Goal: Task Accomplishment & Management: Manage account settings

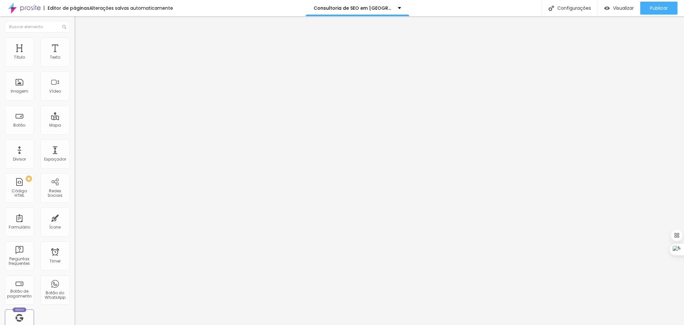
click at [75, 62] on div "Insira seu código aqui" at bounding box center [100, 59] width 51 height 6
drag, startPoint x: 25, startPoint y: 86, endPoint x: 17, endPoint y: 84, distance: 7.7
drag, startPoint x: 56, startPoint y: 93, endPoint x: -3, endPoint y: 86, distance: 59.1
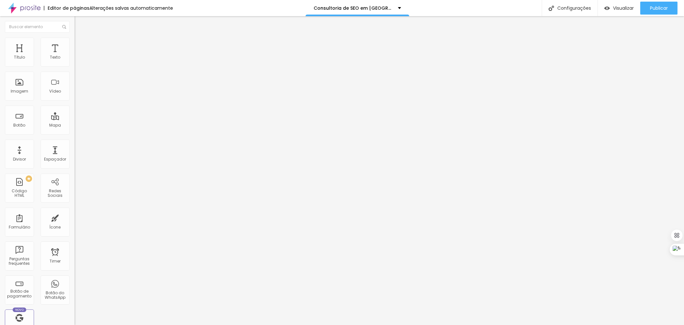
click at [0, 86] on html "Editor de páginas Alterações salvas automaticamente Consultoria de SEO em São B…" at bounding box center [342, 162] width 684 height 325
paste textarea
drag, startPoint x: 43, startPoint y: 100, endPoint x: -3, endPoint y: 84, distance: 49.0
click at [0, 84] on html "Editor de páginas Alterações salvas automaticamente Consultoria de SEO em São B…" at bounding box center [342, 162] width 684 height 325
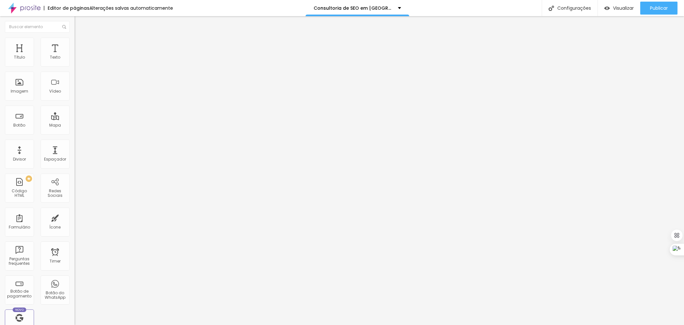
paste textarea
click at [654, 8] on span "Publicar" at bounding box center [659, 8] width 18 height 5
click at [579, 7] on div "Configurações" at bounding box center [564, 8] width 56 height 16
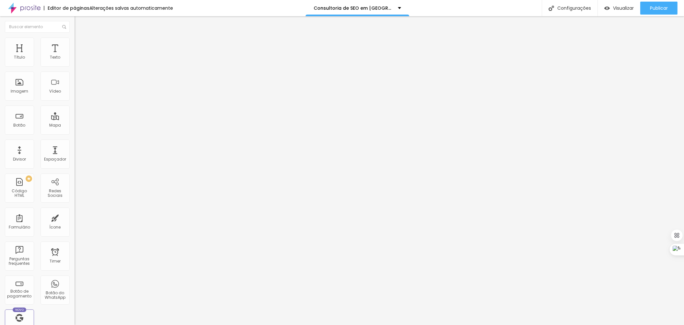
drag, startPoint x: 281, startPoint y: 195, endPoint x: 430, endPoint y: 238, distance: 154.6
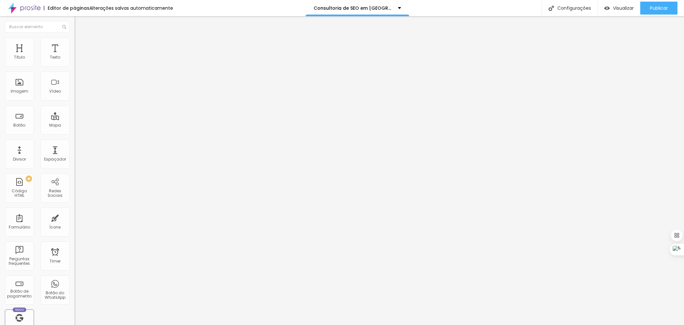
paste textarea "Consultoria de SEO em Porto Alegre | (11) 97559-6711 | Consultoria de SEO para …"
drag, startPoint x: 362, startPoint y: 192, endPoint x: 339, endPoint y: 195, distance: 23.5
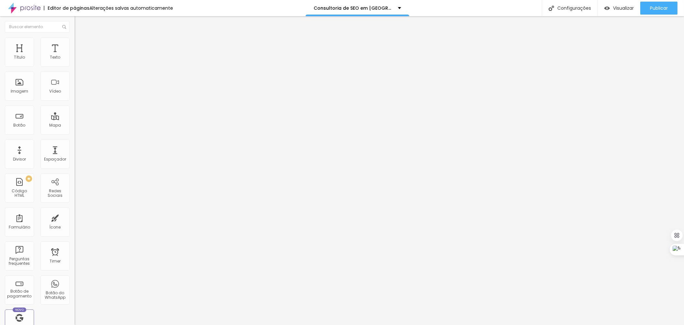
drag, startPoint x: 391, startPoint y: 196, endPoint x: 238, endPoint y: 196, distance: 153.6
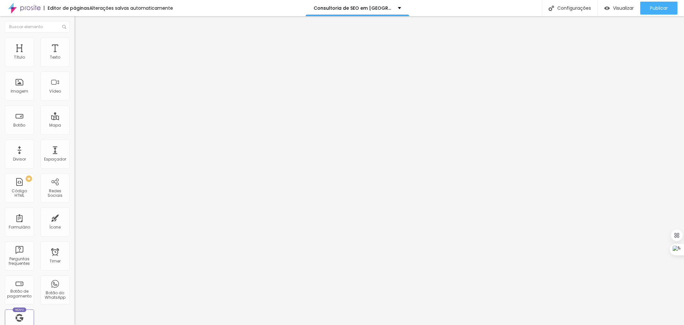
type textarea "Consultoria de SEO em São Bernardo do Campo | (11) 97559-6711 | Consultoria de …"
drag, startPoint x: 264, startPoint y: 161, endPoint x: 190, endPoint y: 157, distance: 73.6
paste input "onsultoria de SEO em São Bernardo do Campo"
drag, startPoint x: 415, startPoint y: 166, endPoint x: 395, endPoint y: 165, distance: 20.5
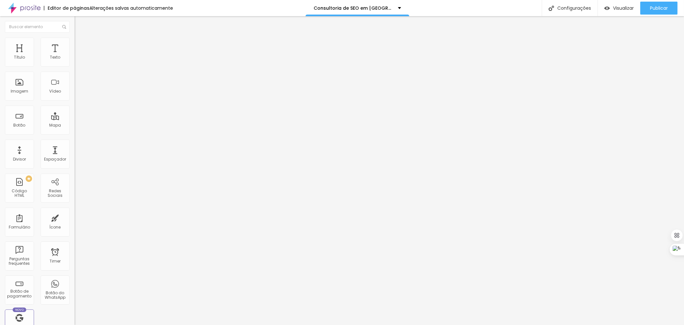
type input "Consultoria de SEO em São Bernardo do Campo"
drag, startPoint x: 281, startPoint y: 194, endPoint x: 330, endPoint y: 221, distance: 55.2
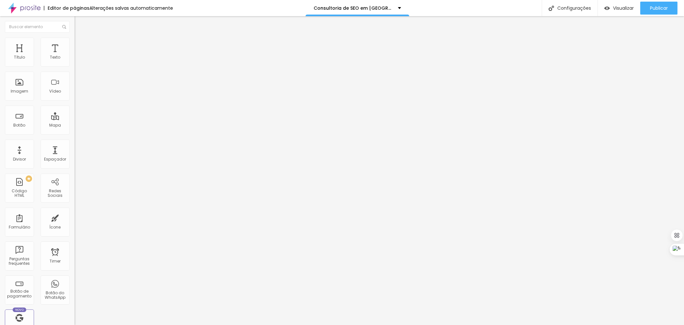
drag, startPoint x: 282, startPoint y: 236, endPoint x: 478, endPoint y: 288, distance: 202.7
paste textarea "Consultoria de SEO em São Bernardo do Campo | (11) 97559-6711 | Consultoria de …"
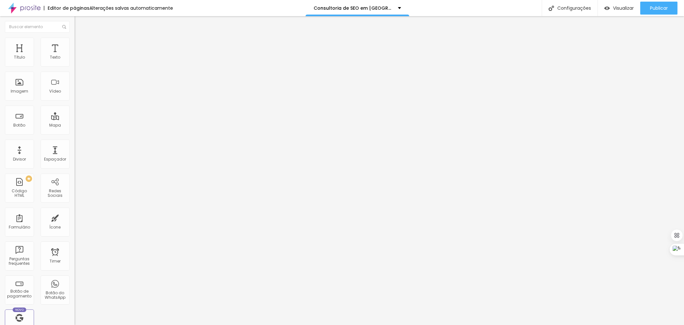
scroll to position [6, 0]
type textarea "Consultoria de SEO em São Bernardo do Campo | (11) 97559-6711 | Consultoria de …"
drag, startPoint x: 409, startPoint y: 160, endPoint x: 238, endPoint y: 160, distance: 170.1
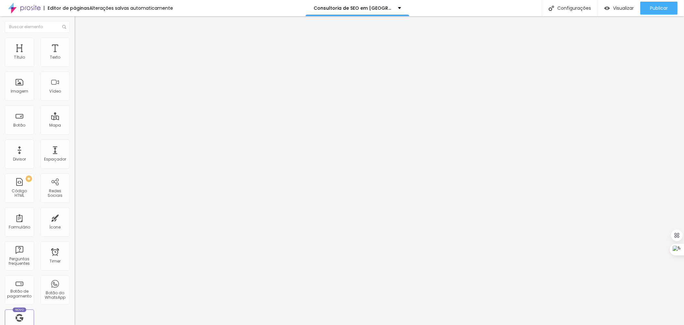
drag, startPoint x: 422, startPoint y: 199, endPoint x: 248, endPoint y: 203, distance: 174.7
paste input "onsultoria de SEO em São Bernardo do Campo"
type input "Consultoria de SEO em São Bernardo do Campo"
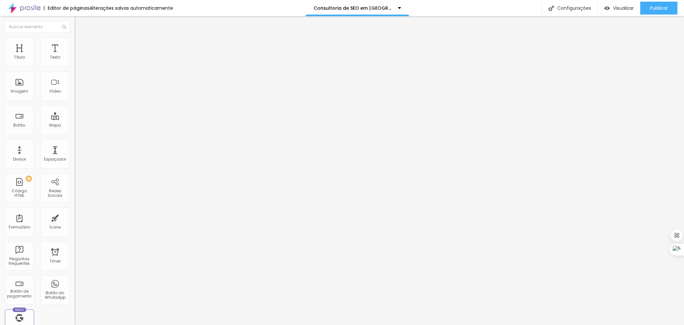
paste textarea "Consultoria de Seo, Consultoria de Seo SP, Consultoria se Seo Porto Alegre, Con…"
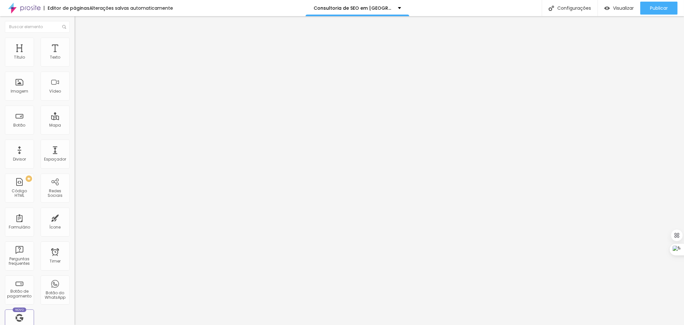
drag, startPoint x: 425, startPoint y: 235, endPoint x: 296, endPoint y: 242, distance: 129.1
drag, startPoint x: 393, startPoint y: 243, endPoint x: 385, endPoint y: 243, distance: 8.1
type textarea "Consultoria de Seo, Consultoria de Seo SBC, Consultoria se Seo São Bernardo do …"
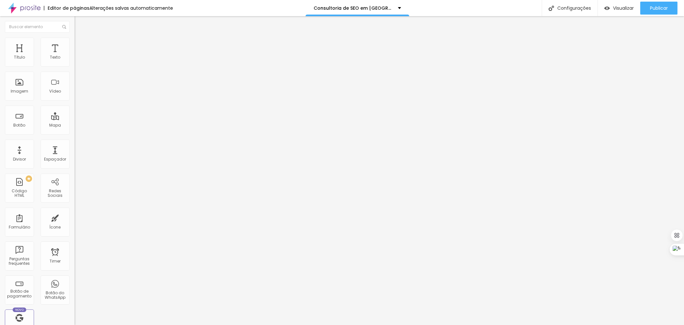
click at [614, 7] on span "Visualizar" at bounding box center [623, 8] width 21 height 5
click at [575, 5] on div "Configurações" at bounding box center [570, 8] width 56 height 16
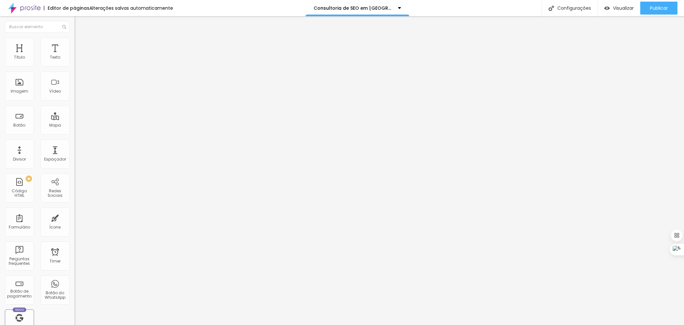
scroll to position [708, 0]
drag, startPoint x: 294, startPoint y: 120, endPoint x: 310, endPoint y: 239, distance: 119.6
click at [570, 7] on div "Configurações" at bounding box center [570, 8] width 56 height 16
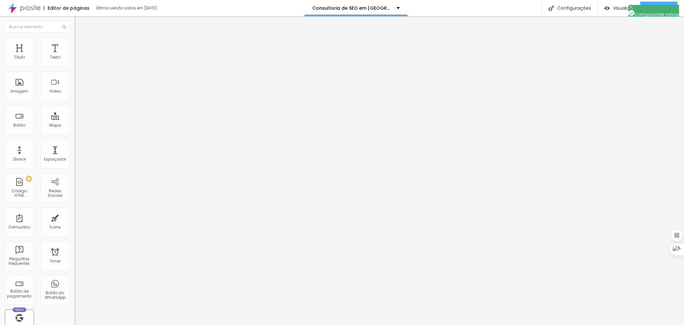
drag, startPoint x: 282, startPoint y: 228, endPoint x: 420, endPoint y: 252, distance: 139.8
drag, startPoint x: 282, startPoint y: 234, endPoint x: 361, endPoint y: 245, distance: 79.8
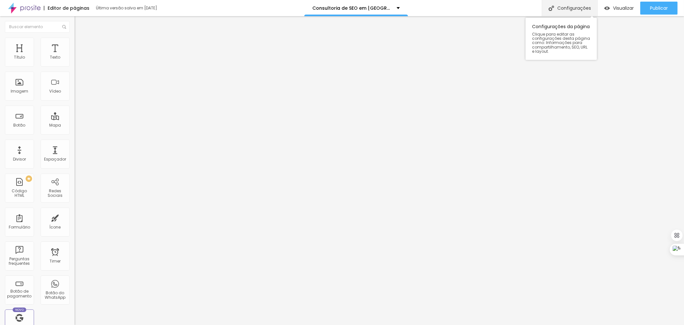
click at [573, 7] on div "Configurações" at bounding box center [570, 8] width 56 height 16
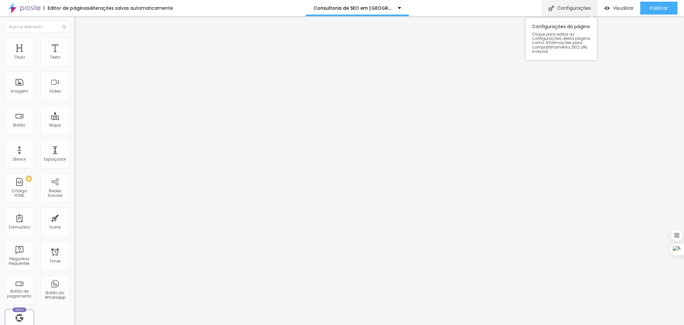
click at [565, 7] on div "Configurações" at bounding box center [570, 8] width 56 height 16
paste textarea
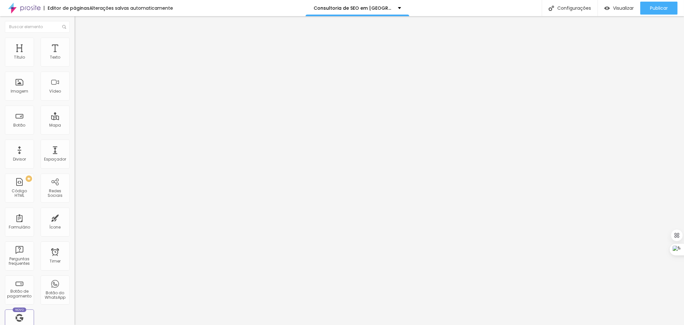
click at [577, 7] on div "Configurações" at bounding box center [570, 8] width 56 height 16
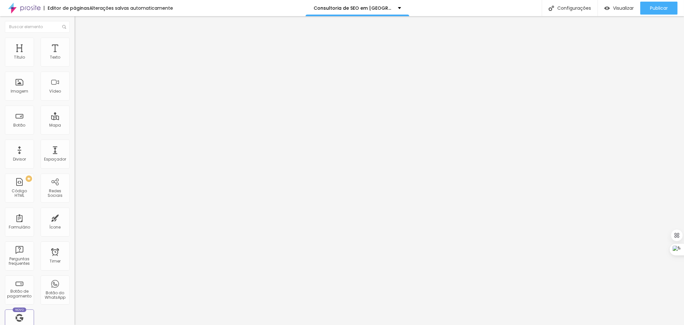
click at [564, 7] on div "Configurações" at bounding box center [570, 8] width 56 height 16
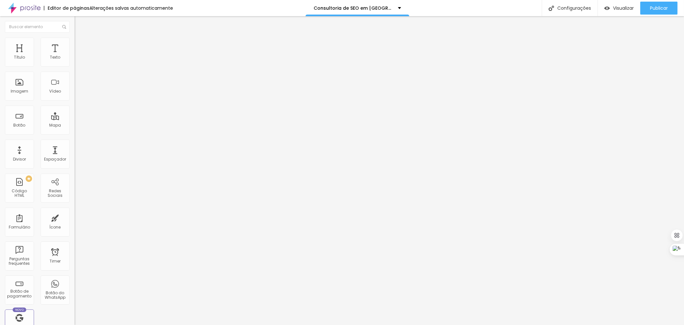
scroll to position [703, 0]
click at [577, 7] on div "Configurações" at bounding box center [570, 8] width 56 height 16
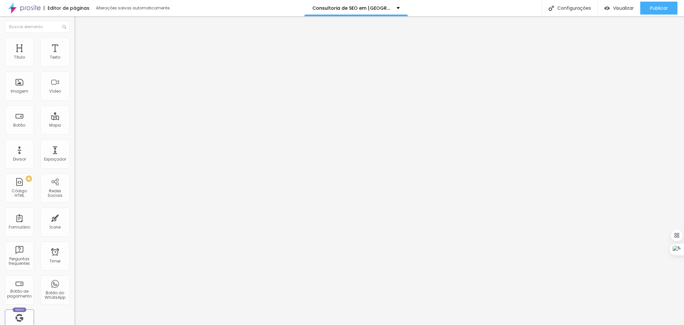
scroll to position [703, 0]
click at [557, 8] on div "Configurações" at bounding box center [570, 8] width 56 height 16
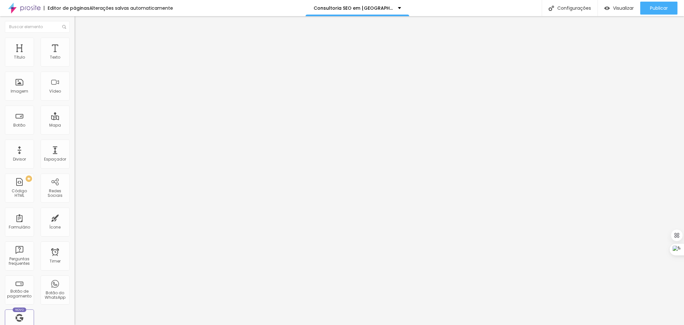
click at [566, 5] on div "Configurações" at bounding box center [570, 8] width 56 height 16
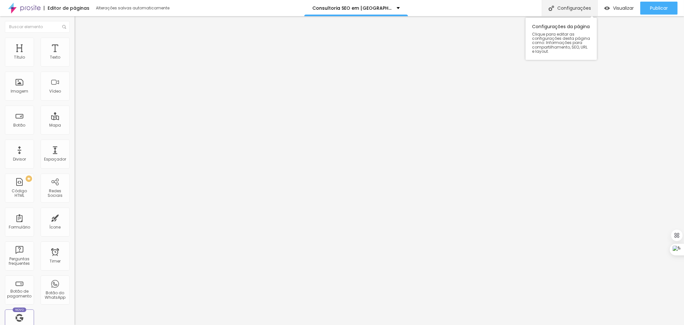
click at [572, 9] on div "Configurações" at bounding box center [570, 8] width 56 height 16
drag, startPoint x: 236, startPoint y: 101, endPoint x: 271, endPoint y: 96, distance: 34.8
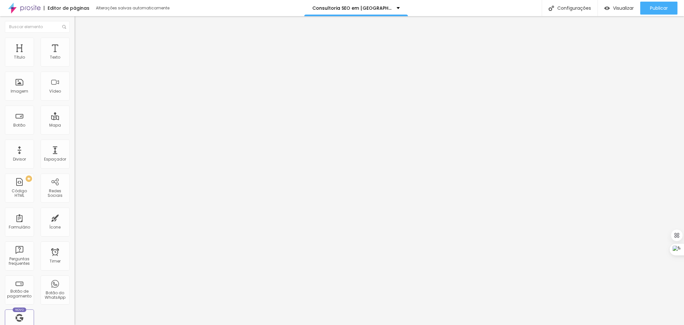
click at [562, 5] on div "Configurações" at bounding box center [570, 8] width 56 height 16
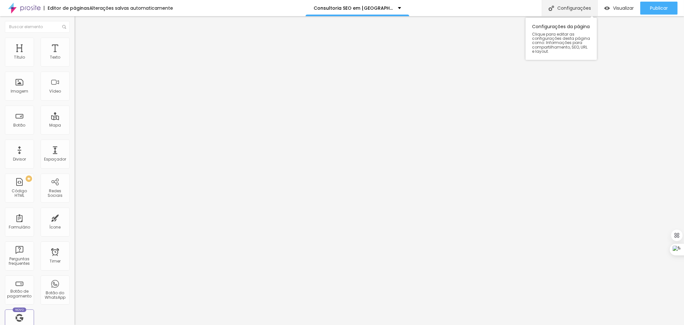
click at [566, 8] on div "Configurações" at bounding box center [570, 8] width 56 height 16
click at [561, 5] on div "Configurações" at bounding box center [570, 8] width 56 height 16
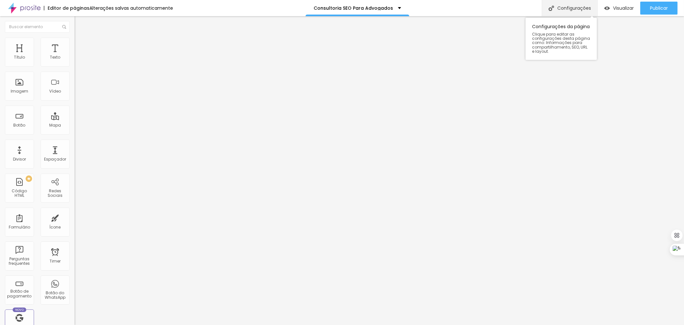
click at [569, 11] on div "Configurações" at bounding box center [570, 8] width 56 height 16
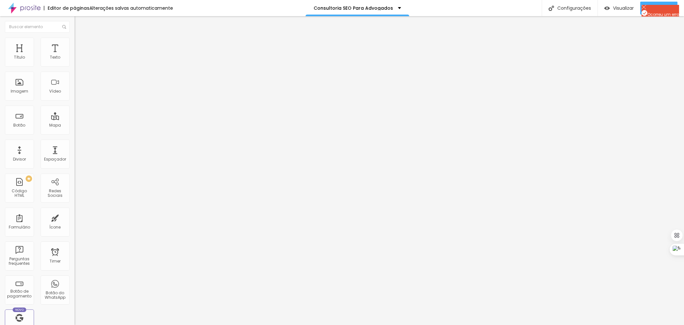
click at [641, 9] on img at bounding box center [643, 7] width 5 height 5
drag, startPoint x: 418, startPoint y: 147, endPoint x: 322, endPoint y: 134, distance: 97.1
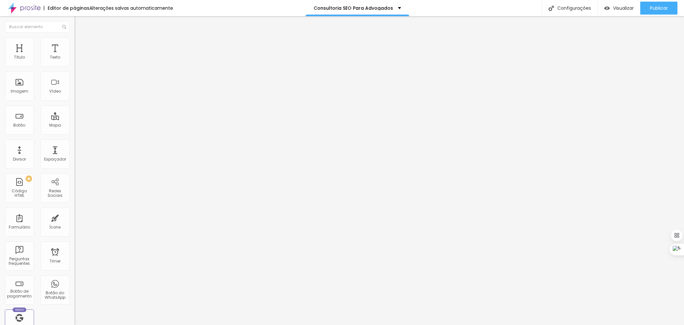
click at [575, 7] on div "Configurações" at bounding box center [570, 8] width 56 height 16
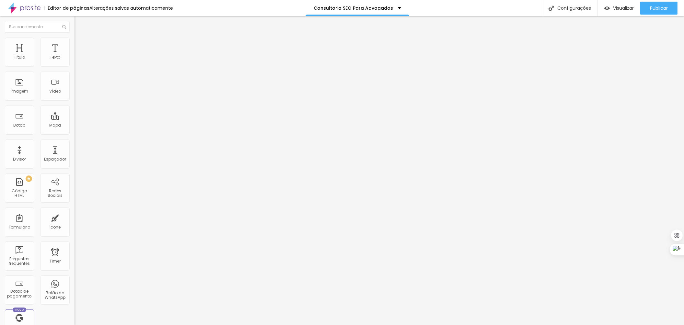
click at [75, 62] on div "Insira seu código aqui" at bounding box center [100, 59] width 51 height 6
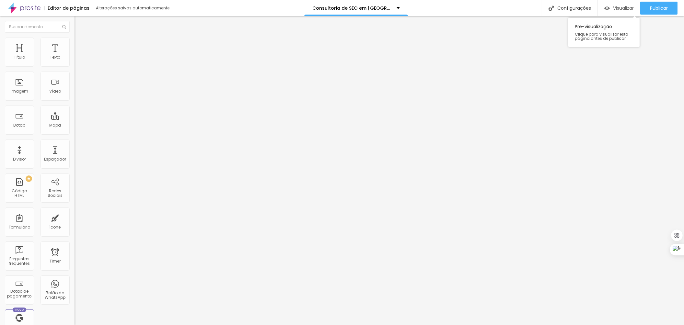
click at [622, 10] on span "Visualizar" at bounding box center [623, 8] width 21 height 5
click at [664, 7] on span "Publicar" at bounding box center [659, 8] width 18 height 5
click at [576, 8] on div "Configurações" at bounding box center [570, 8] width 56 height 16
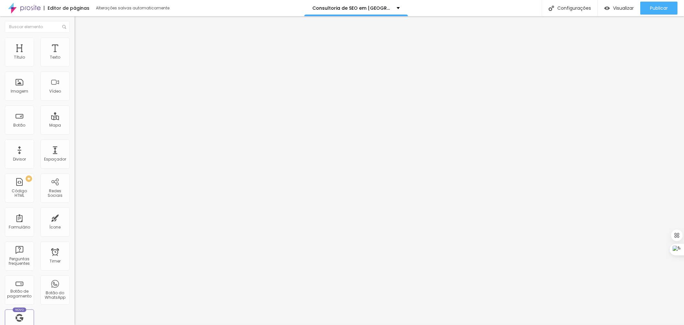
drag, startPoint x: 294, startPoint y: 117, endPoint x: 314, endPoint y: 235, distance: 119.1
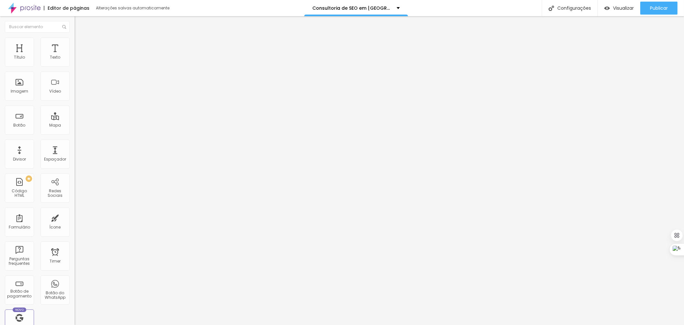
drag, startPoint x: 282, startPoint y: 234, endPoint x: 494, endPoint y: 254, distance: 213.1
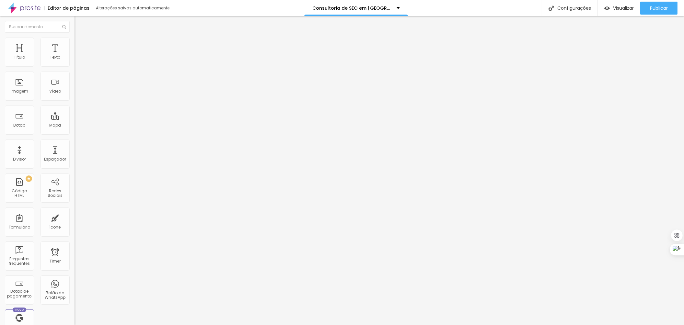
paste textarea "Consultoria de SEO em [GEOGRAPHIC_DATA] | [PHONE_NUMBER] | Consultoria de SEO p…"
drag, startPoint x: 351, startPoint y: 236, endPoint x: 335, endPoint y: 236, distance: 16.2
drag, startPoint x: 323, startPoint y: 242, endPoint x: 285, endPoint y: 241, distance: 37.6
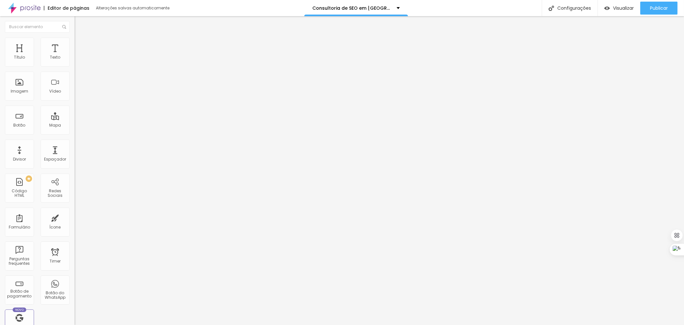
drag, startPoint x: 387, startPoint y: 250, endPoint x: 261, endPoint y: 225, distance: 128.5
type textarea "Consultoria de SEO em Osasco | (11) 97559-6711 | Consultoria de SEO para Osasco…"
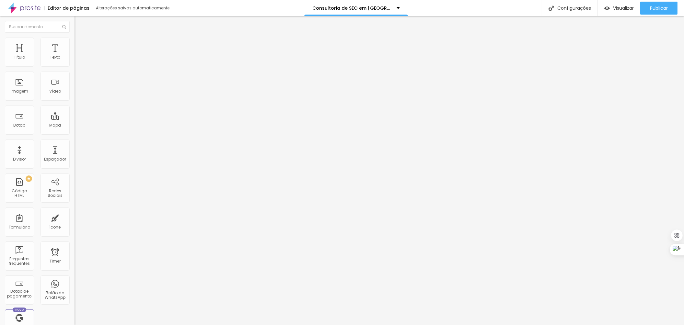
drag, startPoint x: 283, startPoint y: 195, endPoint x: 512, endPoint y: 243, distance: 234.1
paste textarea "Consultoria de SEO em Osasco | (11) 97559-6711 | Consultoria de SEO para Osasco…"
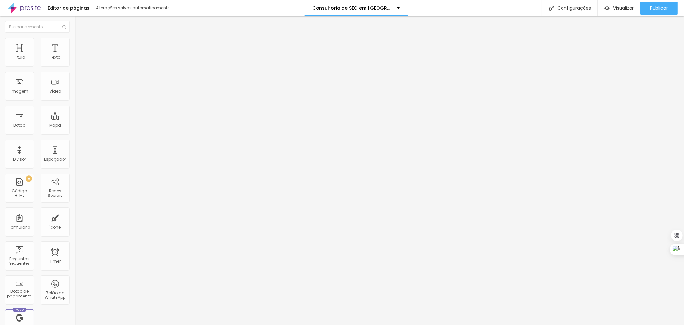
scroll to position [0, 0]
type textarea "Consultoria de SEO em Osasco | (11) 97559-6711 | Consultoria de SEO para Osasco…"
drag, startPoint x: 424, startPoint y: 202, endPoint x: 319, endPoint y: 223, distance: 107.6
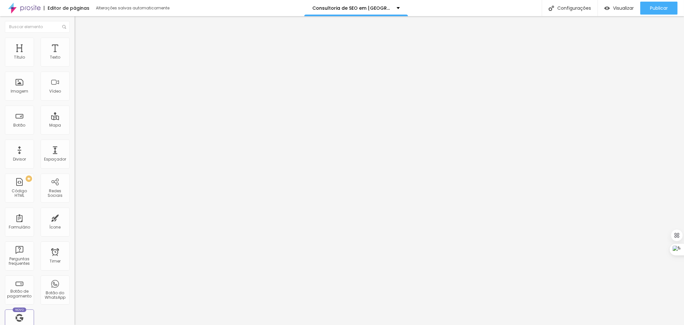
paste input "onsultoria de SEO em Brasília | Agência Mentoria SEO"
drag, startPoint x: 351, startPoint y: 203, endPoint x: 335, endPoint y: 202, distance: 15.9
drag, startPoint x: 415, startPoint y: 203, endPoint x: 187, endPoint y: 187, distance: 228.9
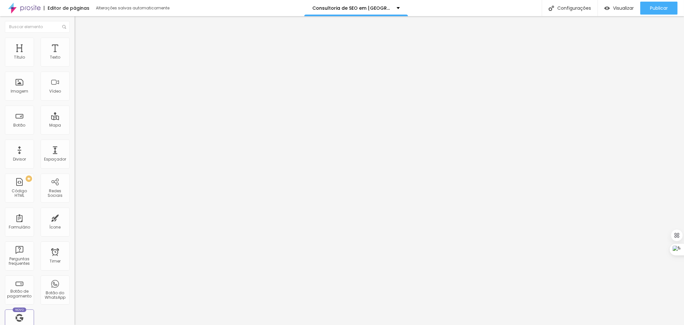
type input "Consultoria de SEO em Osasco | Agência Mentoria SEO"
drag, startPoint x: 428, startPoint y: 160, endPoint x: 199, endPoint y: 127, distance: 232.1
paste input "onsultoria de SEO em Osasco | Agência Mentoria SEO"
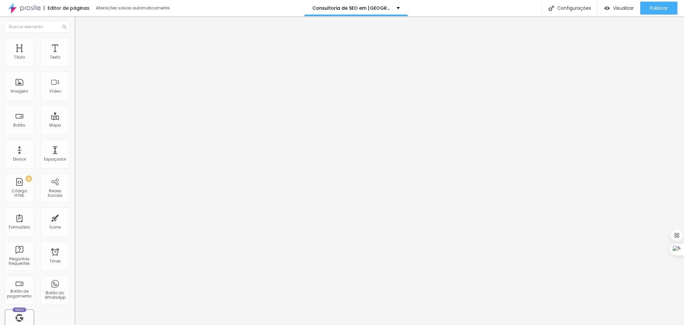
type input "Consultoria de SEO em Osasco | Agência Mentoria SEO"
paste textarea "Consultoria de Seo, Consultoria de Seo em Brasília, Consultoria de Seo Brasília…"
drag, startPoint x: 396, startPoint y: 239, endPoint x: 379, endPoint y: 239, distance: 16.8
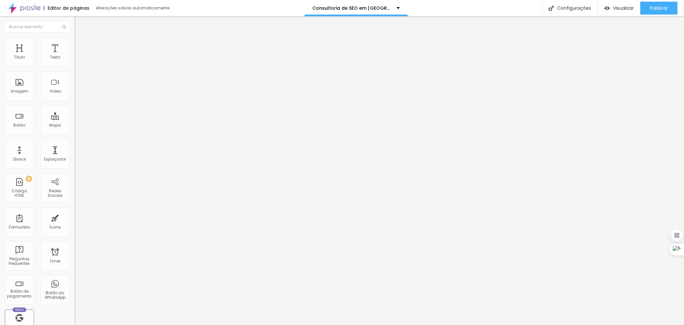
drag, startPoint x: 305, startPoint y: 247, endPoint x: 282, endPoint y: 246, distance: 23.0
drag, startPoint x: 380, startPoint y: 247, endPoint x: 363, endPoint y: 245, distance: 16.9
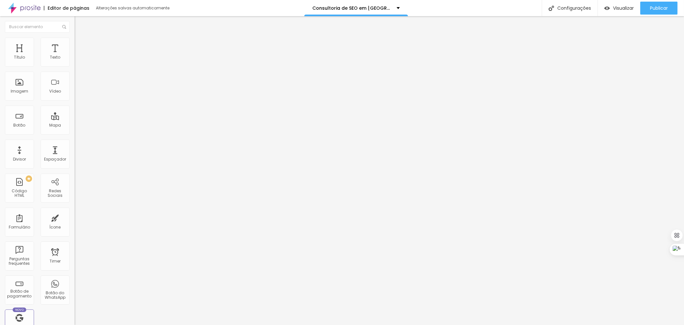
type textarea "Consultoria de Seo, Consultoria de Seo em Osasco, Consultoria de Seo Osasco SP,…"
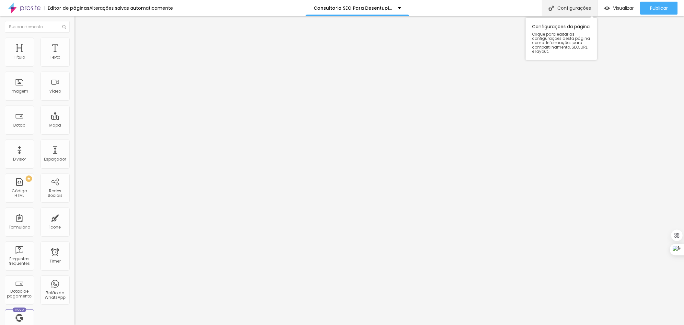
click at [566, 8] on div "Configurações" at bounding box center [570, 8] width 56 height 16
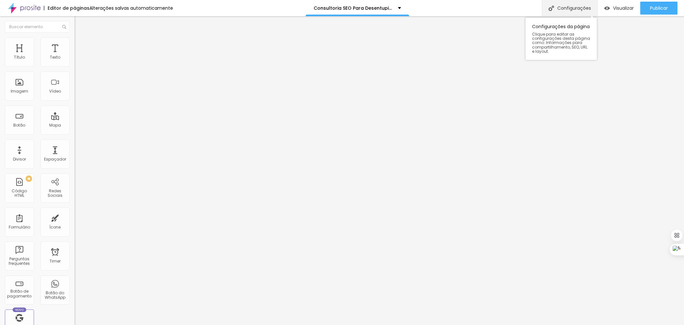
click at [575, 7] on div "Configurações" at bounding box center [570, 8] width 56 height 16
click at [75, 62] on div "Insira seu código aqui" at bounding box center [100, 59] width 51 height 6
click at [578, 6] on div "Configurações" at bounding box center [570, 8] width 56 height 16
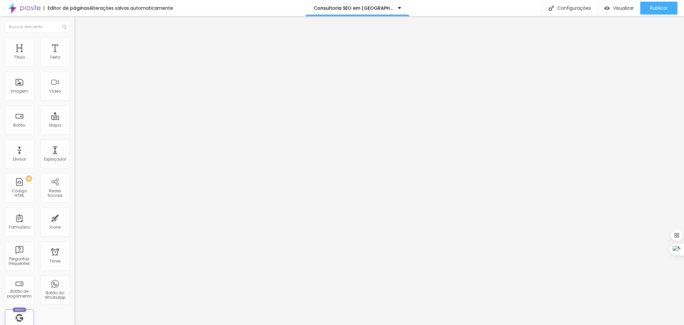
click at [571, 6] on div "Configurações" at bounding box center [570, 8] width 56 height 16
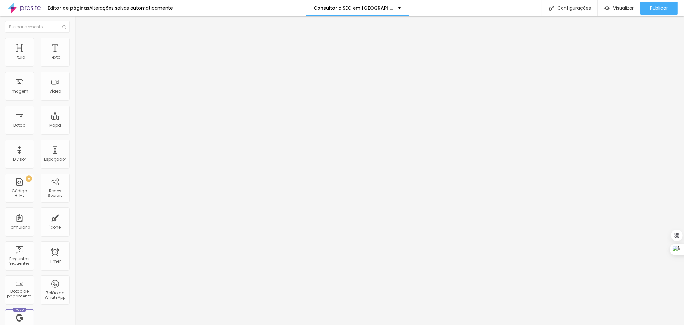
scroll to position [14, 0]
drag, startPoint x: 288, startPoint y: 228, endPoint x: 529, endPoint y: 278, distance: 246.7
paste textarea "Consultoria de SEO em [GEOGRAPHIC_DATA] | [PHONE_NUMBER] | Consultoria de SEO p…"
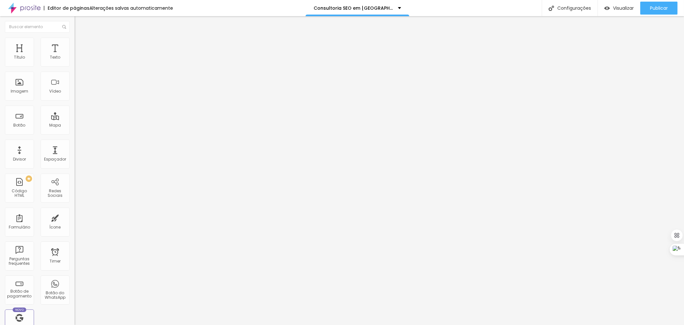
drag, startPoint x: 363, startPoint y: 229, endPoint x: 335, endPoint y: 226, distance: 28.0
drag, startPoint x: 308, startPoint y: 237, endPoint x: 281, endPoint y: 235, distance: 27.3
type textarea "Consultoria de SEO em [GEOGRAPHIC_DATA] | [PHONE_NUMBER] | Consultoria de SEO p…"
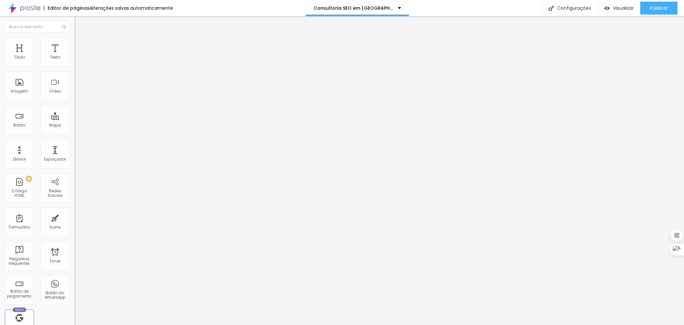
drag, startPoint x: 352, startPoint y: 236, endPoint x: 235, endPoint y: 218, distance: 118.5
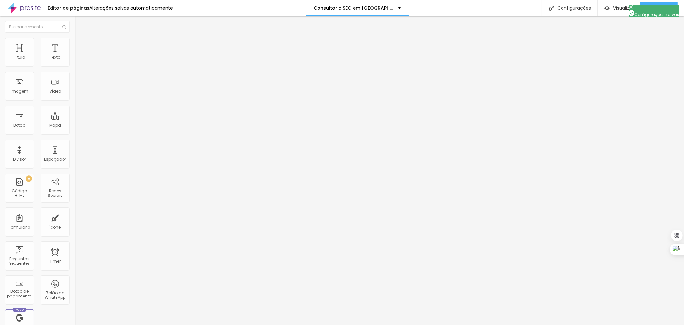
drag, startPoint x: 282, startPoint y: 195, endPoint x: 513, endPoint y: 246, distance: 236.3
paste textarea "Consultoria de SEO em Brasília | (11) 97559-6711 | Consultoria de SEO para Dist…"
type textarea "Consultoria de SEO em Brasília | (11) 97559-6711 | Consultoria de SEO para Dist…"
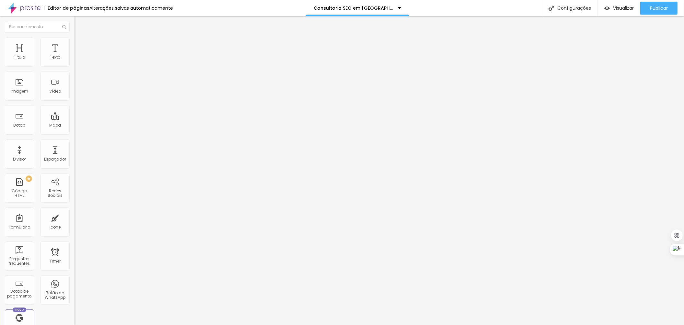
paste textarea "Consultoria de Seo, Consultoria de Seo SC, Consultoria se Seo Florianópolis SC,…"
drag, startPoint x: 377, startPoint y: 238, endPoint x: 371, endPoint y: 238, distance: 5.8
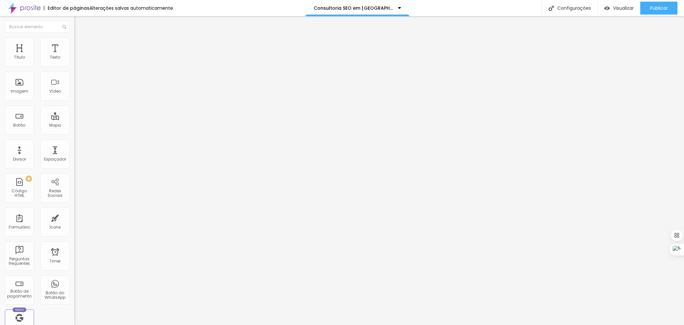
drag, startPoint x: 317, startPoint y: 246, endPoint x: 283, endPoint y: 244, distance: 34.1
drag, startPoint x: 374, startPoint y: 247, endPoint x: 354, endPoint y: 244, distance: 20.6
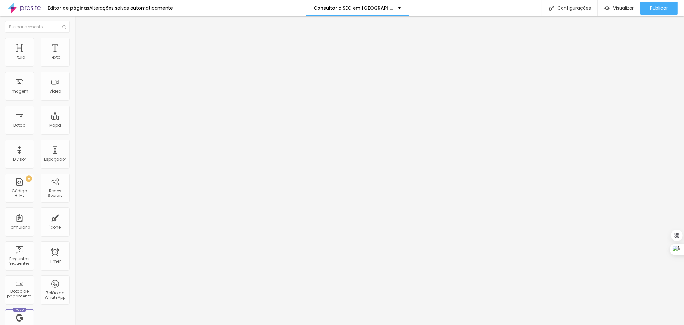
type textarea "Consultoria de Seo, Consultoria de Seo em [GEOGRAPHIC_DATA], Consultoria de Seo…"
drag, startPoint x: 444, startPoint y: 159, endPoint x: 419, endPoint y: 165, distance: 26.4
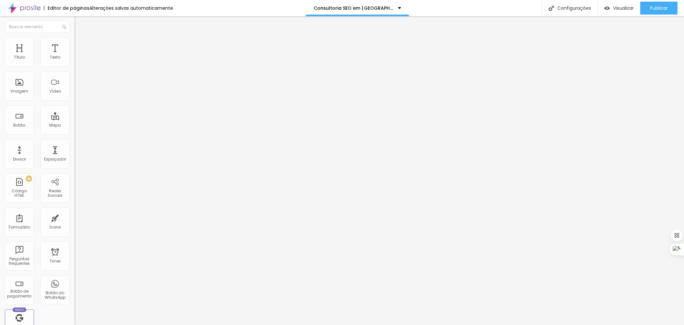
drag, startPoint x: 426, startPoint y: 161, endPoint x: 156, endPoint y: 131, distance: 271.5
paste input "onsultoria de SEO Florianópolis | Agência Mentoria SEO"
drag, startPoint x: 354, startPoint y: 164, endPoint x: 328, endPoint y: 163, distance: 26.9
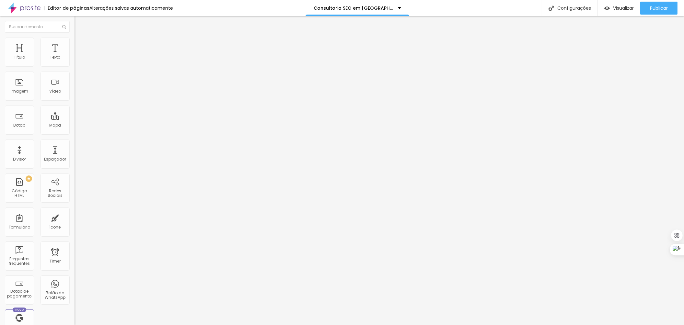
drag, startPoint x: 415, startPoint y: 165, endPoint x: 257, endPoint y: 159, distance: 158.5
type input "Consultoria de SEO em [GEOGRAPHIC_DATA] | Agência Mentoria SEO"
drag, startPoint x: 431, startPoint y: 204, endPoint x: 294, endPoint y: 214, distance: 137.7
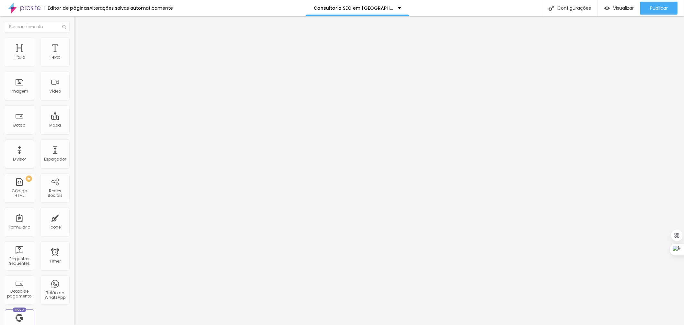
paste input "onsultoria de SEO em Brasília | Agência Mentoria SEO"
type input "Consultoria de SEO em Brasília | Agência Mentoria SEO"
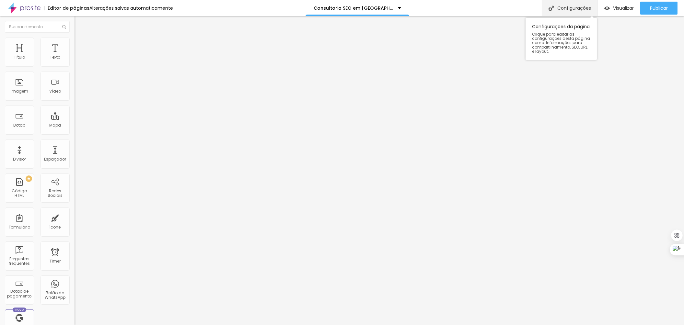
click at [577, 8] on div "Configurações" at bounding box center [570, 8] width 56 height 16
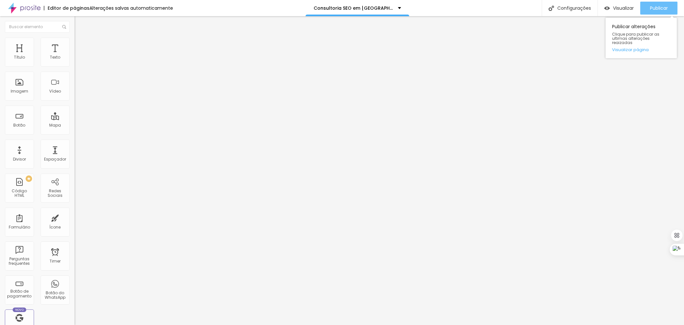
click at [652, 6] on span "Publicar" at bounding box center [659, 8] width 18 height 5
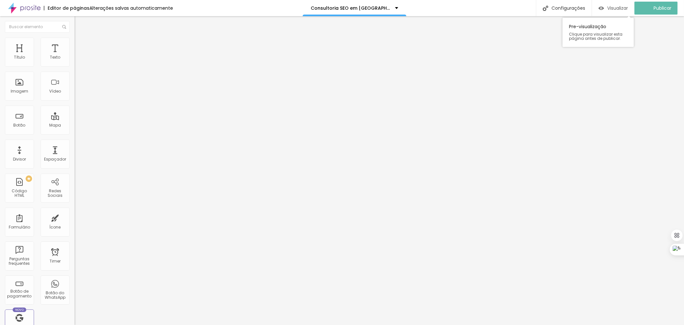
click at [620, 7] on span "Visualizar" at bounding box center [617, 8] width 21 height 5
click at [555, 9] on div "Configurações" at bounding box center [570, 8] width 56 height 16
drag, startPoint x: 281, startPoint y: 228, endPoint x: 482, endPoint y: 253, distance: 203.0
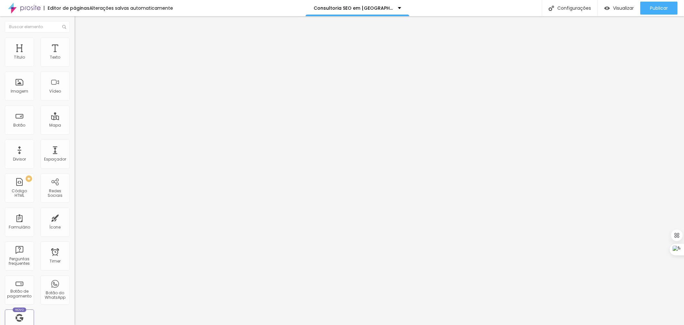
drag, startPoint x: 414, startPoint y: 197, endPoint x: 246, endPoint y: 188, distance: 168.0
drag, startPoint x: 229, startPoint y: 89, endPoint x: 254, endPoint y: 108, distance: 31.4
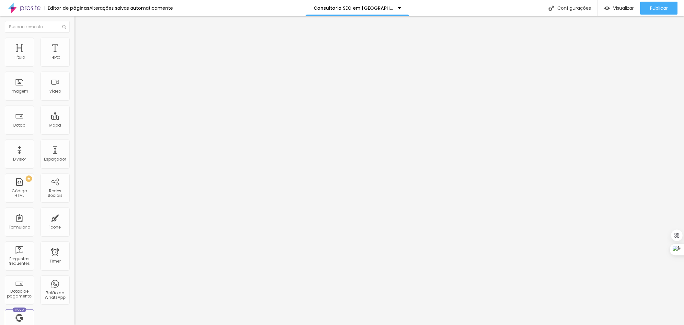
drag, startPoint x: 285, startPoint y: 224, endPoint x: 379, endPoint y: 234, distance: 94.5
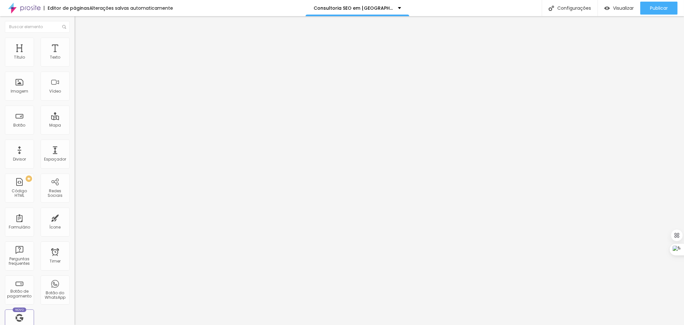
click at [661, 6] on span "Publicar" at bounding box center [659, 8] width 18 height 5
click at [571, 7] on div "Configurações" at bounding box center [570, 8] width 56 height 16
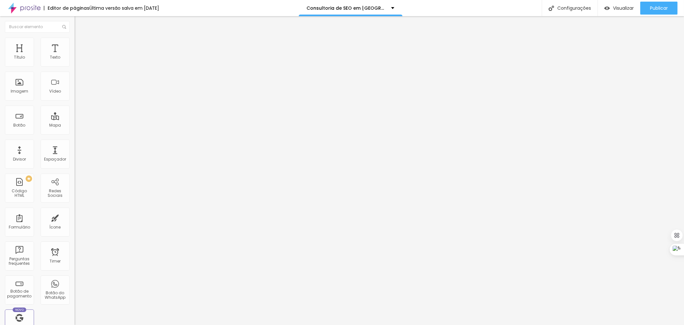
drag, startPoint x: 280, startPoint y: 193, endPoint x: 433, endPoint y: 213, distance: 154.5
drag, startPoint x: 282, startPoint y: 238, endPoint x: 387, endPoint y: 249, distance: 105.5
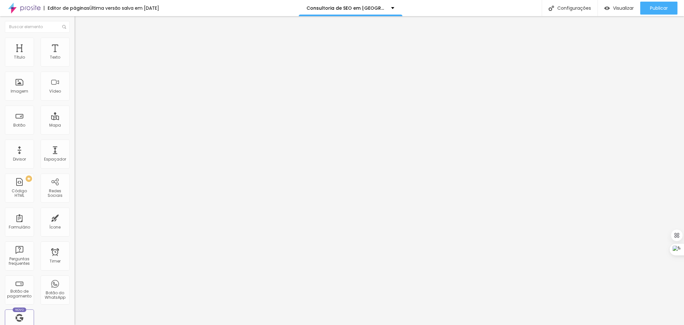
drag, startPoint x: 420, startPoint y: 163, endPoint x: 206, endPoint y: 160, distance: 214.5
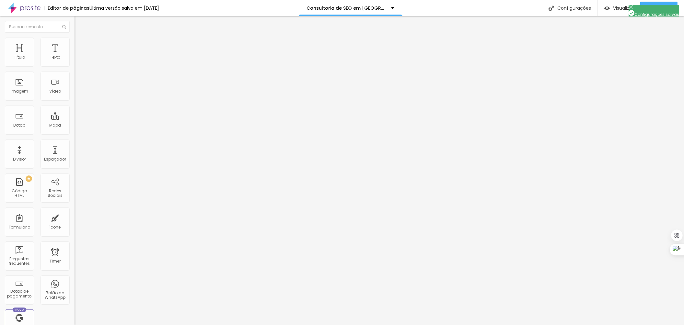
click at [658, 6] on span "Publicar" at bounding box center [659, 8] width 18 height 5
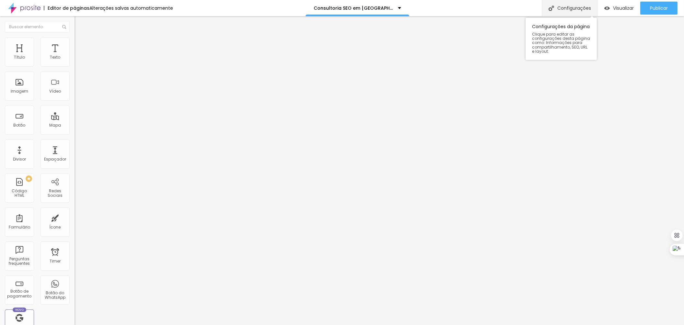
click at [564, 6] on div "Configurações" at bounding box center [570, 8] width 56 height 16
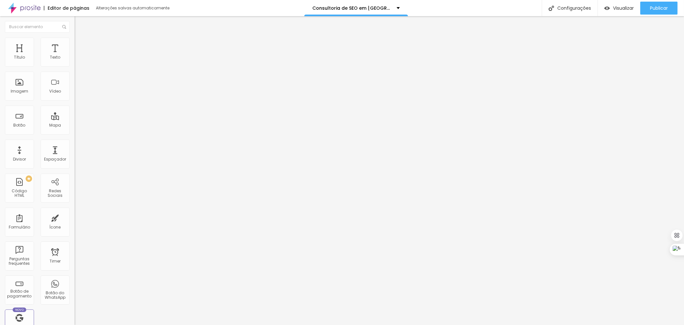
click at [75, 62] on div "Insira seu código aqui" at bounding box center [100, 59] width 51 height 6
drag, startPoint x: 44, startPoint y: 96, endPoint x: -3, endPoint y: 87, distance: 47.5
click at [0, 87] on html "Editor de páginas Alterações salvas automaticamente Consultoria de SEO em Jundi…" at bounding box center [342, 162] width 684 height 325
click at [75, 56] on div "0 caracteres" at bounding box center [112, 52] width 75 height 8
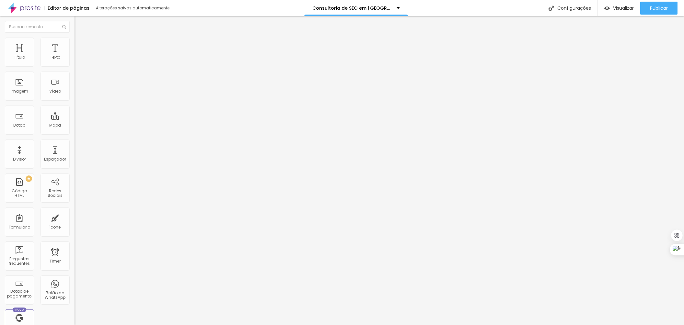
click at [75, 62] on div "Insira seu código aqui" at bounding box center [100, 59] width 51 height 6
drag, startPoint x: 30, startPoint y: 95, endPoint x: 15, endPoint y: 88, distance: 16.8
click at [75, 62] on div "Insira seu código aqui" at bounding box center [100, 59] width 51 height 6
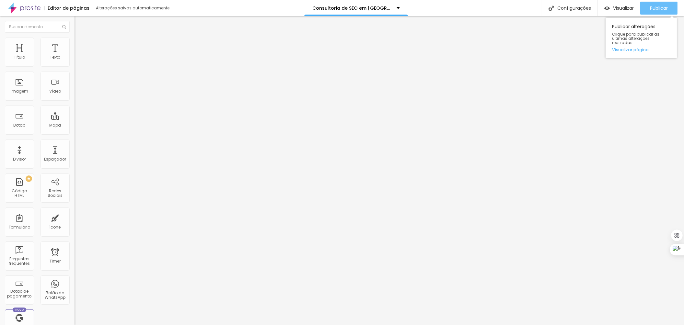
click at [653, 8] on span "Publicar" at bounding box center [659, 8] width 18 height 5
click at [616, 8] on span "Visualizar" at bounding box center [623, 8] width 21 height 5
click at [615, 7] on span "Visualizar" at bounding box center [623, 8] width 21 height 5
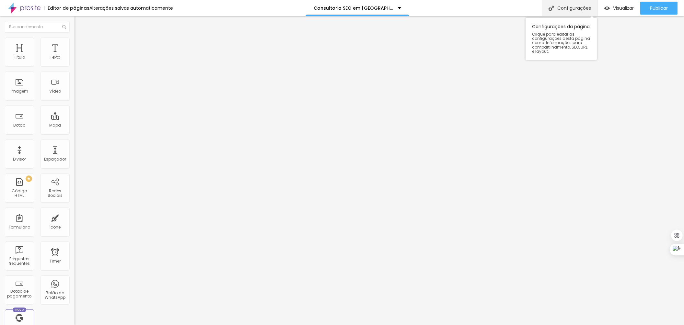
click at [571, 5] on div "Configurações" at bounding box center [570, 8] width 56 height 16
drag, startPoint x: 293, startPoint y: 118, endPoint x: 332, endPoint y: 163, distance: 59.7
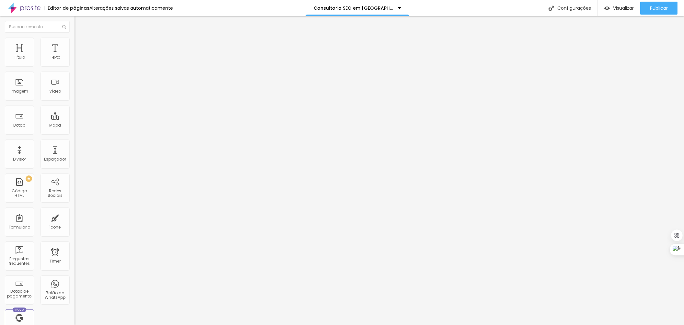
drag, startPoint x: 281, startPoint y: 228, endPoint x: 377, endPoint y: 242, distance: 97.3
drag, startPoint x: 375, startPoint y: 197, endPoint x: 155, endPoint y: 193, distance: 219.7
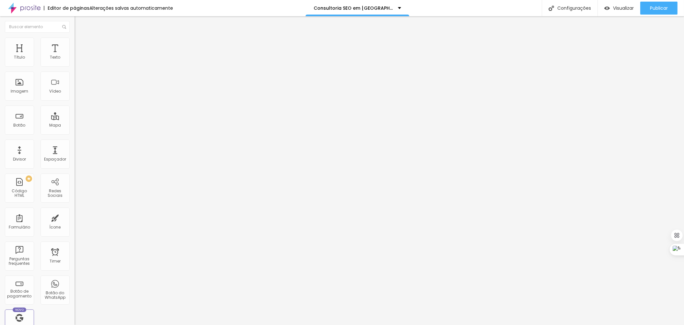
drag, startPoint x: 281, startPoint y: 225, endPoint x: 379, endPoint y: 233, distance: 98.2
drag, startPoint x: 413, startPoint y: 148, endPoint x: 213, endPoint y: 119, distance: 202.0
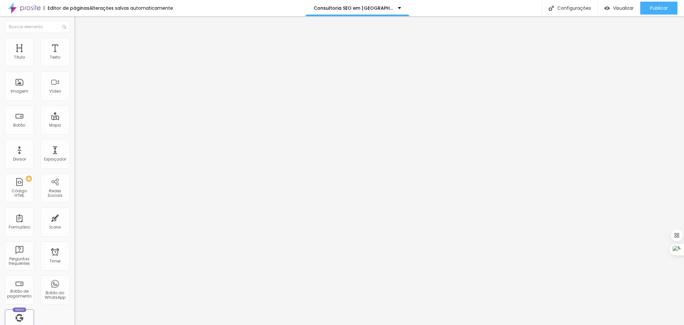
drag, startPoint x: 429, startPoint y: 201, endPoint x: 257, endPoint y: 177, distance: 174.3
drag, startPoint x: 283, startPoint y: 225, endPoint x: 379, endPoint y: 231, distance: 96.7
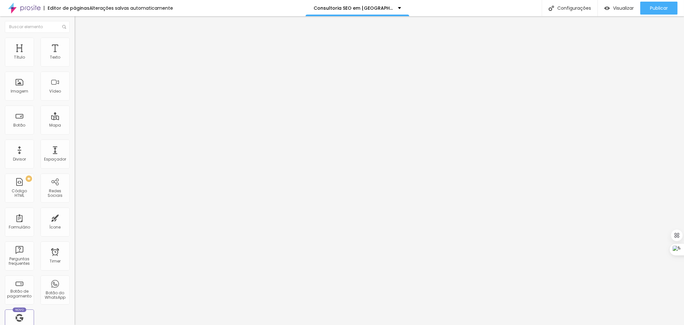
drag, startPoint x: 377, startPoint y: 149, endPoint x: 229, endPoint y: 148, distance: 148.4
drag, startPoint x: 280, startPoint y: 180, endPoint x: 447, endPoint y: 202, distance: 169.2
drag, startPoint x: 282, startPoint y: 223, endPoint x: 378, endPoint y: 232, distance: 96.7
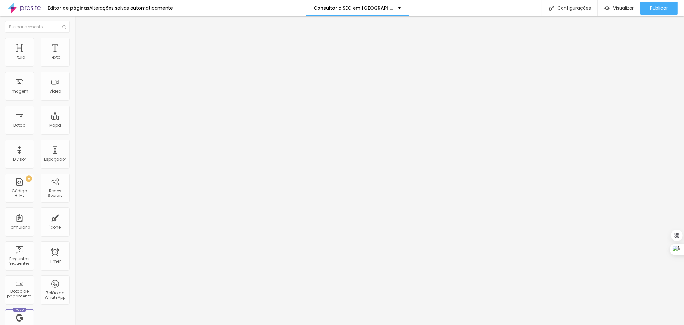
drag, startPoint x: 282, startPoint y: 181, endPoint x: 465, endPoint y: 204, distance: 184.5
drag, startPoint x: 8, startPoint y: 76, endPoint x: 48, endPoint y: 96, distance: 43.9
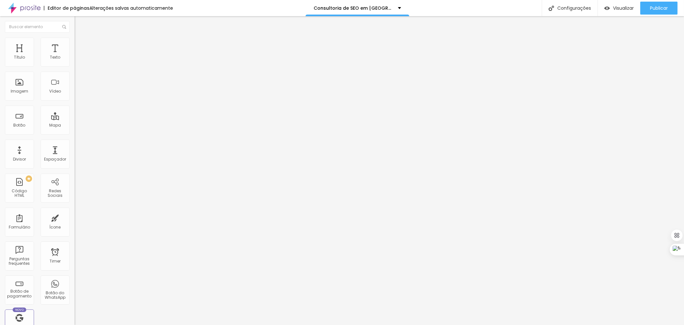
scroll to position [0, 212]
click at [75, 56] on div "< meta property = "og:locale" content = "pt_BR" > <!-- Twitter Card --> < meta …" at bounding box center [109, 56] width 69 height 0
click at [75, 78] on div at bounding box center [112, 81] width 75 height 50
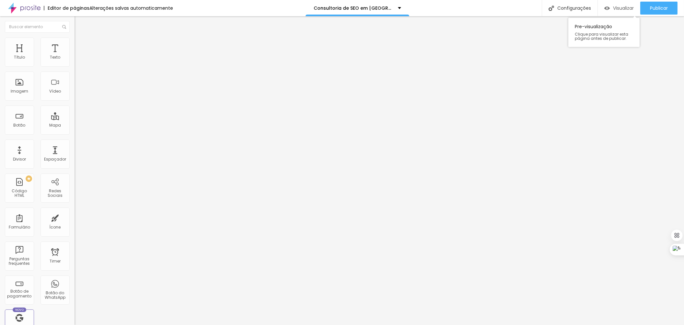
click at [616, 4] on div "Visualizar" at bounding box center [618, 8] width 29 height 13
click at [618, 6] on span "Visualizar" at bounding box center [623, 8] width 21 height 5
click at [660, 10] on span "Publicar" at bounding box center [659, 8] width 18 height 5
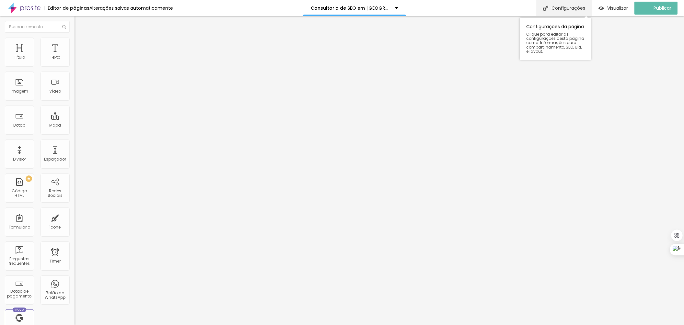
click at [577, 9] on div "Configurações" at bounding box center [564, 8] width 56 height 16
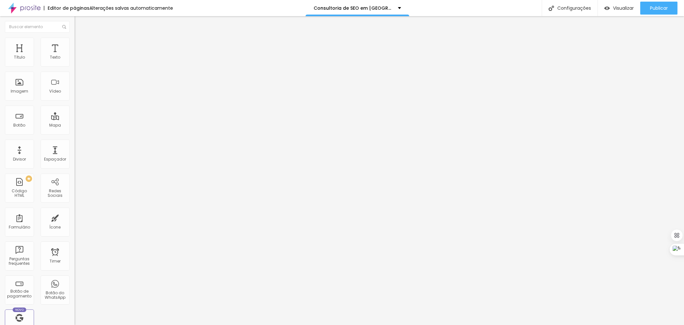
scroll to position [14, 0]
drag, startPoint x: 281, startPoint y: 232, endPoint x: 489, endPoint y: 253, distance: 209.0
paste textarea "Consultoria de SEO em [GEOGRAPHIC_DATA] | [PHONE_NUMBER] | Consultoria de SEO p…"
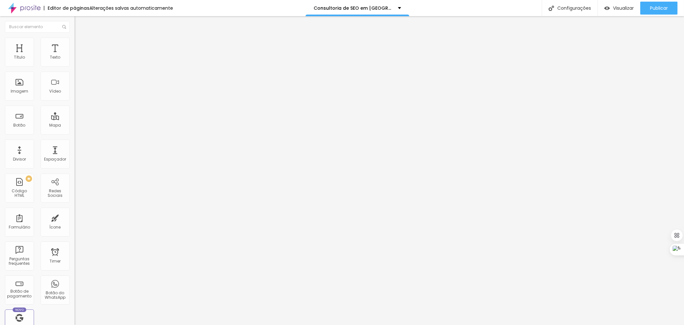
drag, startPoint x: 351, startPoint y: 236, endPoint x: 338, endPoint y: 232, distance: 13.4
drag, startPoint x: 323, startPoint y: 242, endPoint x: 282, endPoint y: 244, distance: 40.5
type textarea "Consultoria de SEO em Jundiaí | (11) 97559-6711 | Consultoria de SEO para Jundi…"
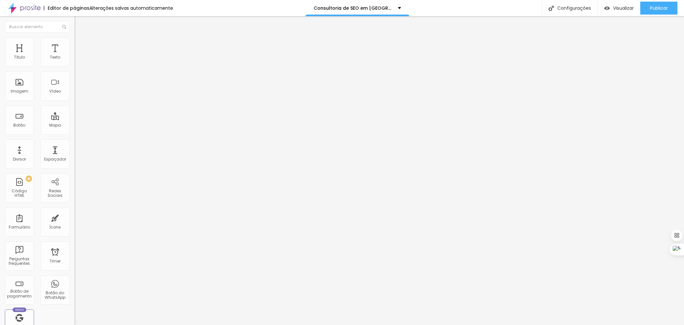
drag, startPoint x: 426, startPoint y: 202, endPoint x: 183, endPoint y: 179, distance: 244.4
paste input "onsultoria de SEO em [GEOGRAPHIC_DATA] | Agência Mentoria SEO"
drag, startPoint x: 351, startPoint y: 203, endPoint x: 335, endPoint y: 204, distance: 16.2
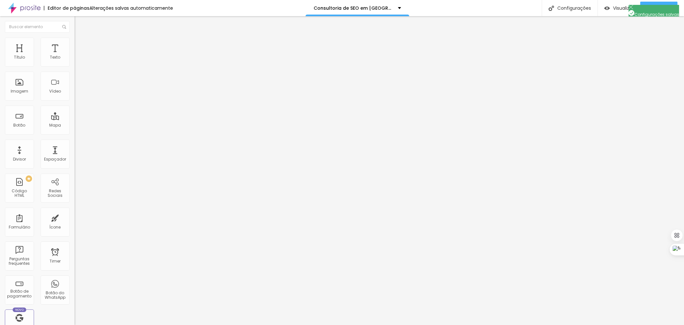
type input "Consultoria de SEO em Jundiaí | Agência Mentoria SEO"
drag, startPoint x: 420, startPoint y: 203, endPoint x: 216, endPoint y: 203, distance: 203.8
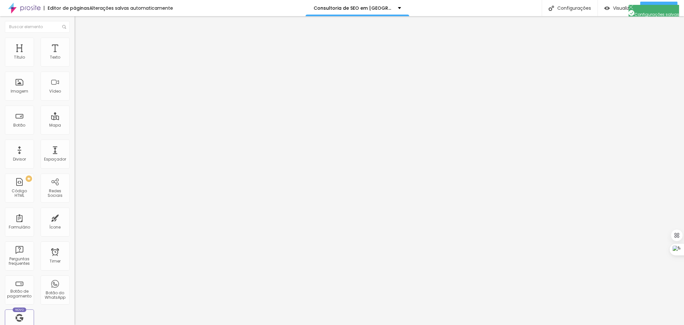
drag, startPoint x: 429, startPoint y: 166, endPoint x: 189, endPoint y: 166, distance: 240.1
paste input "onsultoria de SEO em Jundiaí | Agência Mentoria SEO"
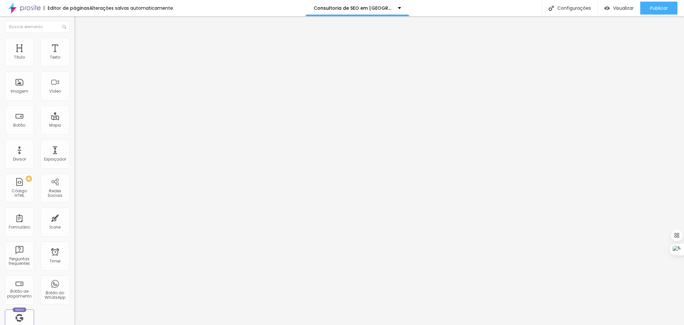
type input "Consultoria de SEO em Jundiaí | Agência Mentoria SEO"
drag, startPoint x: 412, startPoint y: 254, endPoint x: 199, endPoint y: 210, distance: 218.1
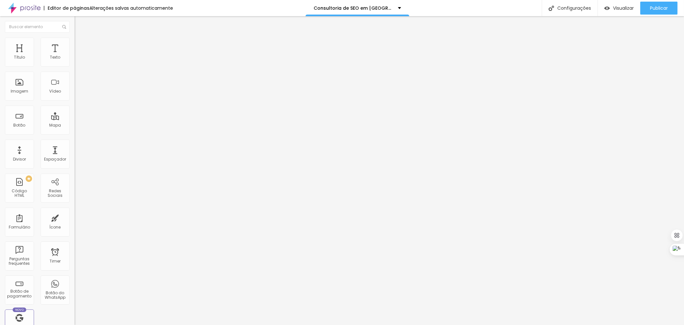
scroll to position [14, 0]
drag, startPoint x: 283, startPoint y: 195, endPoint x: 476, endPoint y: 232, distance: 196.1
paste textarea "Consultoria de SEO em Jundiaí | (11) 97559-6711 | Consultoria de SEO para Jundi…"
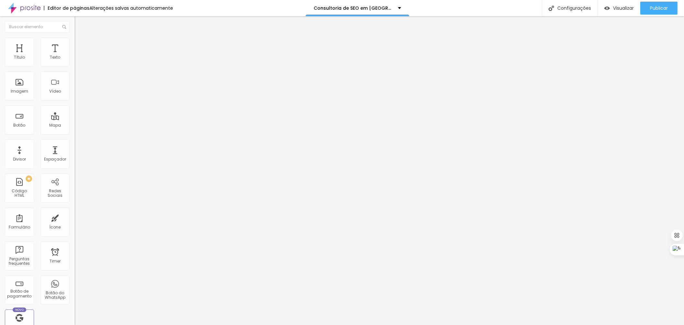
type textarea "Consultoria de SEO em Jundiaí | (11) 97559-6711 | Consultoria de SEO para Jundi…"
paste textarea "Consultoria de Seo, [GEOGRAPHIC_DATA] em [GEOGRAPHIC_DATA], [GEOGRAPHIC_DATA] […"
drag, startPoint x: 395, startPoint y: 240, endPoint x: 380, endPoint y: 240, distance: 14.6
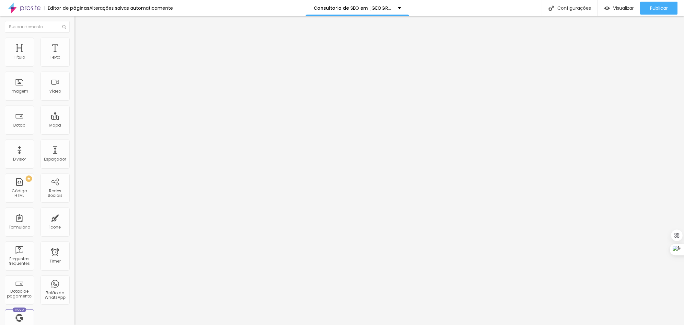
drag, startPoint x: 305, startPoint y: 245, endPoint x: 282, endPoint y: 245, distance: 22.7
drag, startPoint x: 383, startPoint y: 247, endPoint x: 364, endPoint y: 247, distance: 18.8
type textarea "Consultoria de Seo, Consultoria de Seo em Jundiaí, Consultoria de Seo Jundiaí S…"
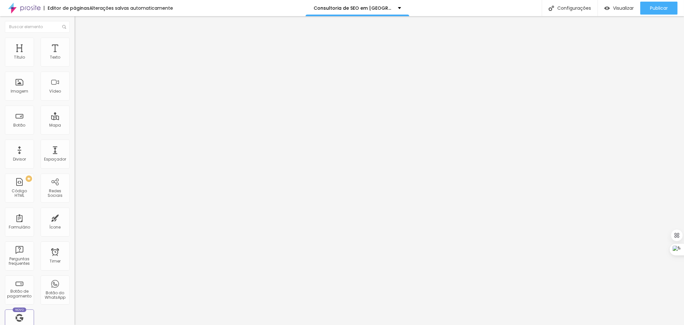
click at [650, 10] on span "Publicar" at bounding box center [659, 8] width 18 height 5
click at [75, 62] on div "Insira seu código aqui" at bounding box center [100, 59] width 51 height 6
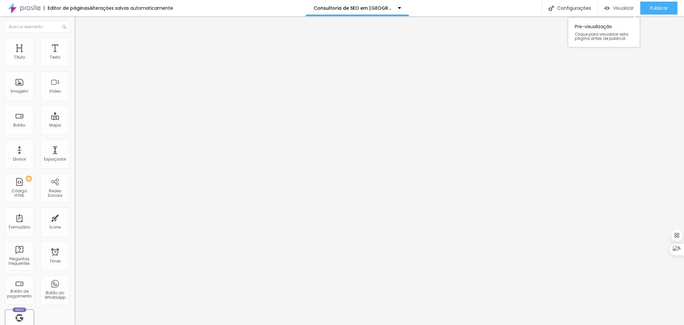
click at [623, 6] on span "Visualizar" at bounding box center [623, 8] width 21 height 5
click at [654, 7] on span "Publicar" at bounding box center [659, 8] width 18 height 5
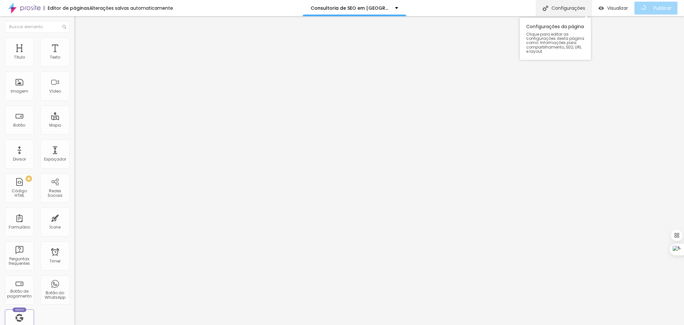
click at [578, 5] on div "Configurações" at bounding box center [564, 8] width 56 height 16
drag, startPoint x: 425, startPoint y: 161, endPoint x: 212, endPoint y: 130, distance: 215.4
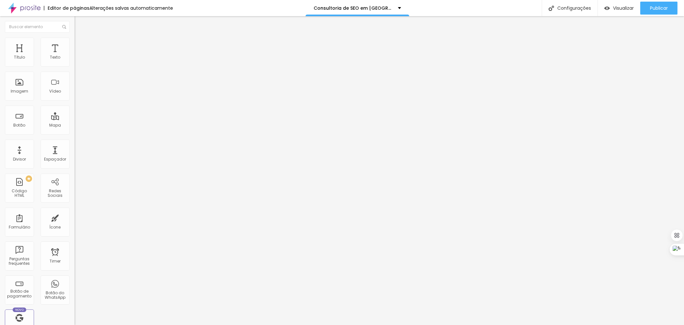
paste input "onsultoria de SEO em [GEOGRAPHIC_DATA] | Agência Mentoria SEO"
drag, startPoint x: 351, startPoint y: 164, endPoint x: 335, endPoint y: 164, distance: 15.9
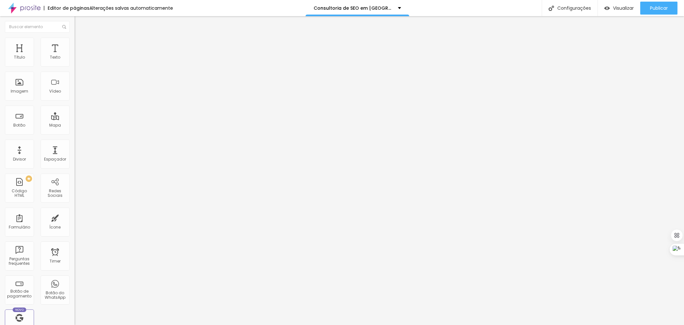
type input "Consultoria de SEO em Guarulhos | Agência Mentoria SEO"
drag, startPoint x: 282, startPoint y: 195, endPoint x: 462, endPoint y: 218, distance: 181.9
paste textarea "Consultoria de SEO em Brasília | (11) 97559-6711 | Consultoria de SEO para Dist…"
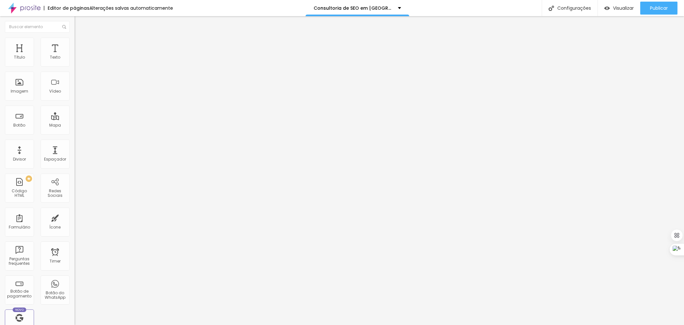
scroll to position [0, 0]
drag, startPoint x: 351, startPoint y: 195, endPoint x: 335, endPoint y: 195, distance: 15.9
drag, startPoint x: 334, startPoint y: 202, endPoint x: 294, endPoint y: 200, distance: 40.2
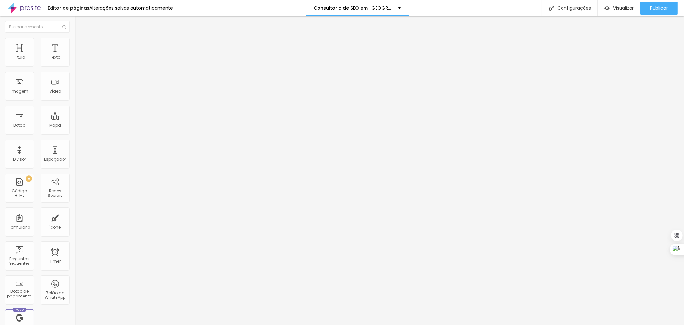
type textarea "Consultoria de SEO em Guarulhos | (11) 97559-6711 | Consultoria de SEO para Gua…"
paste textarea "Consultoria de Seo, Consultoria de Seo em Brasília, Consultoria de Seo Brasília…"
drag, startPoint x: 396, startPoint y: 239, endPoint x: 380, endPoint y: 242, distance: 16.1
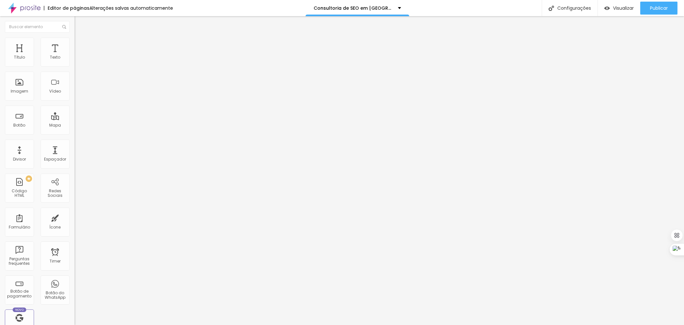
drag, startPoint x: 314, startPoint y: 246, endPoint x: 296, endPoint y: 244, distance: 18.6
drag, startPoint x: 396, startPoint y: 245, endPoint x: 381, endPoint y: 246, distance: 15.6
type textarea "Consultoria de Seo, Consultoria de Seo em Guarulhos, Consultoria de Seo Guarulh…"
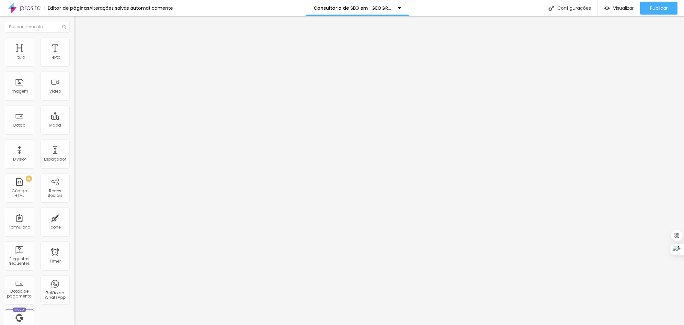
click at [652, 11] on div "Publicar" at bounding box center [659, 8] width 18 height 13
click at [75, 62] on div "Insira seu código aqui" at bounding box center [100, 59] width 51 height 6
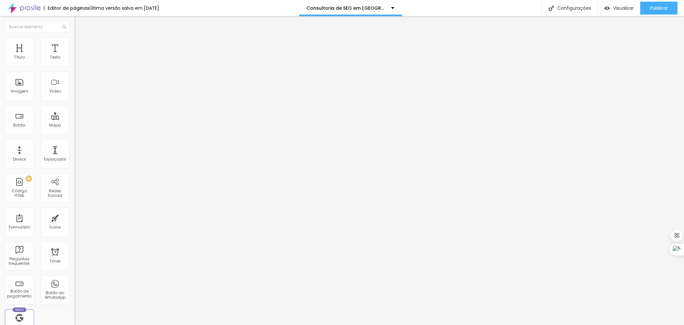
scroll to position [2121, 0]
drag, startPoint x: 659, startPoint y: 8, endPoint x: 639, endPoint y: 2, distance: 21.6
click at [659, 8] on span "Publicar" at bounding box center [659, 8] width 18 height 5
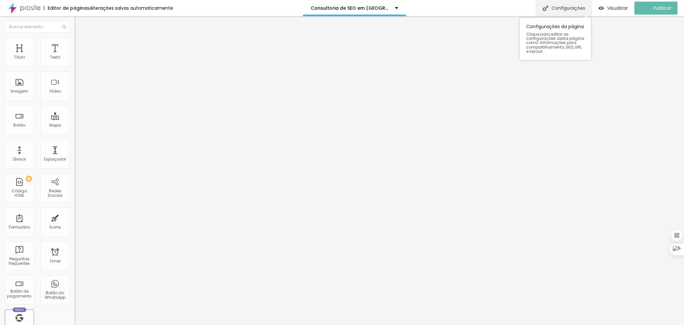
click at [571, 6] on div "Configurações" at bounding box center [564, 8] width 56 height 16
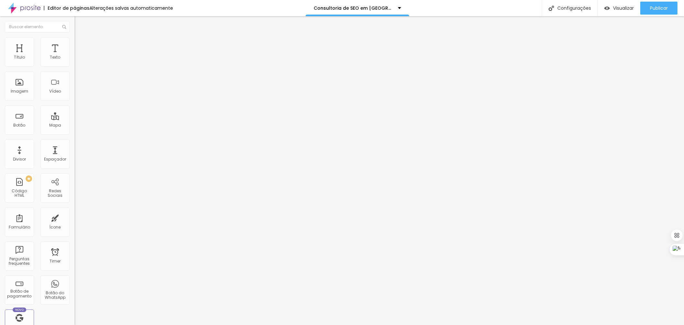
drag, startPoint x: 429, startPoint y: 197, endPoint x: 221, endPoint y: 178, distance: 208.6
paste input "onsultoria de SEO em [GEOGRAPHIC_DATA] | Agência Mentoria SEO"
drag, startPoint x: 351, startPoint y: 197, endPoint x: 335, endPoint y: 196, distance: 16.2
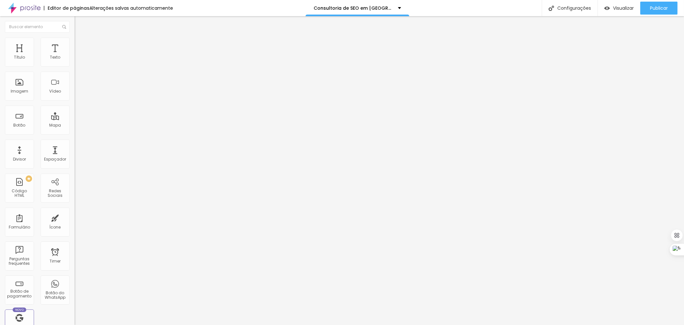
type input "Consultoria de SEO em Piracicaba | Agência Mentoria SEO"
drag, startPoint x: 279, startPoint y: 196, endPoint x: 490, endPoint y: 232, distance: 214.3
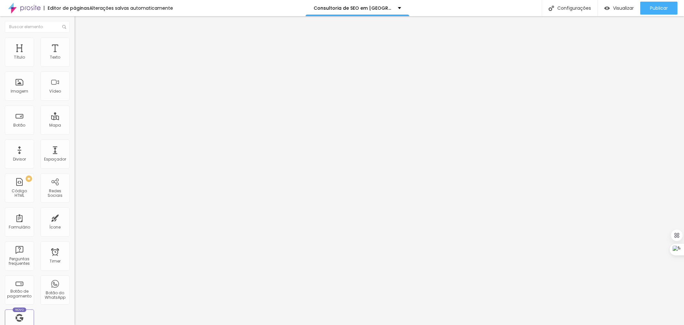
paste textarea "Consultoria de SEO em [GEOGRAPHIC_DATA] | [PHONE_NUMBER] | Consultoria de SEO p…"
type textarea "Consultoria de SEO em [GEOGRAPHIC_DATA] | [PHONE_NUMBER] | Consultoria de SEO p…"
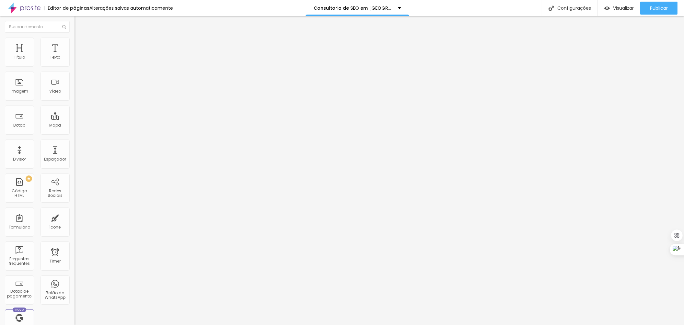
drag, startPoint x: 383, startPoint y: 199, endPoint x: 167, endPoint y: 175, distance: 217.4
drag, startPoint x: 296, startPoint y: 166, endPoint x: 548, endPoint y: 166, distance: 252.0
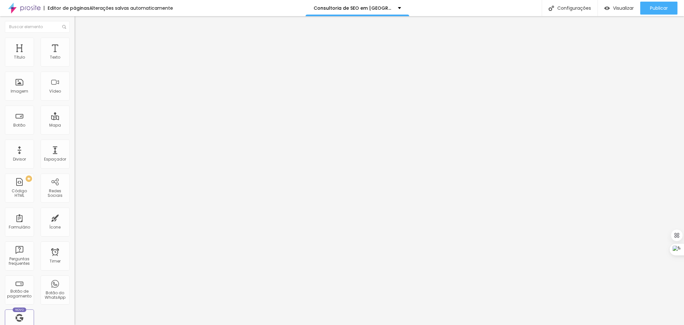
paste input "onsultoria de SEO em Piracicaba | Agência Mentoria SEO"
type input "Consultoria de SEO em Piracicaba | Agência Mentoria SEO"
drag, startPoint x: 309, startPoint y: 241, endPoint x: 449, endPoint y: 292, distance: 148.6
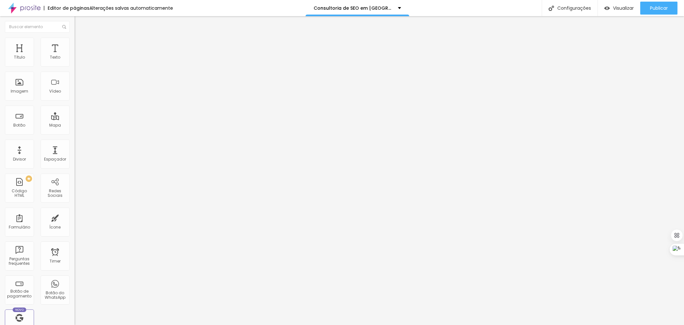
paste textarea "Consultoria de Seo, Consultoria de Seo em Brasília, Consultoria de Seo Brasília…"
drag, startPoint x: 396, startPoint y: 225, endPoint x: 380, endPoint y: 225, distance: 15.5
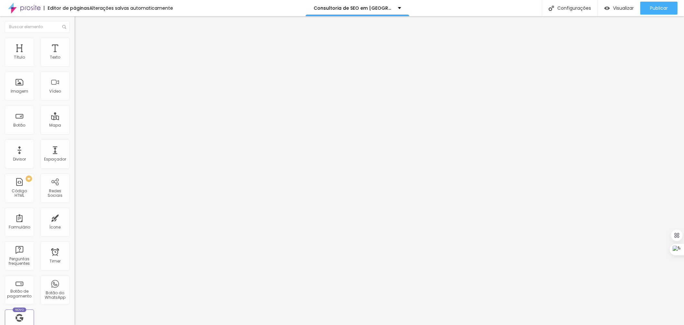
drag, startPoint x: 315, startPoint y: 232, endPoint x: 294, endPoint y: 229, distance: 21.3
drag, startPoint x: 395, startPoint y: 232, endPoint x: 380, endPoint y: 232, distance: 14.6
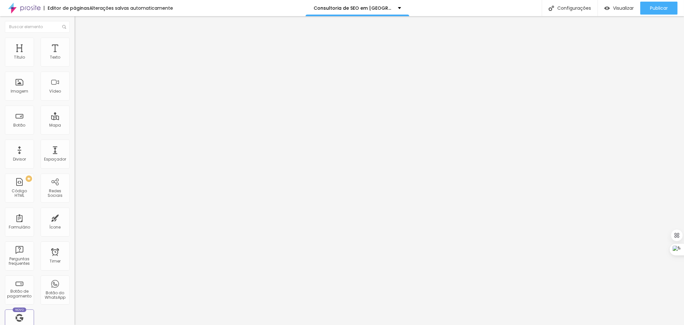
type textarea "Consultoria de Seo, Consultoria de Seo em Piracicaba, Consultoria de SeoPiracic…"
click at [653, 9] on span "Publicar" at bounding box center [659, 8] width 18 height 5
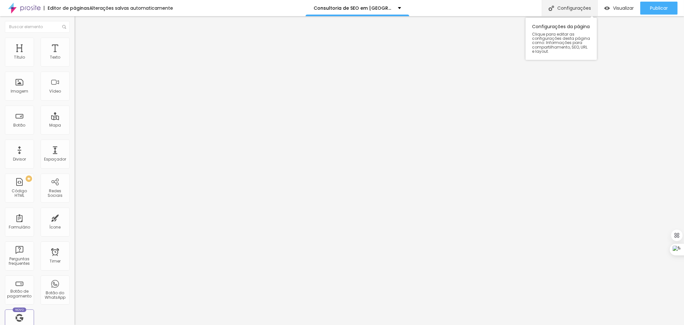
click at [558, 10] on div "Configurações" at bounding box center [570, 8] width 56 height 16
drag, startPoint x: 282, startPoint y: 164, endPoint x: 498, endPoint y: 172, distance: 215.9
drag, startPoint x: 280, startPoint y: 192, endPoint x: 432, endPoint y: 217, distance: 153.3
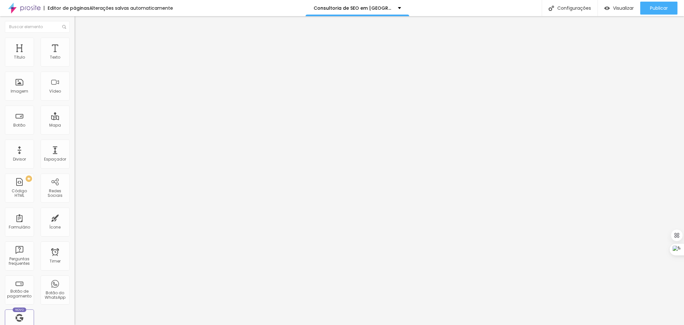
drag, startPoint x: 334, startPoint y: 201, endPoint x: 295, endPoint y: 203, distance: 39.3
drag, startPoint x: 426, startPoint y: 214, endPoint x: 281, endPoint y: 184, distance: 148.5
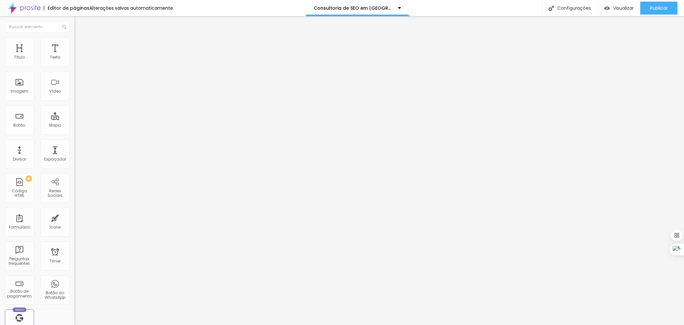
type textarea "Consultoria de SEO em Piracicaba | (11) 97559-6711 | Consultoria de SEO para Pi…"
drag, startPoint x: 281, startPoint y: 236, endPoint x: 410, endPoint y: 264, distance: 132.2
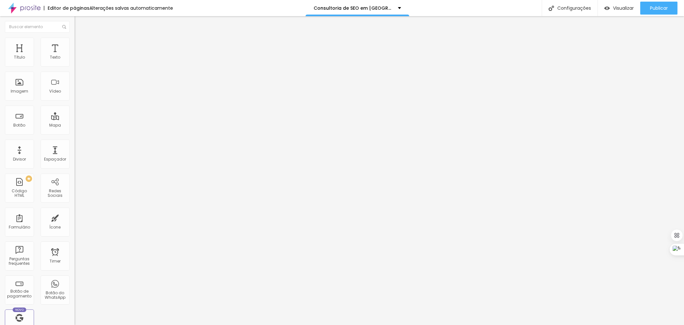
paste textarea "Consultoria de SEO em Piracicaba | (11) 97559-6711 | Consultoria de SEO para Pi…"
type textarea "Consultoria de SEO em Piracicaba | (11) 97559-6711 | Consultoria de SEO para Pi…"
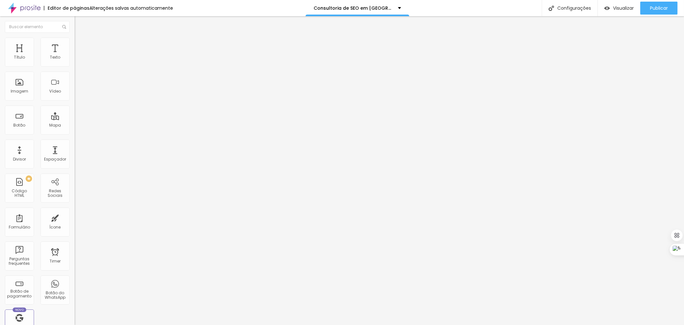
drag, startPoint x: 423, startPoint y: 207, endPoint x: 281, endPoint y: 180, distance: 145.4
drag, startPoint x: 282, startPoint y: 236, endPoint x: 405, endPoint y: 245, distance: 123.4
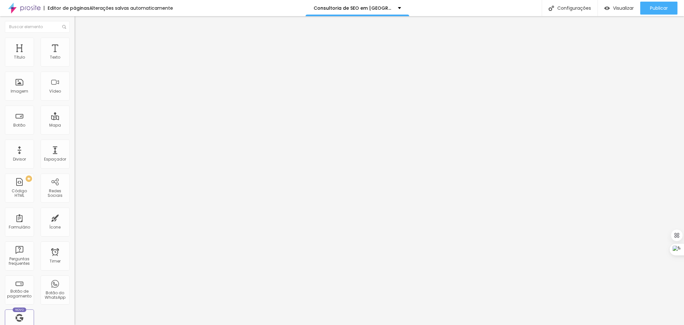
drag, startPoint x: 366, startPoint y: 235, endPoint x: 269, endPoint y: 225, distance: 98.1
type textarea "Consultoria de Seo, Consultoria de Seo em Piracicaba, Consultoria de Seo Piraci…"
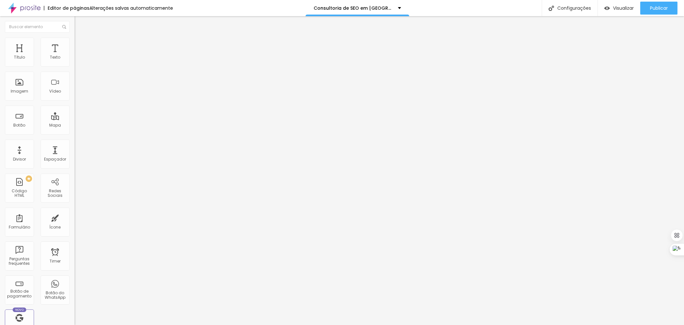
click at [75, 62] on div "Insira seu código aqui" at bounding box center [100, 59] width 51 height 6
click at [666, 7] on span "Publicar" at bounding box center [659, 8] width 18 height 5
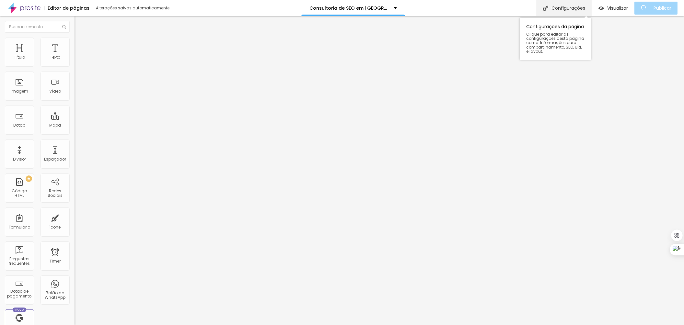
click at [579, 7] on div "Configurações" at bounding box center [564, 8] width 56 height 16
drag, startPoint x: 433, startPoint y: 197, endPoint x: 255, endPoint y: 176, distance: 179.4
paste input "onsultoria de SEO em [GEOGRAPHIC_DATA] | Agência Mentoria SEO"
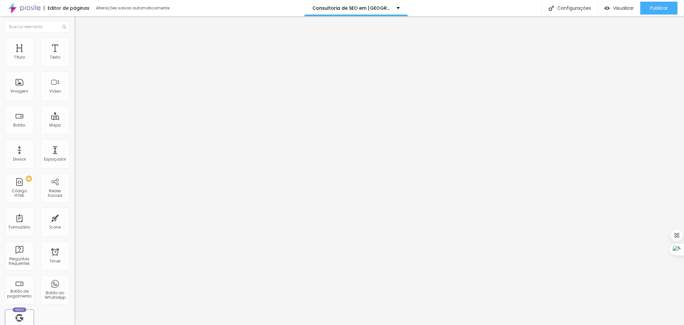
type input "Consultoria de SEO em [GEOGRAPHIC_DATA] | Agência Mentoria SEO"
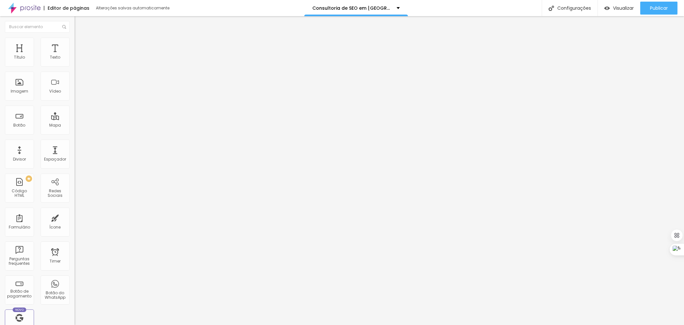
drag, startPoint x: 281, startPoint y: 229, endPoint x: 460, endPoint y: 261, distance: 182.4
paste textarea "Consultoria de SEO em [GEOGRAPHIC_DATA] | [PHONE_NUMBER] | Consultoria de SEO p…"
type textarea "Consultoria de SEO em [GEOGRAPHIC_DATA] | [PHONE_NUMBER] | Consultoria de SEO p…"
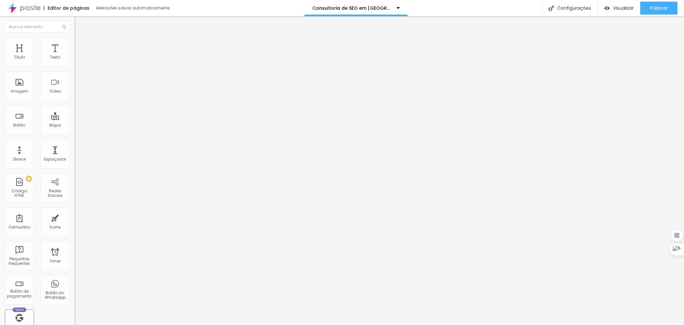
drag, startPoint x: 360, startPoint y: 196, endPoint x: 335, endPoint y: 196, distance: 24.6
type input "Consultoria de SEO em [GEOGRAPHIC_DATA] | Agência Mentoria SEO"
drag, startPoint x: 358, startPoint y: 228, endPoint x: 335, endPoint y: 229, distance: 23.3
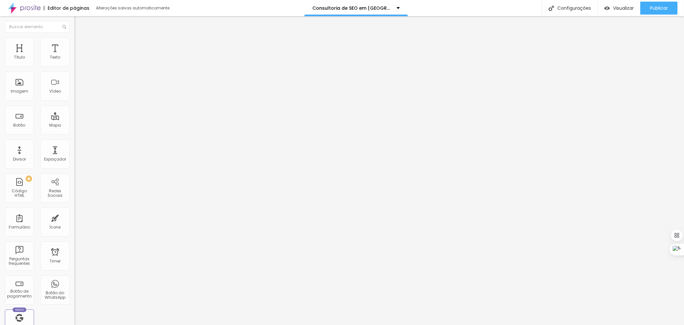
drag, startPoint x: 307, startPoint y: 238, endPoint x: 283, endPoint y: 238, distance: 24.0
type textarea "Consultoria de SEO em [GEOGRAPHIC_DATA] | [PHONE_NUMBER] | Consultoria de SEO p…"
drag, startPoint x: 409, startPoint y: 246, endPoint x: 276, endPoint y: 212, distance: 138.1
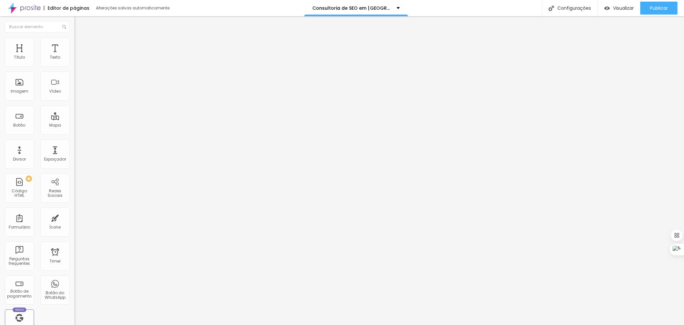
drag, startPoint x: 281, startPoint y: 194, endPoint x: 458, endPoint y: 237, distance: 182.4
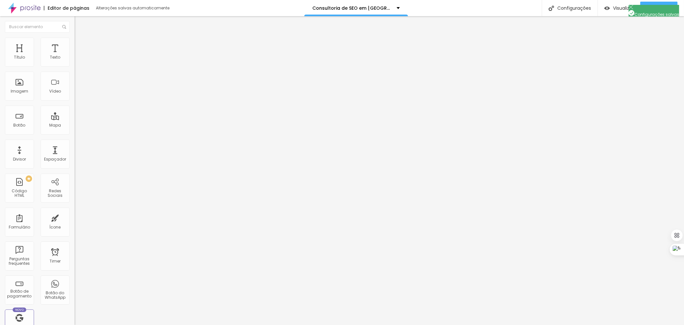
paste textarea "Consultoria de SEO em [GEOGRAPHIC_DATA] | [PHONE_NUMBER] | Consultoria de SEO p…"
type textarea "Consultoria de SEO em [GEOGRAPHIC_DATA] | [PHONE_NUMBER] | Consultoria de SEO p…"
drag, startPoint x: 425, startPoint y: 203, endPoint x: 201, endPoint y: 179, distance: 225.5
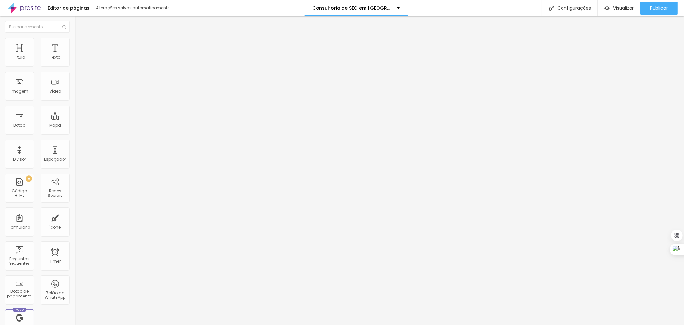
drag, startPoint x: 283, startPoint y: 163, endPoint x: 484, endPoint y: 166, distance: 201.2
paste input "onsultoria de SEO em [GEOGRAPHIC_DATA] | Agência Mentoria SEO"
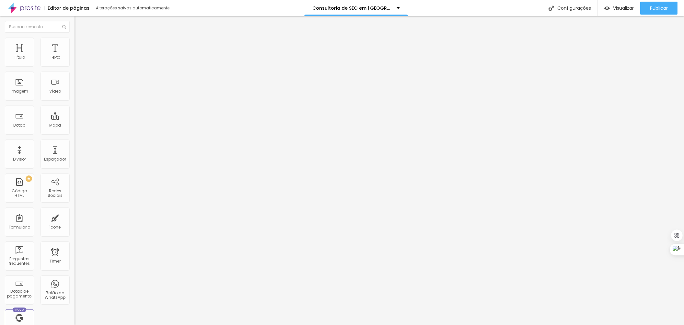
type input "Consultoria de SEO em [GEOGRAPHIC_DATA] | Agência Mentoria SEO"
paste textarea "Consultoria de Seo, Consultoria de Seo em Piracicaba, Consultoria de Seo Piraci…"
drag, startPoint x: 405, startPoint y: 240, endPoint x: 380, endPoint y: 237, distance: 25.4
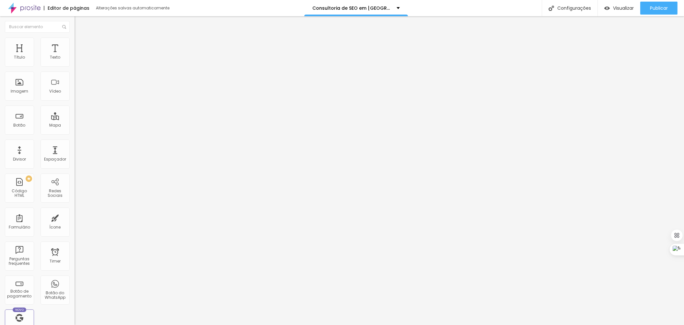
drag, startPoint x: 316, startPoint y: 247, endPoint x: 292, endPoint y: 245, distance: 24.4
drag, startPoint x: 403, startPoint y: 247, endPoint x: 382, endPoint y: 242, distance: 20.9
type textarea "Consultoria de Seo, Consultoria de Seo em [GEOGRAPHIC_DATA], Consultoria de [PE…"
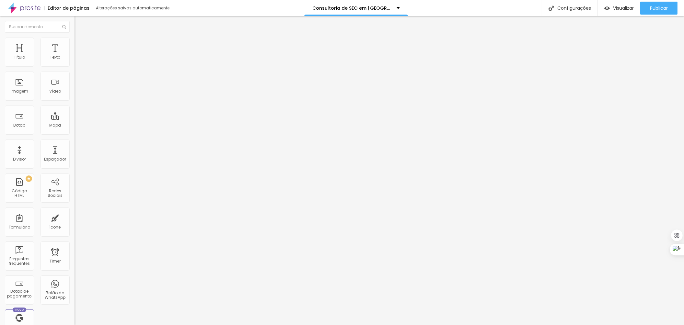
drag, startPoint x: 449, startPoint y: 275, endPoint x: 436, endPoint y: 267, distance: 15.0
click at [656, 7] on span "Publicar" at bounding box center [659, 8] width 18 height 5
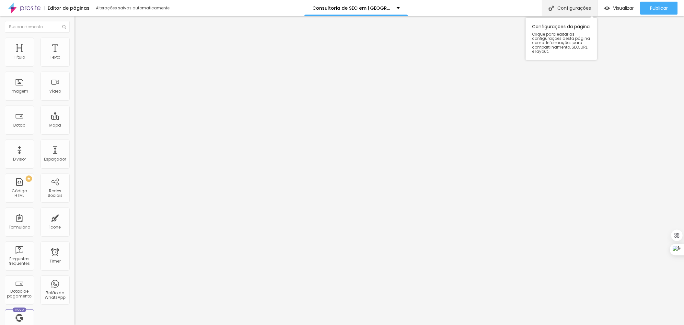
click at [567, 5] on div "Configurações" at bounding box center [570, 8] width 56 height 16
drag, startPoint x: 236, startPoint y: 76, endPoint x: 274, endPoint y: 93, distance: 41.6
drag, startPoint x: 422, startPoint y: 196, endPoint x: 207, endPoint y: 196, distance: 215.1
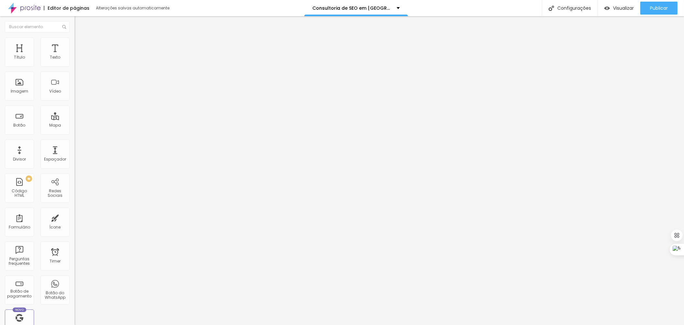
drag, startPoint x: 404, startPoint y: 245, endPoint x: 244, endPoint y: 197, distance: 167.2
drag, startPoint x: 286, startPoint y: 240, endPoint x: 403, endPoint y: 248, distance: 116.5
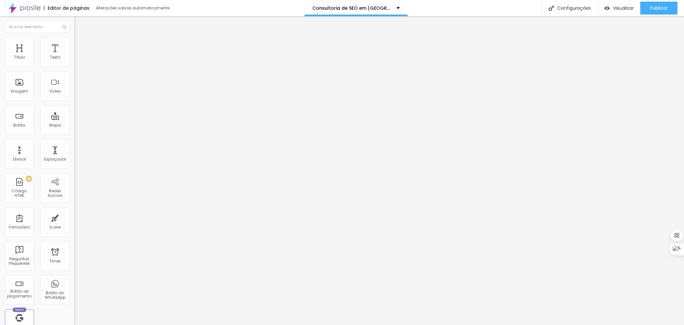
drag, startPoint x: 423, startPoint y: 167, endPoint x: 187, endPoint y: 152, distance: 236.4
drag, startPoint x: 428, startPoint y: 213, endPoint x: 250, endPoint y: 192, distance: 179.1
drag, startPoint x: 283, startPoint y: 239, endPoint x: 404, endPoint y: 248, distance: 121.8
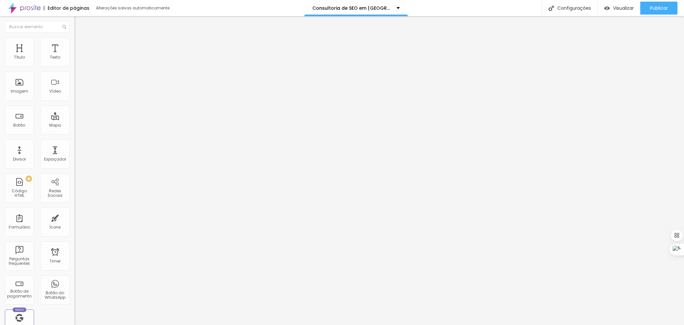
drag, startPoint x: 280, startPoint y: 165, endPoint x: 523, endPoint y: 166, distance: 243.3
drag, startPoint x: 281, startPoint y: 195, endPoint x: 461, endPoint y: 218, distance: 181.3
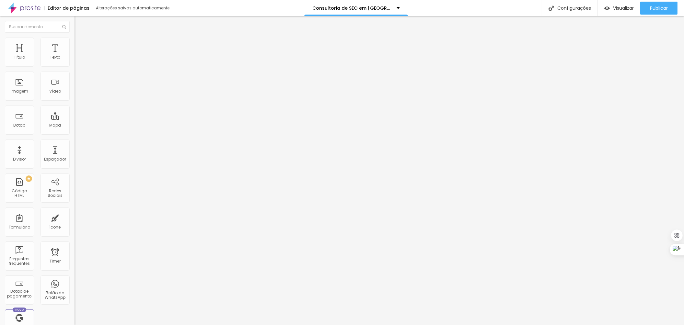
drag, startPoint x: 281, startPoint y: 239, endPoint x: 404, endPoint y: 246, distance: 123.3
drag, startPoint x: 281, startPoint y: 162, endPoint x: 464, endPoint y: 172, distance: 183.3
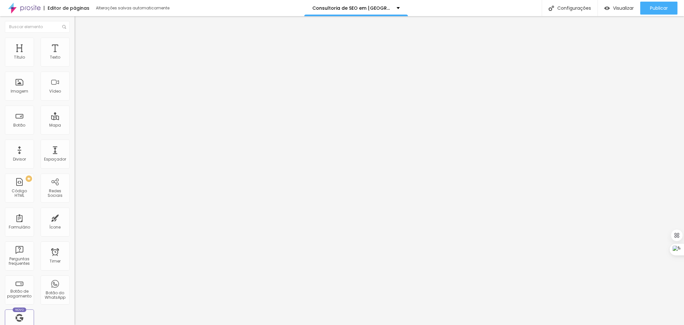
drag, startPoint x: 423, startPoint y: 213, endPoint x: 235, endPoint y: 185, distance: 190.9
drag, startPoint x: 405, startPoint y: 233, endPoint x: 278, endPoint y: 219, distance: 128.4
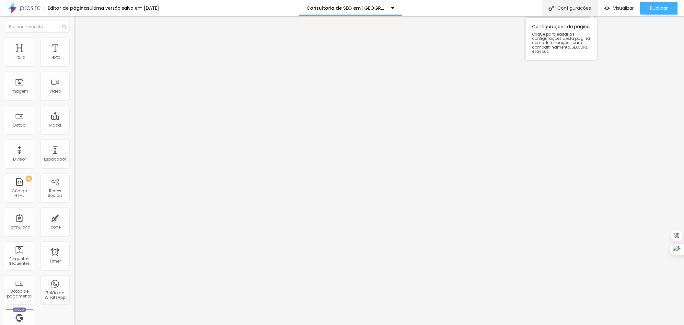
click at [570, 3] on div "Configurações" at bounding box center [570, 8] width 56 height 16
drag, startPoint x: 424, startPoint y: 197, endPoint x: 208, endPoint y: 182, distance: 217.2
paste input "onsultoria de SEO em [GEOGRAPHIC_DATA] | Agência Mentoria SEO"
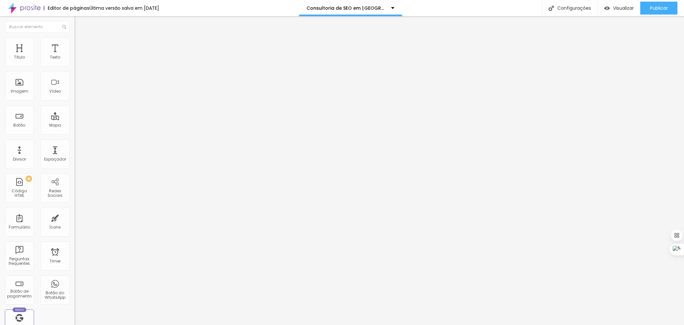
drag, startPoint x: 356, startPoint y: 198, endPoint x: 340, endPoint y: 192, distance: 17.4
type input "Consultoria de SEO em Valinhos | Agência Mentoria SEO"
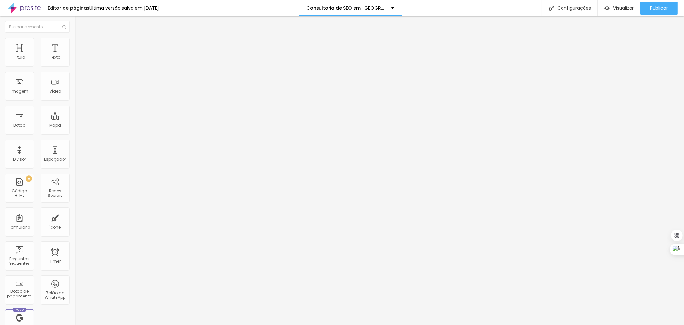
drag, startPoint x: 281, startPoint y: 227, endPoint x: 505, endPoint y: 276, distance: 229.4
paste textarea "Consultoria de SEO em Sorocaba | (11) 97559-6711 | Consultoria de SEO para Soro…"
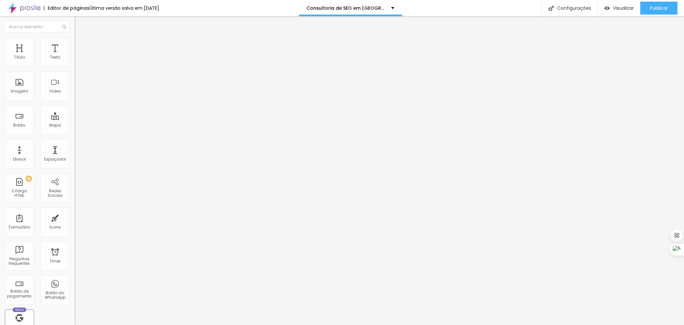
scroll to position [0, 0]
drag, startPoint x: 357, startPoint y: 228, endPoint x: 335, endPoint y: 228, distance: 21.7
drag, startPoint x: 304, startPoint y: 236, endPoint x: 300, endPoint y: 231, distance: 6.4
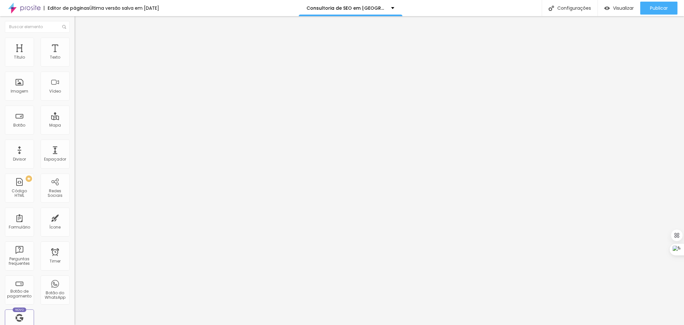
type textarea "Consultoria de SEO em Valinhos | (11) 97559-6711 | Consultoria de SEO para Vali…"
drag, startPoint x: 428, startPoint y: 199, endPoint x: 254, endPoint y: 182, distance: 175.1
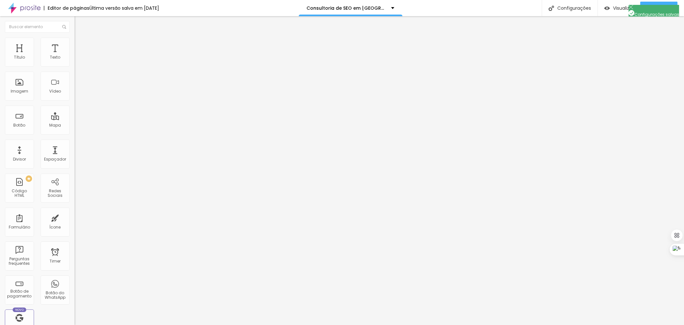
drag, startPoint x: 429, startPoint y: 159, endPoint x: 204, endPoint y: 151, distance: 225.0
paste input "onsultoria de SEO em Valinhos | Agência Mentoria SEO"
type input "Consultoria de SEO em Valinhos | Agência Mentoria SEO"
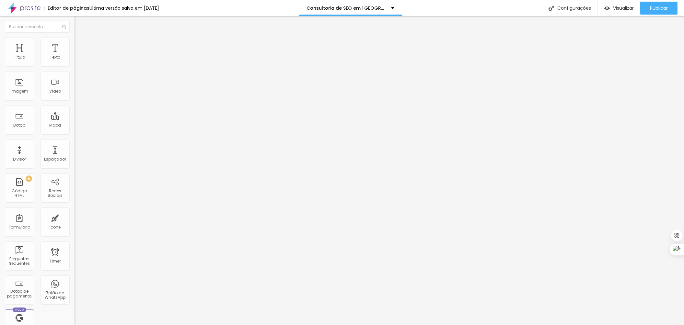
drag, startPoint x: 411, startPoint y: 252, endPoint x: 208, endPoint y: 196, distance: 210.9
drag, startPoint x: 281, startPoint y: 193, endPoint x: 496, endPoint y: 227, distance: 217.7
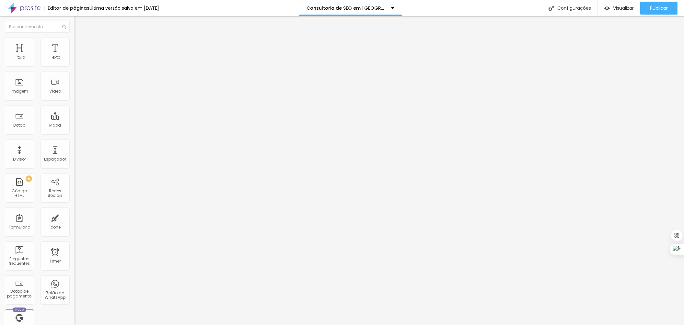
paste textarea "Consultoria de SEO em Valinhos | (11) 97559-6711 | Consultoria de SEO para Vali…"
type textarea "Consultoria de SEO em Valinhos | (11) 97559-6711 | Consultoria de SEO para Vali…"
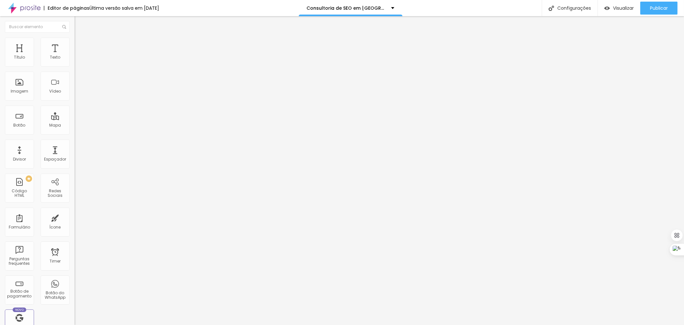
paste textarea "Consultoria de Seo, Consultoria de Seo em Sorocaba, Consultoria de Seo Sorocaba…"
drag, startPoint x: 399, startPoint y: 247, endPoint x: 379, endPoint y: 247, distance: 20.1
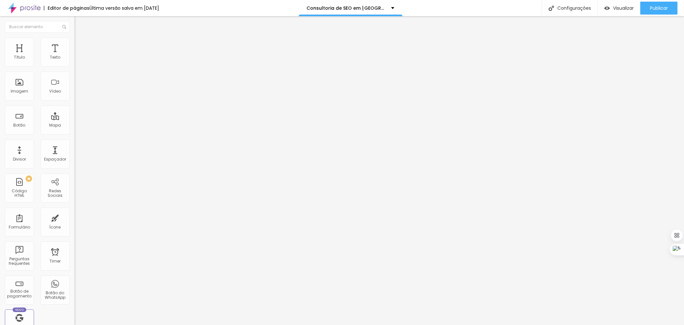
drag, startPoint x: 397, startPoint y: 247, endPoint x: 380, endPoint y: 246, distance: 17.8
drag, startPoint x: 313, startPoint y: 246, endPoint x: 292, endPoint y: 244, distance: 20.8
paste textarea "Valinhos"
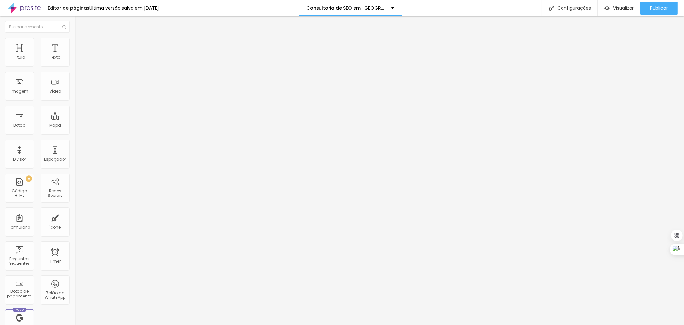
drag, startPoint x: 401, startPoint y: 240, endPoint x: 382, endPoint y: 240, distance: 18.5
paste textarea "Valinhos"
type textarea "Consultoria de Seo, Consultoria de Seo em Valinhos, Consultoria de Seo Valinhos…"
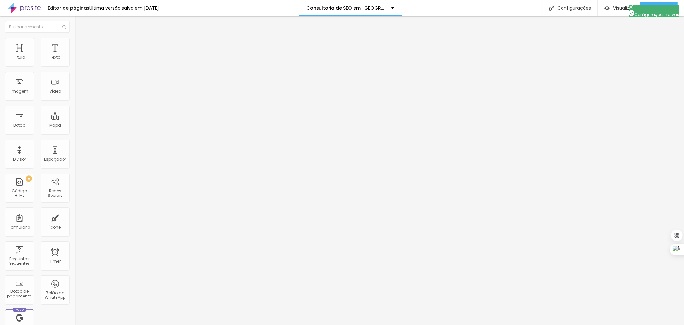
click at [75, 62] on div "Insira seu código aqui" at bounding box center [100, 59] width 51 height 6
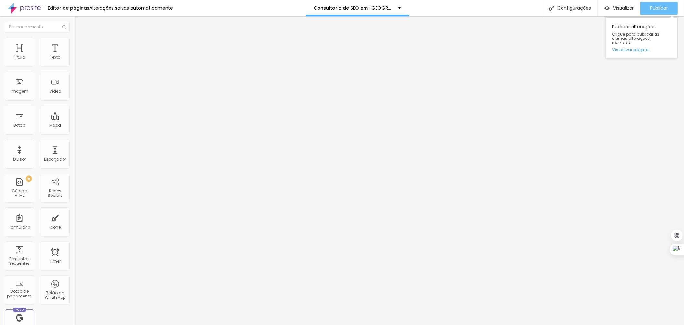
click at [652, 6] on span "Publicar" at bounding box center [659, 8] width 18 height 5
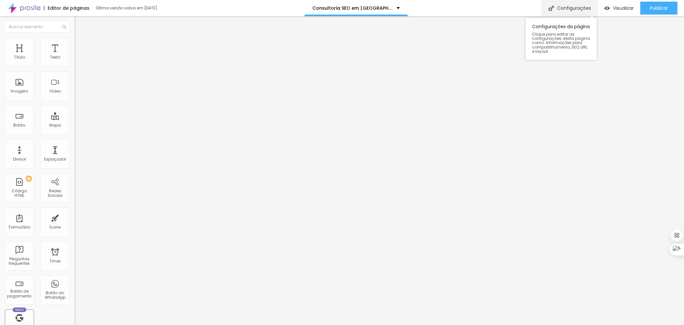
click at [573, 12] on div "Configurações" at bounding box center [570, 8] width 56 height 16
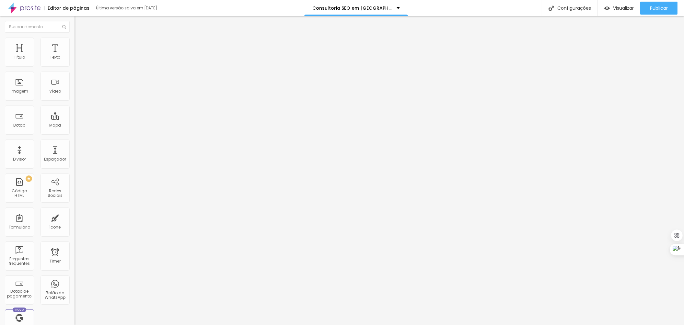
drag, startPoint x: 432, startPoint y: 194, endPoint x: 182, endPoint y: 169, distance: 251.1
paste input "onsultoria de SEO em [GEOGRAPHIC_DATA] | Agência Mentoria SEO"
type input "Consultoria de SEO em [GEOGRAPHIC_DATA] | Agência Mentoria SEO"
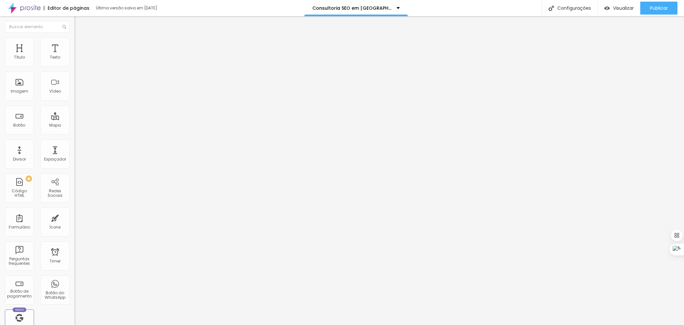
scroll to position [14, 0]
drag, startPoint x: 278, startPoint y: 228, endPoint x: 496, endPoint y: 265, distance: 221.8
paste textarea "Consultoria de SEO em [GEOGRAPHIC_DATA] | [PHONE_NUMBER] | Consultoria de SEO p…"
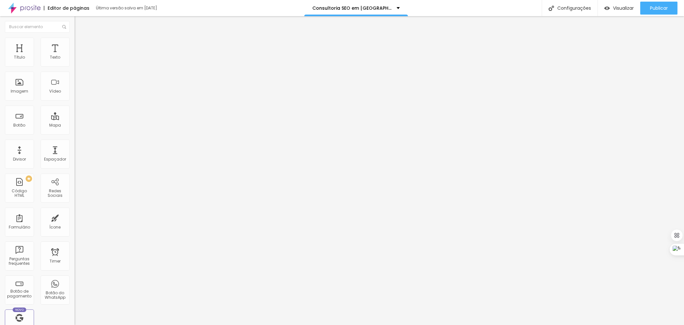
drag, startPoint x: 357, startPoint y: 228, endPoint x: 336, endPoint y: 228, distance: 21.7
drag, startPoint x: 354, startPoint y: 229, endPoint x: 335, endPoint y: 229, distance: 18.5
type textarea "Consultoria de SEO em Vinhedo | (11) 97559-6711 | Consultoria de SEO para Soroc…"
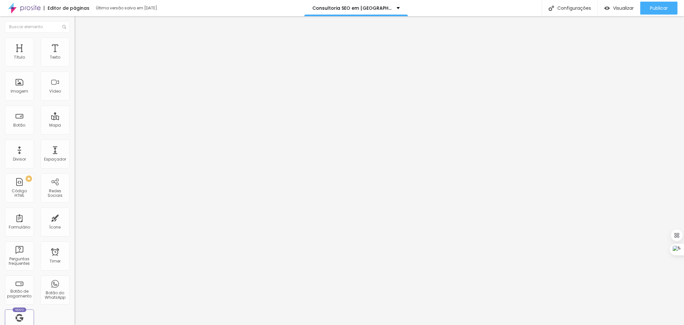
drag, startPoint x: 357, startPoint y: 198, endPoint x: 335, endPoint y: 197, distance: 22.4
paste input "Vinhedo"
type input "Consultoria de SEO em Vinhedo | Agência Mentoria SEO"
drag, startPoint x: 304, startPoint y: 237, endPoint x: 280, endPoint y: 237, distance: 23.3
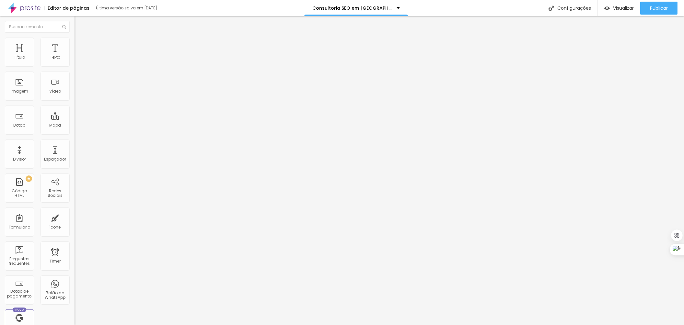
paste textarea "Vinhedo"
type textarea "Consultoria de SEO em Vinhedo | (11) 97559-6711 | Consultoria de SEO para Vinhe…"
drag, startPoint x: 445, startPoint y: 277, endPoint x: 443, endPoint y: 274, distance: 4.4
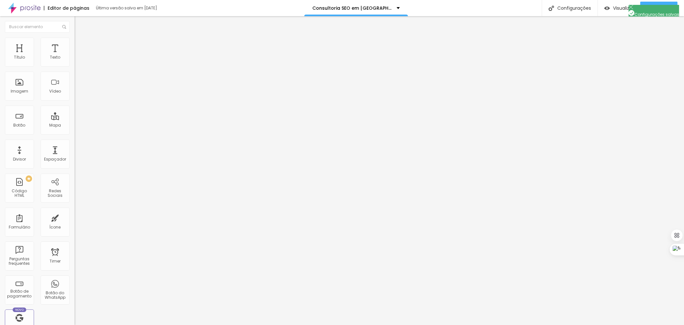
drag, startPoint x: 389, startPoint y: 244, endPoint x: 222, endPoint y: 209, distance: 170.8
drag, startPoint x: 282, startPoint y: 195, endPoint x: 441, endPoint y: 229, distance: 162.4
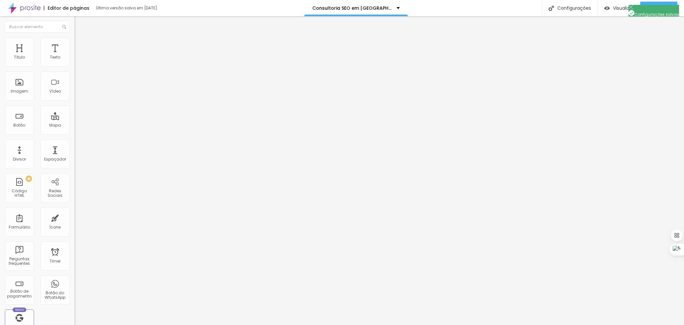
paste textarea "Consultoria de SEO em Vinhedo | (11) 97559-6711 | Consultoria de SEO para Vinhe…"
type textarea "Consultoria de SEO em Vinhedo | (11) 97559-6711 | Consultoria de SEO para Vinhe…"
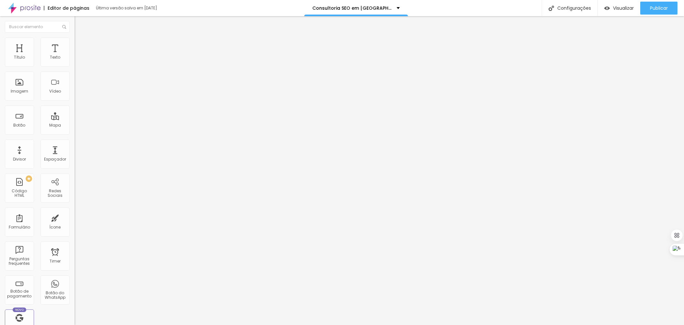
drag, startPoint x: 424, startPoint y: 205, endPoint x: 231, endPoint y: 185, distance: 194.5
drag, startPoint x: 281, startPoint y: 164, endPoint x: 491, endPoint y: 165, distance: 209.6
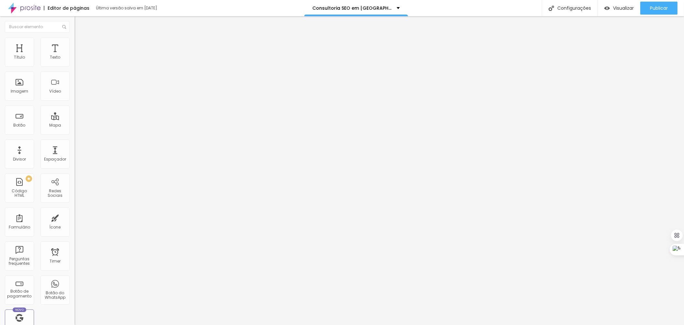
paste input "onsultoria de SEO em Vinhedo | Agência Mentoria SEO"
type input "Consultoria de SEO em Vinhedo | Agência Mentoria SEO"
paste textarea "Consultoria de Seo, Consultoria de Seo em [GEOGRAPHIC_DATA], Consultoria de Seo…"
drag, startPoint x: 400, startPoint y: 246, endPoint x: 379, endPoint y: 246, distance: 21.4
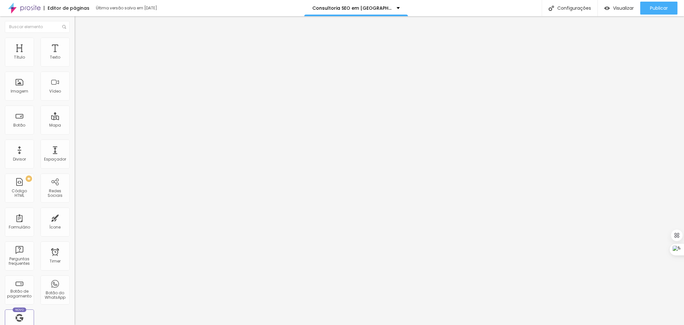
drag, startPoint x: 397, startPoint y: 245, endPoint x: 380, endPoint y: 246, distance: 16.9
drag, startPoint x: 314, startPoint y: 246, endPoint x: 292, endPoint y: 246, distance: 21.7
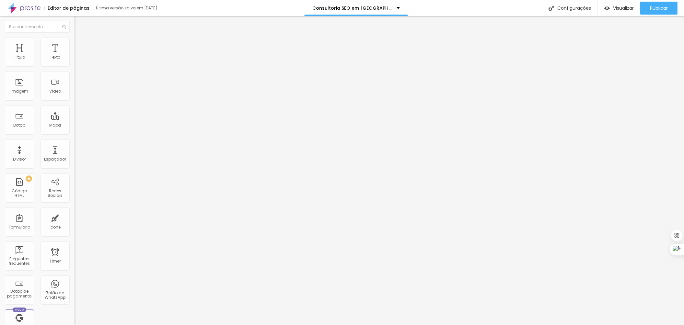
paste textarea "Vinhedo"
drag, startPoint x: 401, startPoint y: 240, endPoint x: 381, endPoint y: 240, distance: 20.1
paste textarea "Vinhedo"
type textarea "Consultoria de Seo, Consultoria de Seo em Vinhedo, Consultoria de Seo Vinhedo S…"
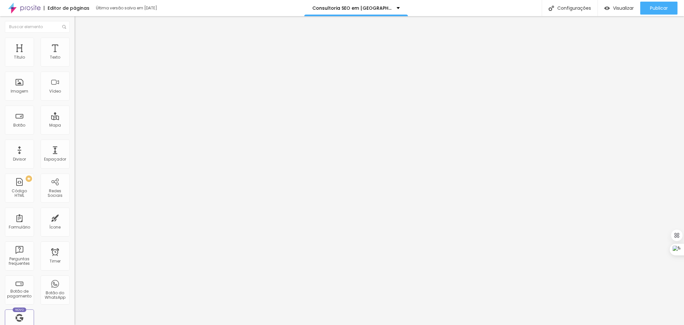
click at [75, 62] on div "Insira seu código aqui" at bounding box center [100, 59] width 51 height 6
click at [652, 8] on span "Publicar" at bounding box center [659, 8] width 18 height 5
click at [576, 9] on div "Configurações" at bounding box center [570, 8] width 56 height 16
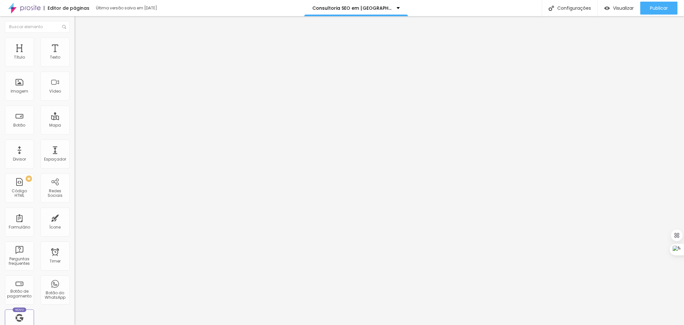
drag, startPoint x: 421, startPoint y: 197, endPoint x: 140, endPoint y: 161, distance: 284.0
paste input "onsultoria de SEO em [GEOGRAPHIC_DATA] | Agência Mentoria SEO"
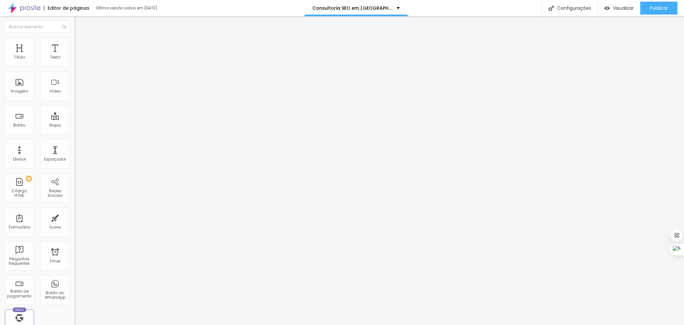
type input "Consultoria de SEO em [GEOGRAPHIC_DATA] | Agência Mentoria SEO"
drag, startPoint x: 281, startPoint y: 229, endPoint x: 490, endPoint y: 260, distance: 211.6
paste textarea "Consultoria de SEO em [GEOGRAPHIC_DATA] | [PHONE_NUMBER] | Consultoria de SEO p…"
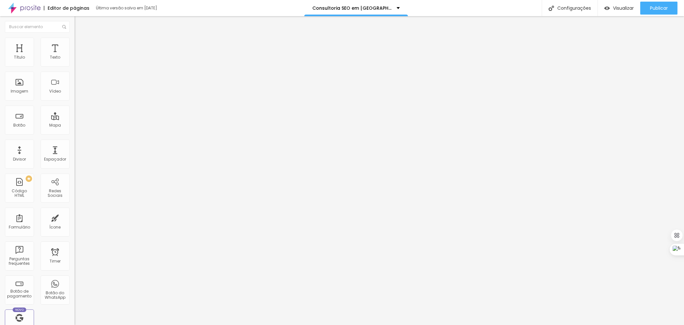
scroll to position [0, 0]
drag, startPoint x: 356, startPoint y: 229, endPoint x: 338, endPoint y: 224, distance: 19.4
drag, startPoint x: 367, startPoint y: 231, endPoint x: 335, endPoint y: 227, distance: 32.0
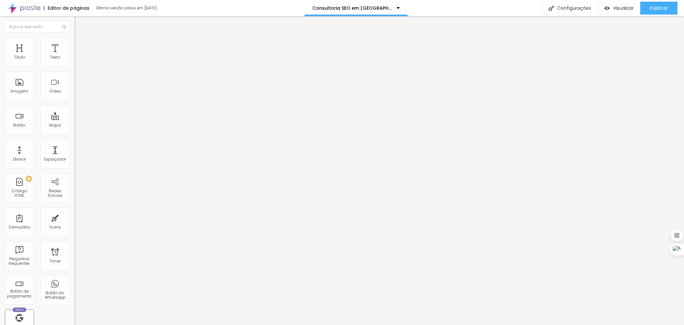
drag, startPoint x: 315, startPoint y: 236, endPoint x: 294, endPoint y: 236, distance: 21.1
paste textarea "[GEOGRAPHIC_DATA]"
type textarea "Consultoria de SEO em [GEOGRAPHIC_DATA] | [PHONE_NUMBER] | Consultoria de SEO p…"
drag, startPoint x: 356, startPoint y: 197, endPoint x: 336, endPoint y: 197, distance: 20.4
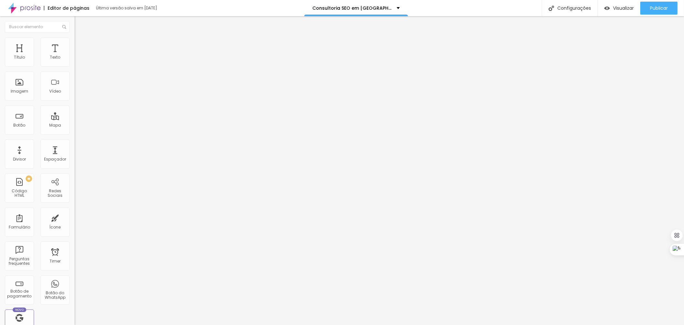
paste input "[GEOGRAPHIC_DATA]"
drag, startPoint x: 445, startPoint y: 273, endPoint x: 400, endPoint y: 193, distance: 92.5
drag, startPoint x: 390, startPoint y: 197, endPoint x: 370, endPoint y: 197, distance: 19.4
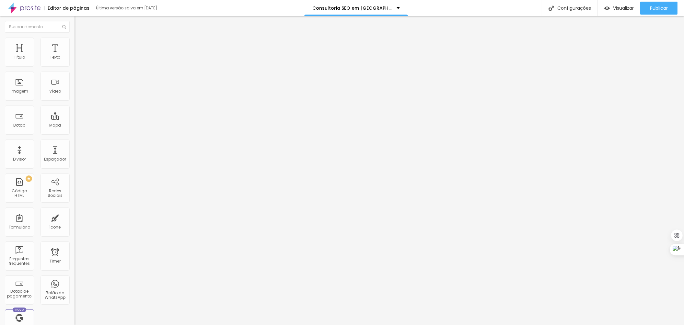
type input "Consultoria de SEO em [GEOGRAPHIC_DATA] | Mentoria SEO"
drag, startPoint x: 430, startPoint y: 247, endPoint x: 264, endPoint y: 218, distance: 168.1
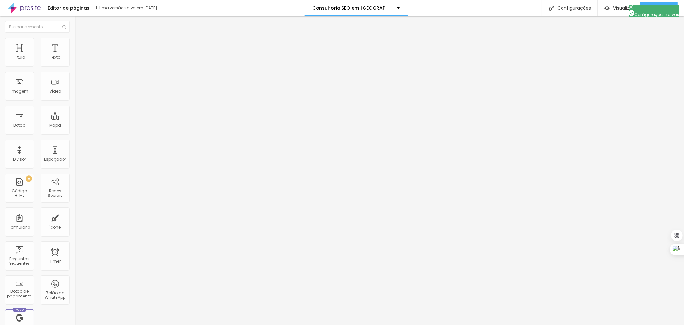
drag, startPoint x: 278, startPoint y: 193, endPoint x: 481, endPoint y: 218, distance: 204.9
paste textarea "Consultoria de SEO em [GEOGRAPHIC_DATA] | [PHONE_NUMBER] | Consultoria de SEO p…"
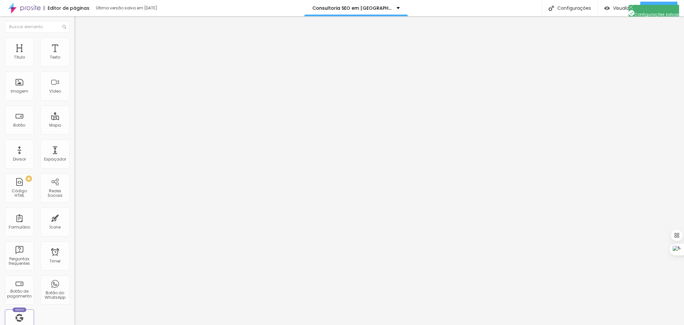
scroll to position [0, 0]
type textarea "Consultoria de SEO em [GEOGRAPHIC_DATA] | [PHONE_NUMBER] | Consultoria de SEO p…"
drag, startPoint x: 285, startPoint y: 204, endPoint x: 219, endPoint y: 200, distance: 66.3
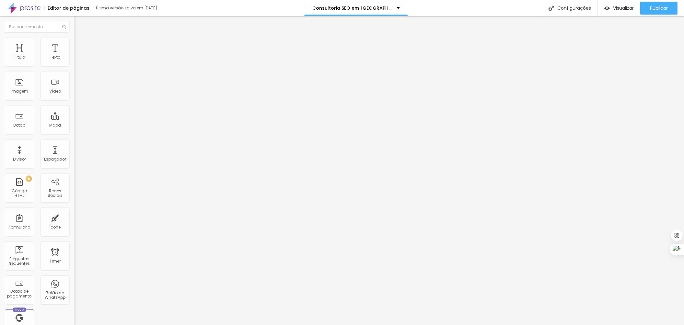
drag, startPoint x: 279, startPoint y: 165, endPoint x: 468, endPoint y: 166, distance: 188.9
paste input "onsultoria de SEO em [GEOGRAPHIC_DATA] | Mentoria SEO"
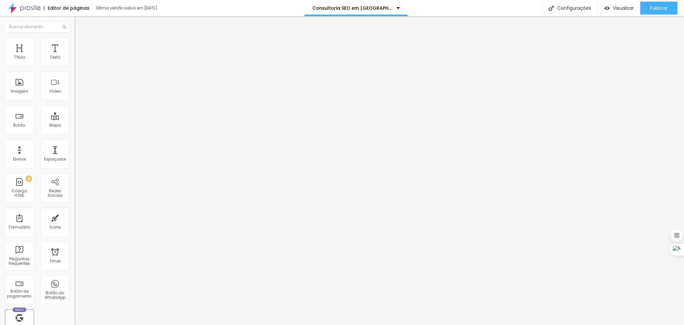
type input "Consultoria de SEO em [GEOGRAPHIC_DATA] | Mentoria SEO"
paste textarea "Consultoria de Seo, Consultoria de Seo em [GEOGRAPHIC_DATA], Consultoria de Seo…"
drag, startPoint x: 402, startPoint y: 239, endPoint x: 381, endPoint y: 238, distance: 21.1
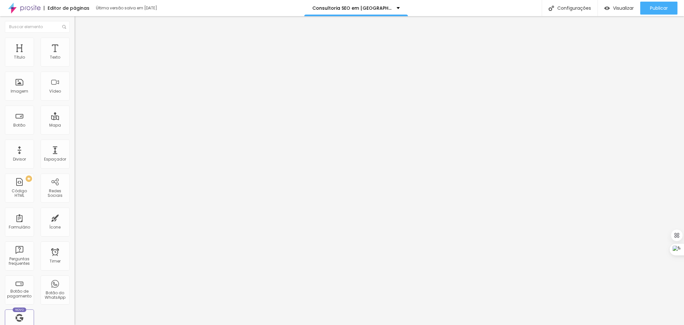
drag, startPoint x: 410, startPoint y: 240, endPoint x: 381, endPoint y: 236, distance: 29.7
drag, startPoint x: 408, startPoint y: 247, endPoint x: 387, endPoint y: 247, distance: 20.7
paste textarea "[GEOGRAPHIC_DATA]"
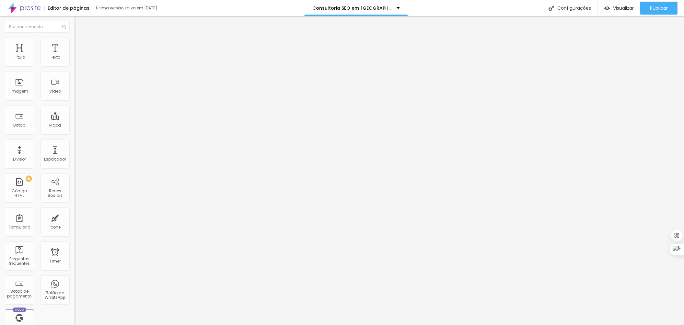
drag, startPoint x: 320, startPoint y: 248, endPoint x: 299, endPoint y: 245, distance: 20.9
paste textarea "[GEOGRAPHIC_DATA]"
type textarea "Consultoria de Seo, Consultoria de Seo em [GEOGRAPHIC_DATA], [GEOGRAPHIC_DATA] …"
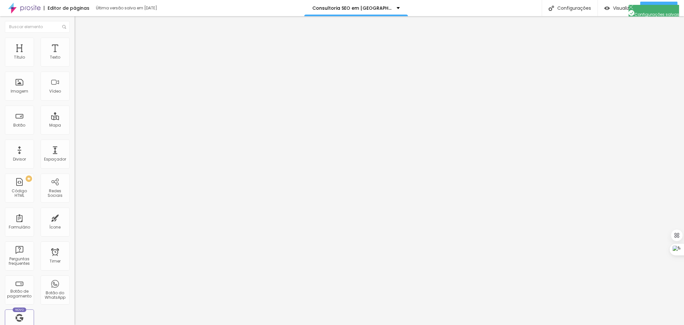
click at [75, 78] on div at bounding box center [112, 81] width 75 height 50
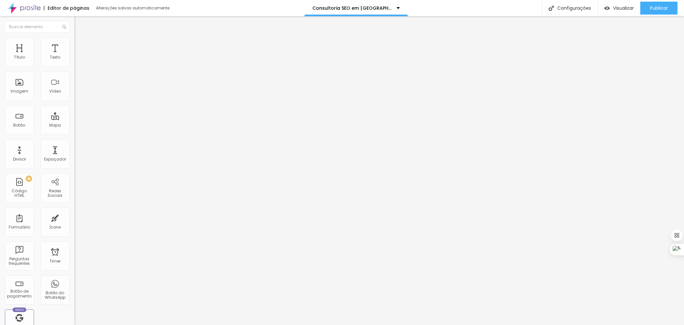
scroll to position [2112, 0]
click at [655, 4] on div "Publicar" at bounding box center [659, 8] width 18 height 13
drag, startPoint x: 7, startPoint y: 75, endPoint x: 52, endPoint y: 98, distance: 50.9
click at [75, 62] on div "Insira seu código aqui" at bounding box center [100, 59] width 51 height 6
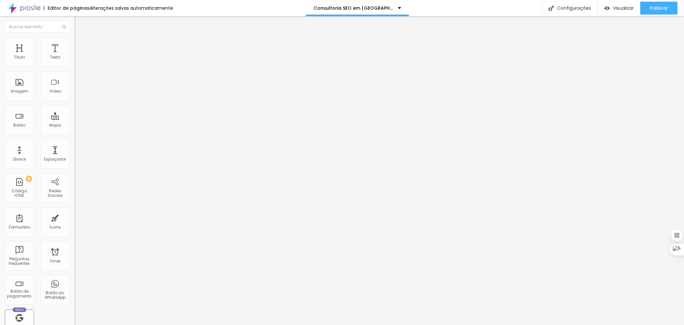
scroll to position [2112, 0]
click at [572, 7] on div "Configurações" at bounding box center [570, 8] width 56 height 16
drag, startPoint x: 281, startPoint y: 198, endPoint x: 540, endPoint y: 197, distance: 259.2
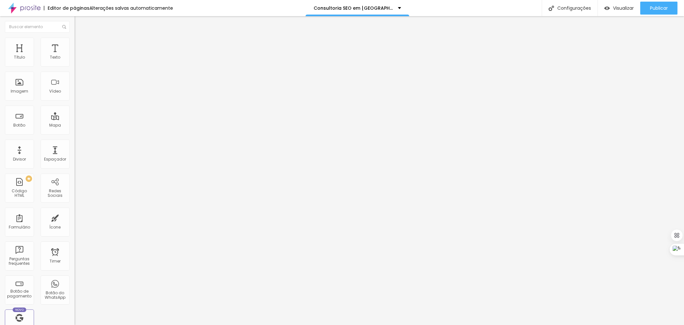
paste input "onsultoria de SEO em Sorocaba | Agência Mentoria SEO"
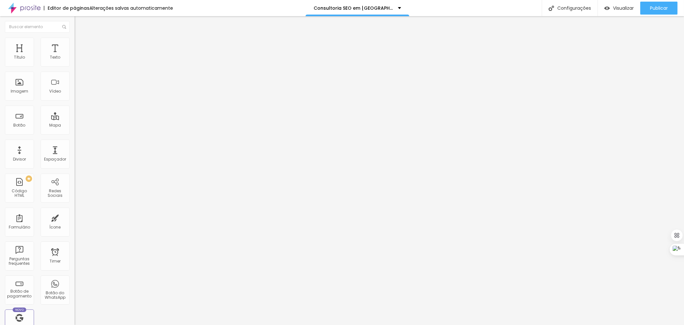
drag, startPoint x: 357, startPoint y: 199, endPoint x: 339, endPoint y: 199, distance: 18.1
drag, startPoint x: 384, startPoint y: 199, endPoint x: 336, endPoint y: 195, distance: 47.8
type input "Consultoria de SEO em [GEOGRAPHIC_DATA] | Agência Mentoria SEO"
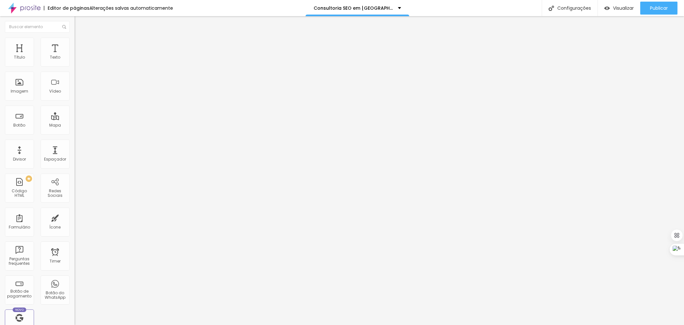
scroll to position [14, 0]
drag, startPoint x: 282, startPoint y: 230, endPoint x: 401, endPoint y: 264, distance: 123.4
paste textarea "Consultoria de SEO em Sorocaba | (11) 97559-6711 | Consultoria de SEO para Soro…"
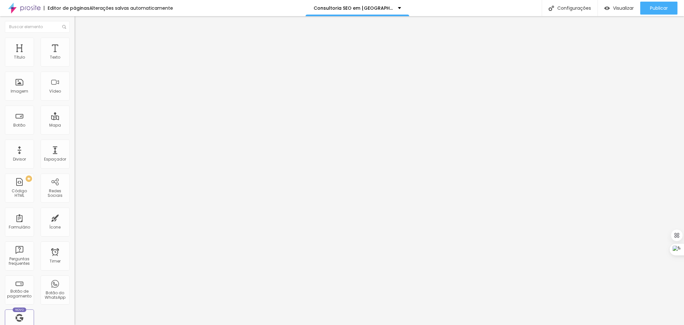
drag, startPoint x: 384, startPoint y: 198, endPoint x: 335, endPoint y: 196, distance: 48.9
drag, startPoint x: 357, startPoint y: 229, endPoint x: 335, endPoint y: 229, distance: 21.4
paste textarea "ão José do Rio Preto"
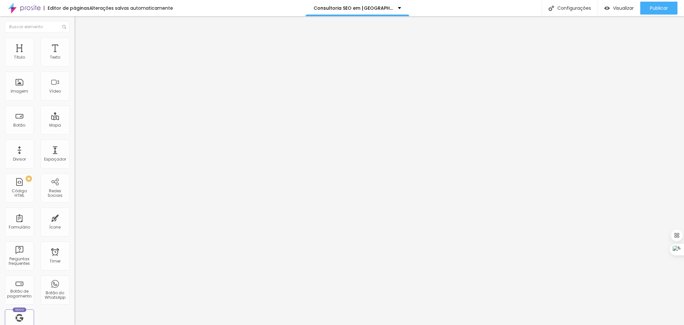
drag, startPoint x: 332, startPoint y: 238, endPoint x: 312, endPoint y: 236, distance: 20.3
paste textarea "ão José do Rio Preto"
type textarea "Consultoria de SEO em São José do Rio Preto | (11) 97559-6711 | Consultoria de …"
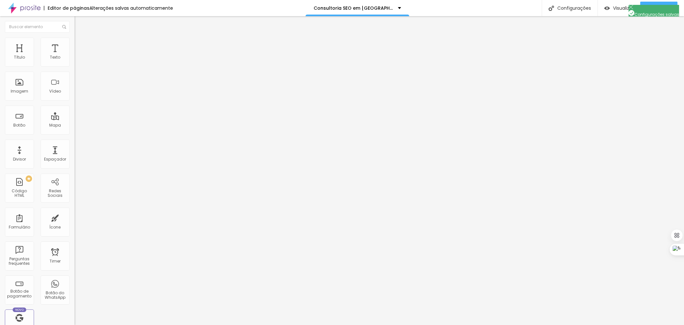
drag, startPoint x: 457, startPoint y: 248, endPoint x: 248, endPoint y: 214, distance: 212.0
drag, startPoint x: 281, startPoint y: 196, endPoint x: 441, endPoint y: 219, distance: 162.0
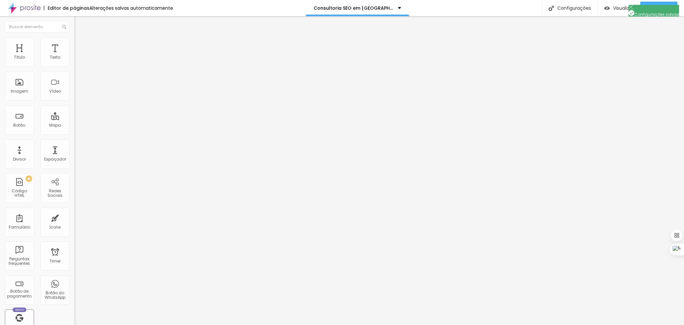
paste textarea "Consultoria de SEO em São José do Rio Preto | (11) 97559-6711 | Consultoria de …"
type textarea "Consultoria de SEO em São José do Rio Preto | (11) 97559-6711 | Consultoria de …"
drag, startPoint x: 447, startPoint y: 203, endPoint x: 226, endPoint y: 186, distance: 222.0
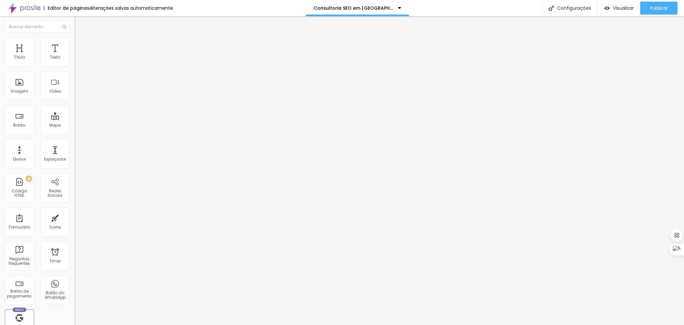
drag, startPoint x: 281, startPoint y: 166, endPoint x: 472, endPoint y: 166, distance: 191.1
paste input "onsultoria de SEO em São José do Rio Preto | Agência Mentoria SEO"
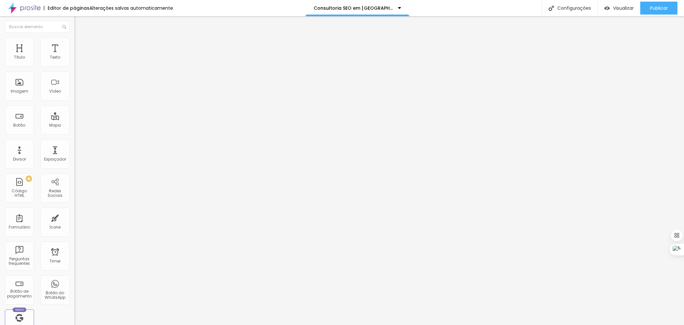
type input "Consultoria de SEO em São José do Rio Preto | Agência Mentoria SEO"
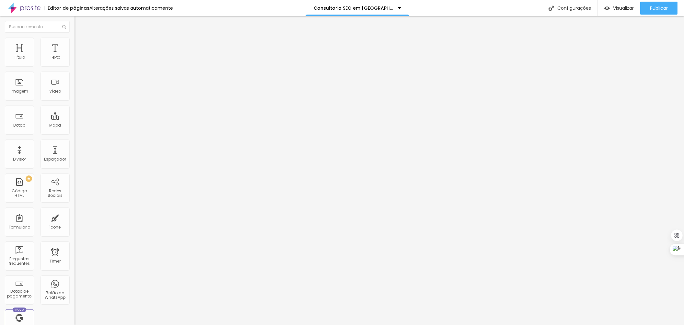
paste textarea "Consultoria de Seo, Consultoria de Seo em Sorocaba, Consultoria de Seo Sorocaba…"
drag, startPoint x: 383, startPoint y: 195, endPoint x: 335, endPoint y: 198, distance: 48.3
drag, startPoint x: 402, startPoint y: 240, endPoint x: 380, endPoint y: 240, distance: 21.4
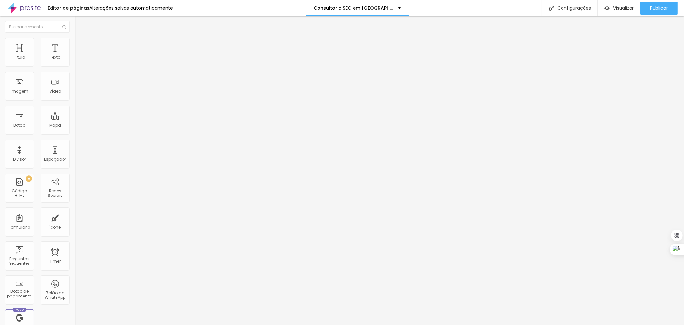
paste textarea "ão José do Rio Preto"
drag, startPoint x: 349, startPoint y: 247, endPoint x: 326, endPoint y: 246, distance: 22.7
paste textarea "ão José do Rio Preto"
drag, startPoint x: 304, startPoint y: 254, endPoint x: 282, endPoint y: 252, distance: 22.2
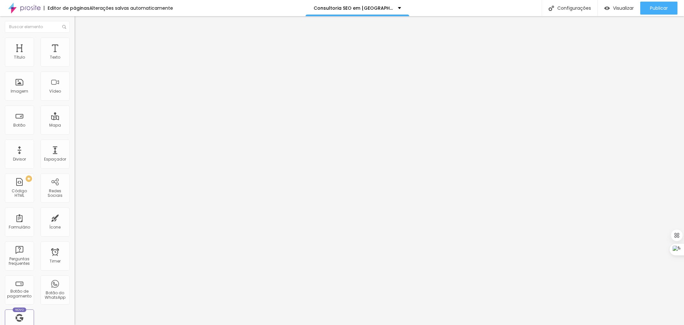
paste textarea "ão José do Rio Preto"
type textarea "Consultoria de Seo, Consultoria de Seo em São José do Rio Preto, Consultoria de…"
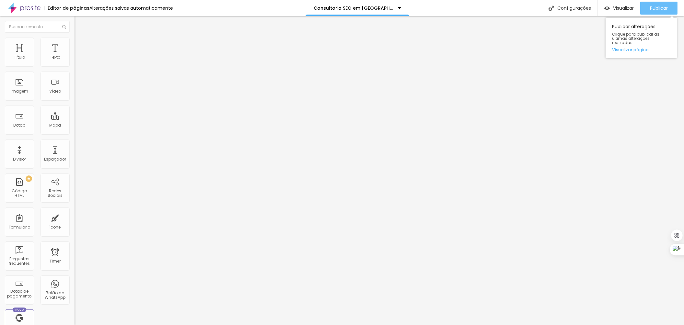
click at [662, 6] on span "Publicar" at bounding box center [659, 8] width 18 height 5
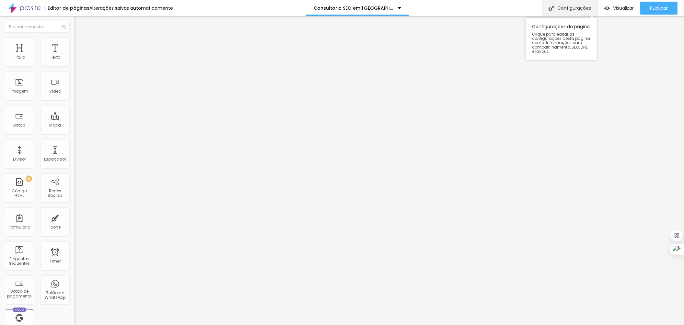
click at [564, 8] on div "Configurações" at bounding box center [570, 8] width 56 height 16
drag, startPoint x: 282, startPoint y: 165, endPoint x: 501, endPoint y: 164, distance: 219.0
drag, startPoint x: 282, startPoint y: 196, endPoint x: 365, endPoint y: 221, distance: 86.8
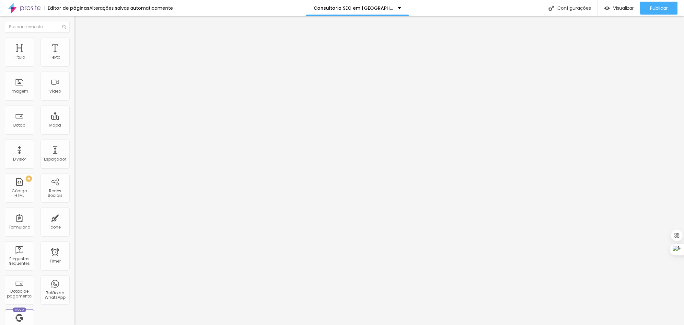
drag, startPoint x: 281, startPoint y: 237, endPoint x: 335, endPoint y: 253, distance: 56.9
click at [75, 62] on div "Insira seu código aqui" at bounding box center [100, 59] width 51 height 6
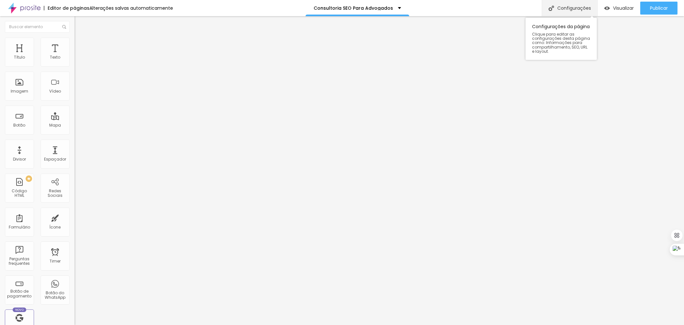
click at [566, 8] on div "Configurações" at bounding box center [570, 8] width 56 height 16
drag, startPoint x: 426, startPoint y: 166, endPoint x: 215, endPoint y: 156, distance: 211.2
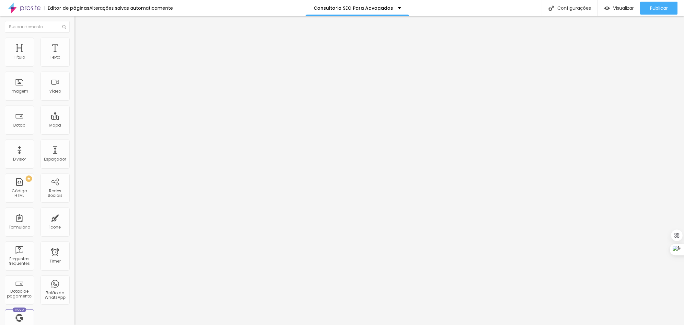
paste input "onsultoria de SEO em [GEOGRAPHIC_DATA] | Agência Mentoria SEO"
drag, startPoint x: 383, startPoint y: 164, endPoint x: 327, endPoint y: 163, distance: 56.1
type input "Consultoria de SEO Para Advogados | Agência Mentoria SEO"
drag, startPoint x: 281, startPoint y: 197, endPoint x: 446, endPoint y: 225, distance: 167.6
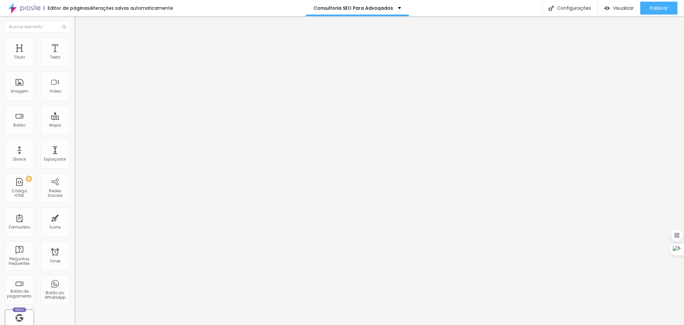
paste textarea "Consultoria de SEO em [GEOGRAPHIC_DATA] | [PHONE_NUMBER] | Consultoria de SEO p…"
drag, startPoint x: 383, startPoint y: 196, endPoint x: 332, endPoint y: 193, distance: 51.6
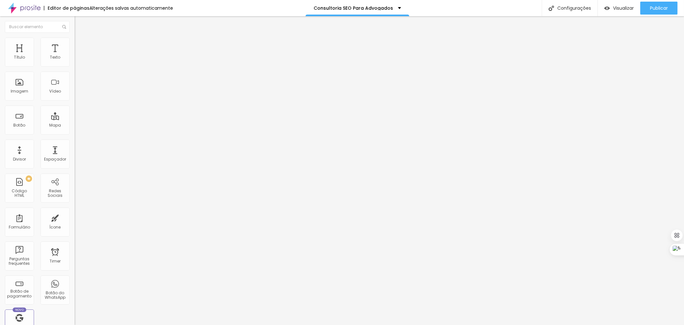
drag, startPoint x: 352, startPoint y: 204, endPoint x: 299, endPoint y: 196, distance: 54.3
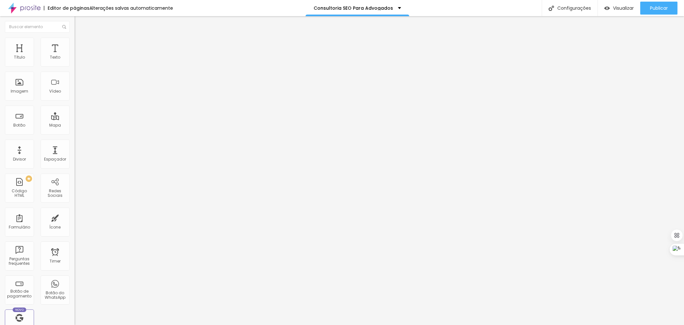
drag, startPoint x: 424, startPoint y: 213, endPoint x: 266, endPoint y: 190, distance: 159.1
type textarea "Consultoria de SEO Para Advogados | [PHONE_NUMBER] | Consultoria de SEO para Ad…"
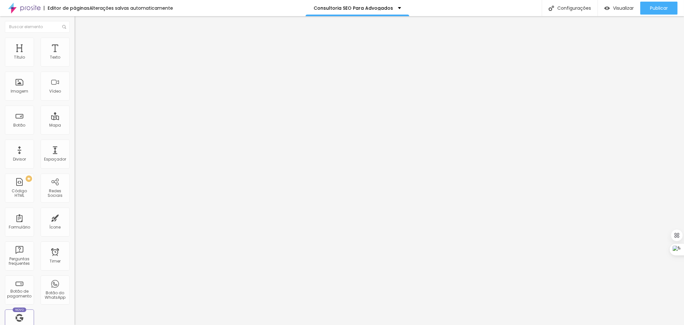
drag, startPoint x: 282, startPoint y: 235, endPoint x: 422, endPoint y: 261, distance: 142.4
paste textarea "Consultoria de SEO Para Advogados | [PHONE_NUMBER] | Consultoria de SEO para Ad…"
type textarea "Consultoria de SEO Para Advogados | [PHONE_NUMBER] | Consultoria de SEO para Ad…"
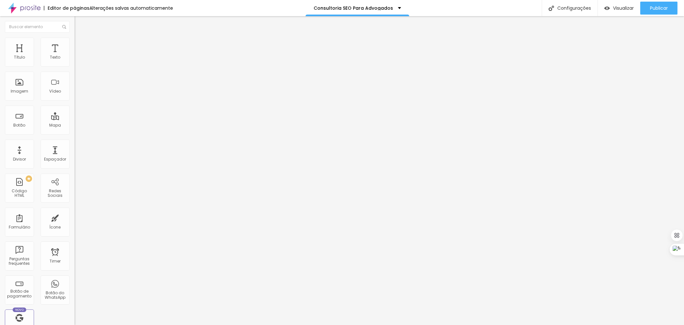
drag, startPoint x: 428, startPoint y: 157, endPoint x: 179, endPoint y: 155, distance: 249.5
drag, startPoint x: 284, startPoint y: 200, endPoint x: 466, endPoint y: 196, distance: 182.7
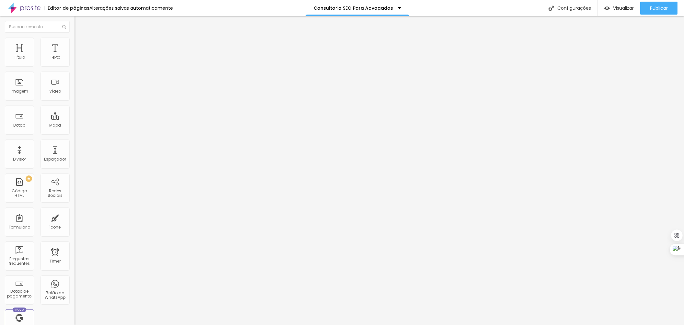
paste input "onsultoria de SEO Para Advogados | Agência Mentoria SEO"
type input "Consultoria de SEO Para Advogados | Agência Mentoria SEO"
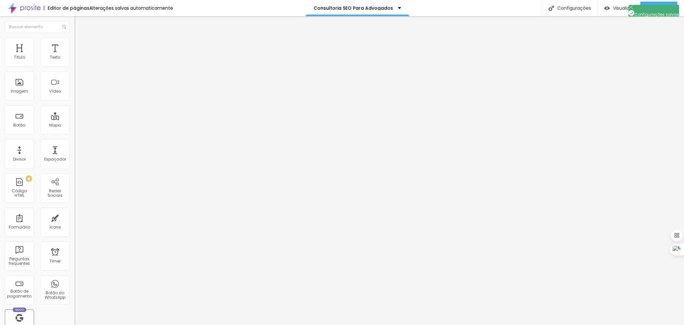
scroll to position [14, 0]
paste textarea "Consultoria de Seo, Consultoria de Seo em São José do Rio Preto, Consultoria de…"
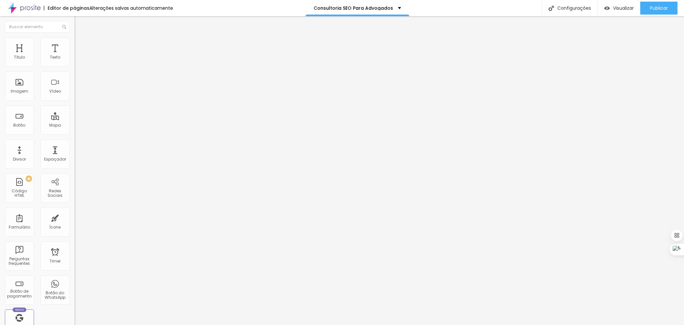
scroll to position [0, 0]
drag, startPoint x: 428, startPoint y: 224, endPoint x: 378, endPoint y: 223, distance: 49.9
drag, startPoint x: 409, startPoint y: 224, endPoint x: 371, endPoint y: 226, distance: 38.3
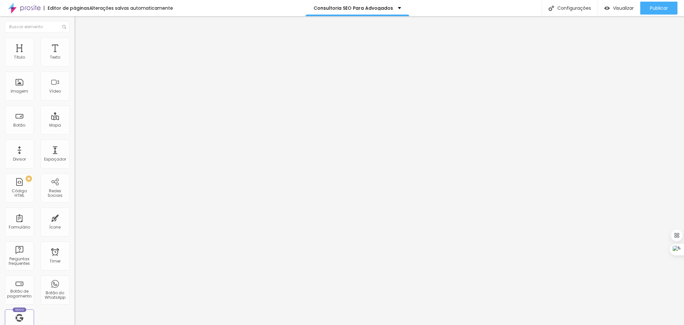
drag, startPoint x: 346, startPoint y: 234, endPoint x: 292, endPoint y: 230, distance: 54.2
paste textarea "para Advogados"
drag, startPoint x: 436, startPoint y: 232, endPoint x: 377, endPoint y: 232, distance: 59.3
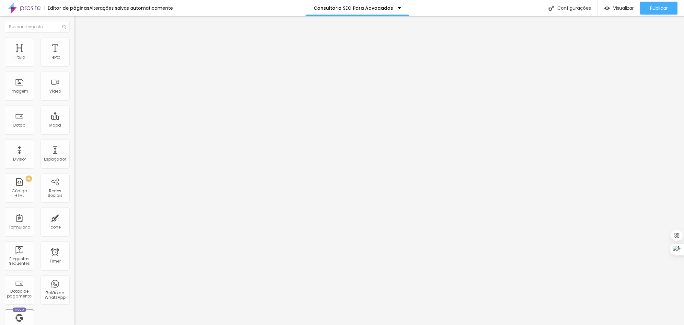
paste textarea "Advogados"
type textarea "Consultoria de Seo, Consultoria de Seo para Advogados, Consultoria de Seo para …"
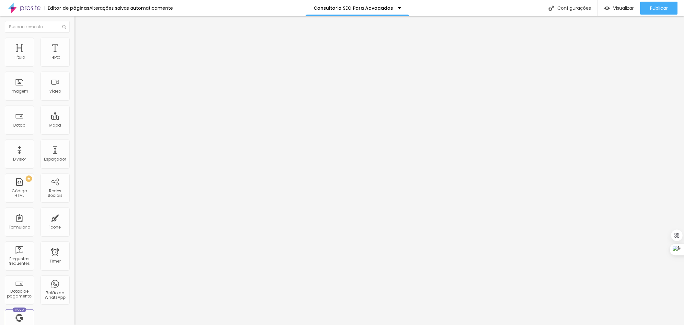
drag, startPoint x: 40, startPoint y: 97, endPoint x: 1, endPoint y: 86, distance: 40.1
click at [75, 76] on div "Código HTML 45856 caracteres 1 < a href = "https://g.page/mentoria-seo-campinas…" at bounding box center [112, 60] width 75 height 32
click at [75, 62] on div "Insira seu código aqui" at bounding box center [100, 59] width 51 height 6
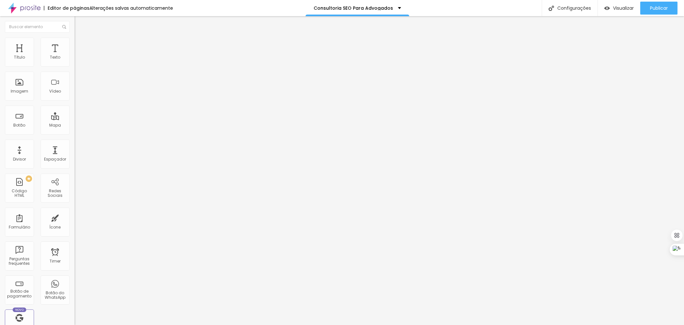
scroll to position [2102, 0]
drag, startPoint x: 660, startPoint y: 10, endPoint x: 646, endPoint y: 11, distance: 13.9
click at [659, 8] on span "Publicar" at bounding box center [659, 8] width 18 height 5
click at [582, 7] on div "Configurações" at bounding box center [564, 8] width 56 height 16
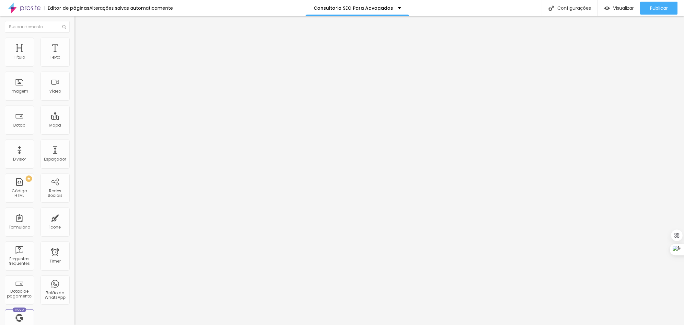
click at [663, 6] on span "Publicar" at bounding box center [659, 8] width 18 height 5
click at [575, 5] on div "Configurações" at bounding box center [570, 8] width 56 height 16
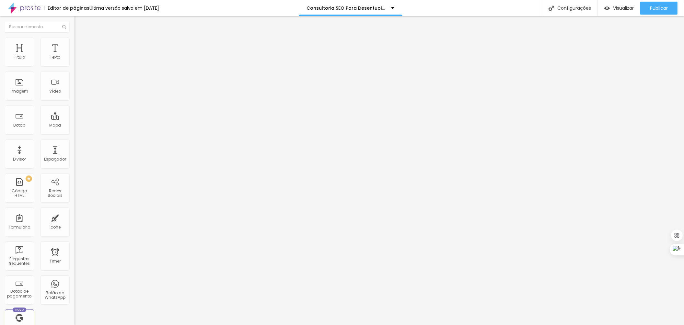
drag, startPoint x: 421, startPoint y: 196, endPoint x: 179, endPoint y: 186, distance: 242.9
paste input "onsultoria de SEO Para Advogados | Agência Mentoria SEO"
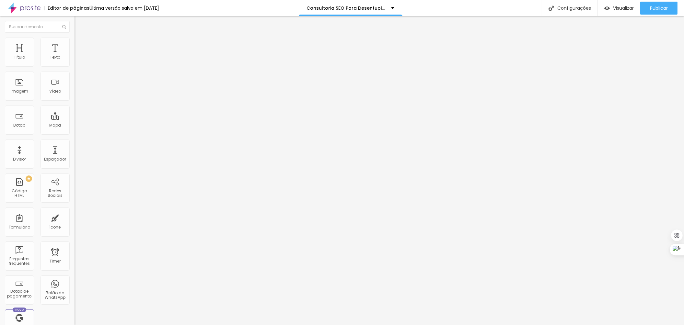
drag, startPoint x: 363, startPoint y: 198, endPoint x: 339, endPoint y: 195, distance: 25.0
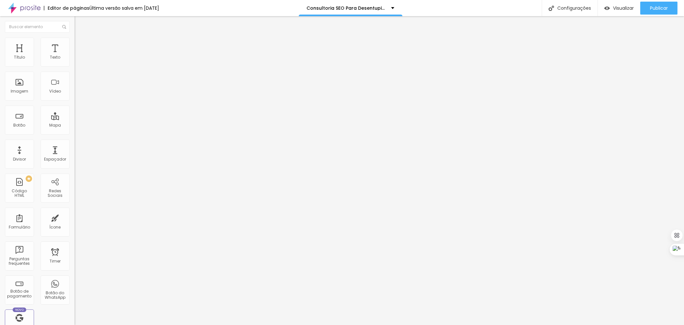
type input "Consultoria de SEO Para Desentupidoras | Agência Mentoria SEO"
drag, startPoint x: 281, startPoint y: 228, endPoint x: 512, endPoint y: 279, distance: 237.3
paste textarea "Consultoria de SEO Para Advogados | (11) 97559-6711 | Consultoria de SEO para A…"
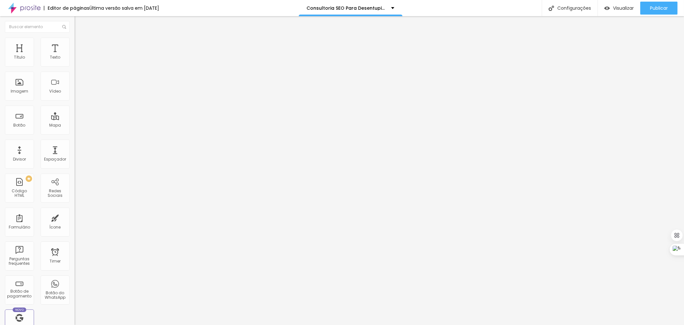
scroll to position [0, 0]
drag, startPoint x: 363, startPoint y: 229, endPoint x: 338, endPoint y: 228, distance: 25.3
drag, startPoint x: 373, startPoint y: 229, endPoint x: 336, endPoint y: 227, distance: 37.0
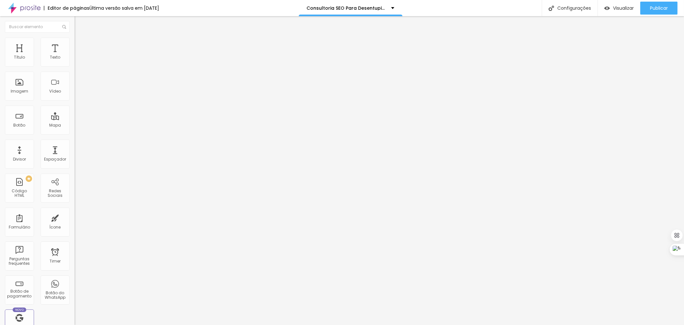
drag, startPoint x: 325, startPoint y: 235, endPoint x: 305, endPoint y: 238, distance: 20.0
paste textarea "Desentupidoras"
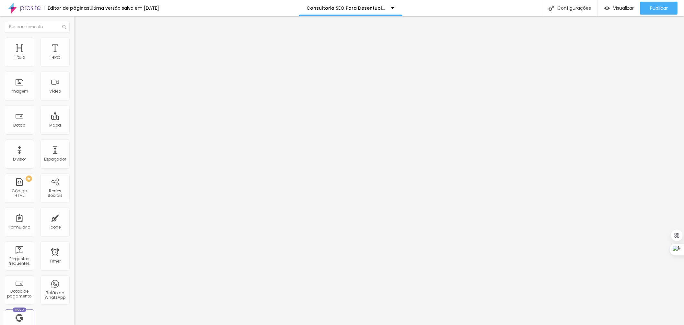
type textarea "Consultoria de SEO Para Desentupidoras | [PHONE_NUMBER] | Consultoria de SEO pa…"
drag, startPoint x: 423, startPoint y: 245, endPoint x: 225, endPoint y: 215, distance: 199.8
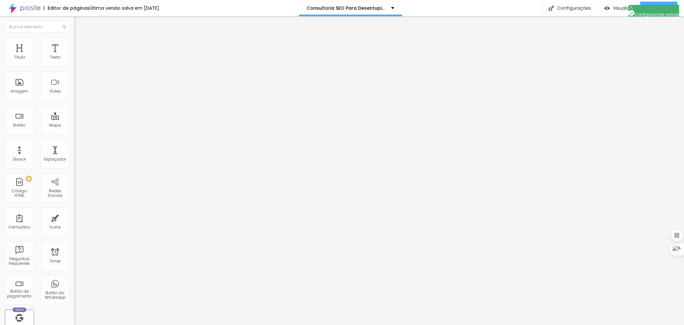
scroll to position [14, 0]
drag, startPoint x: 282, startPoint y: 196, endPoint x: 371, endPoint y: 233, distance: 96.1
paste textarea "Consultoria de SEO Para Desentupidoras | [PHONE_NUMBER] | Consultoria de SEO pa…"
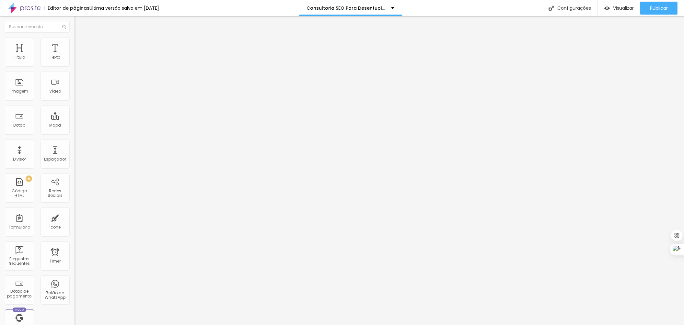
type textarea "Consultoria de SEO Para Desentupidoras | [PHONE_NUMBER] | Consultoria de SEO pa…"
drag, startPoint x: 445, startPoint y: 206, endPoint x: 254, endPoint y: 179, distance: 192.7
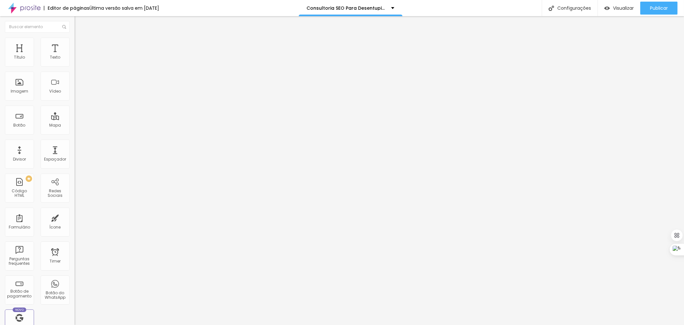
drag, startPoint x: 281, startPoint y: 163, endPoint x: 434, endPoint y: 173, distance: 153.9
paste input "onsultoria de SEO Para Desentupidoras | Agência Mentoria SEO"
type input "Consultoria de SEO Para Desentupidoras | Agência Mentoria SEO"
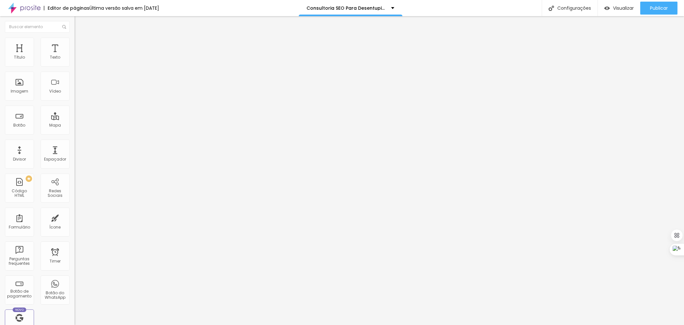
paste textarea "Consultoria de Seo, Consultoria de Seo para Advogados, Consultoria de Seo para …"
drag, startPoint x: 374, startPoint y: 196, endPoint x: 339, endPoint y: 195, distance: 35.6
drag, startPoint x: 408, startPoint y: 240, endPoint x: 390, endPoint y: 239, distance: 17.5
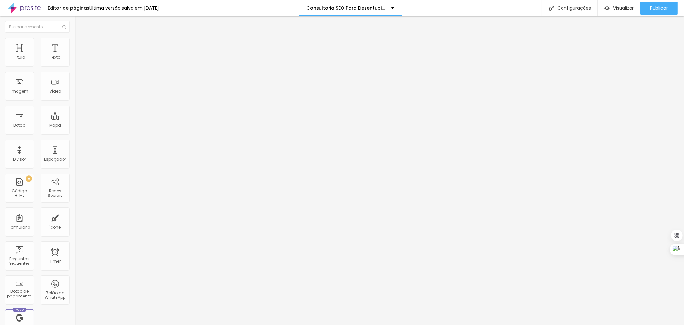
drag, startPoint x: 409, startPoint y: 239, endPoint x: 385, endPoint y: 238, distance: 23.7
paste textarea "Desentupidora"
drag, startPoint x: 364, startPoint y: 246, endPoint x: 338, endPoint y: 246, distance: 25.6
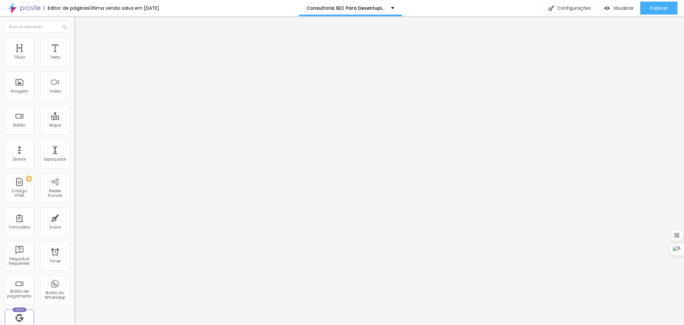
paste textarea "Desentupidora"
drag, startPoint x: 308, startPoint y: 255, endPoint x: 282, endPoint y: 254, distance: 26.3
paste textarea "Desentupidora"
type textarea "Consultoria de Seo, Consultoria de Seo para Desentupidoras, Consultoria de Seo …"
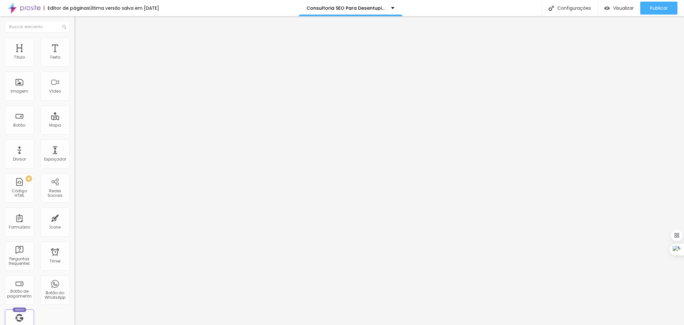
click at [75, 62] on div "Insira seu código aqui" at bounding box center [100, 59] width 51 height 6
drag, startPoint x: 54, startPoint y: 98, endPoint x: 2, endPoint y: 72, distance: 59.0
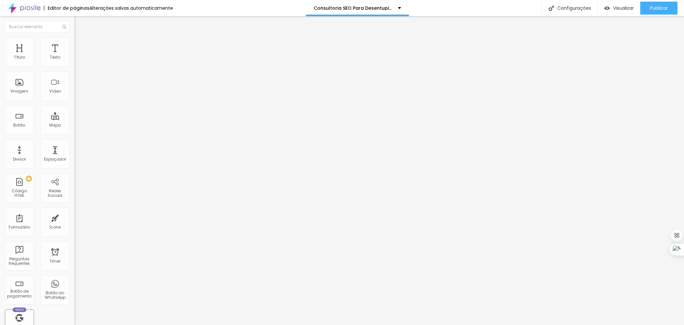
click at [75, 72] on div "Código HTML 46516 caracteres 1 < a href = "https://g.page/mentoria-seo-campinas…" at bounding box center [112, 60] width 75 height 32
click at [658, 8] on span "Publicar" at bounding box center [659, 8] width 18 height 5
click at [565, 9] on div "Configurações" at bounding box center [564, 8] width 56 height 16
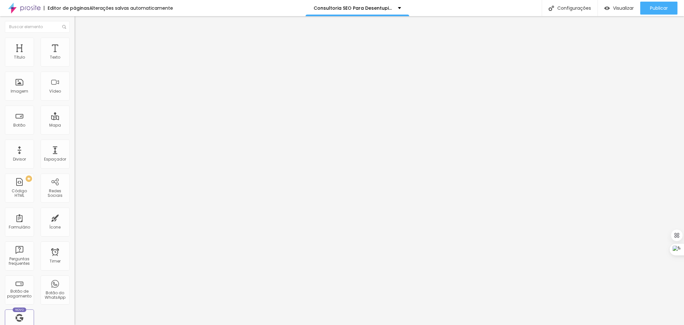
click at [657, 11] on div "Publicar" at bounding box center [659, 8] width 18 height 13
click at [578, 8] on div "Configurações" at bounding box center [570, 8] width 56 height 16
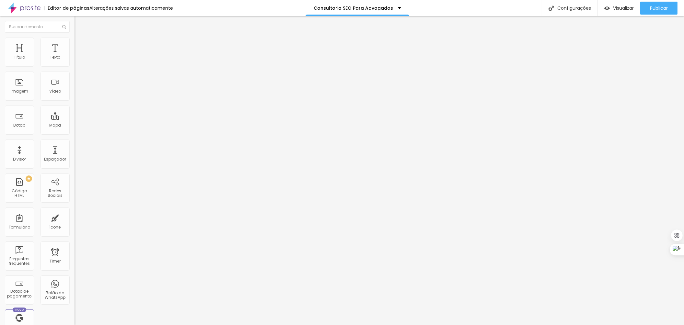
drag, startPoint x: 239, startPoint y: 83, endPoint x: 237, endPoint y: 80, distance: 3.5
drag, startPoint x: 432, startPoint y: 198, endPoint x: 158, endPoint y: 195, distance: 273.8
drag, startPoint x: 333, startPoint y: 234, endPoint x: 230, endPoint y: 216, distance: 104.4
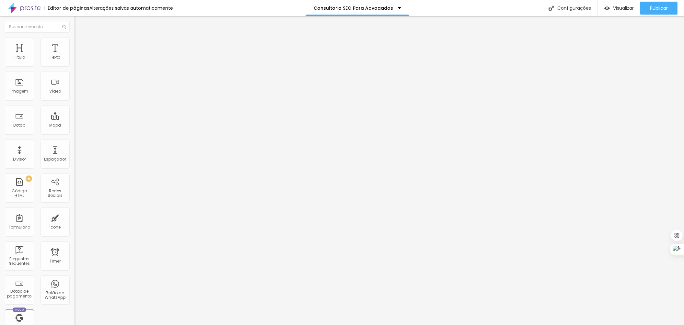
drag, startPoint x: 282, startPoint y: 240, endPoint x: 420, endPoint y: 247, distance: 138.9
click at [570, 8] on div "Configurações" at bounding box center [570, 8] width 56 height 16
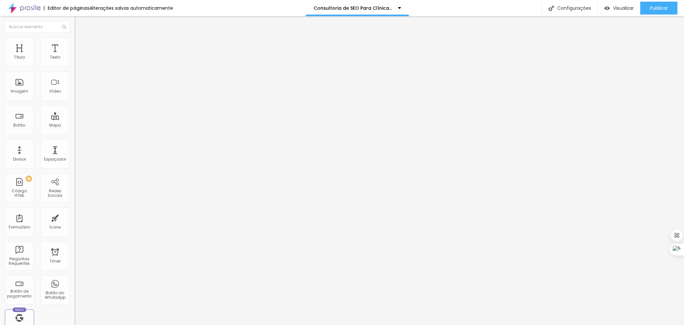
drag, startPoint x: 282, startPoint y: 198, endPoint x: 537, endPoint y: 208, distance: 254.5
paste input "onsultoria de SEO Para Desentupidoras | Agência Mentoria SEO"
drag, startPoint x: 374, startPoint y: 197, endPoint x: 339, endPoint y: 196, distance: 36.0
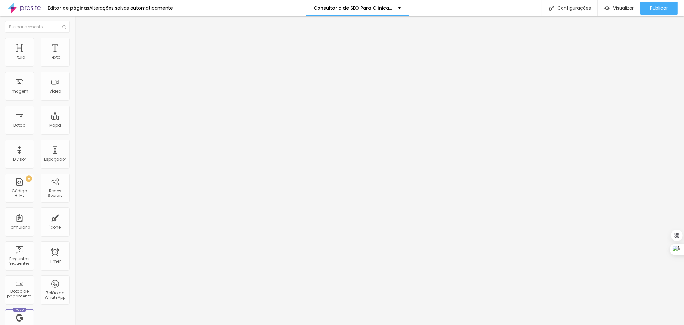
type input "Consultoria de SEO Para Clínicas de Recuperação | Agência Mentoria SEO"
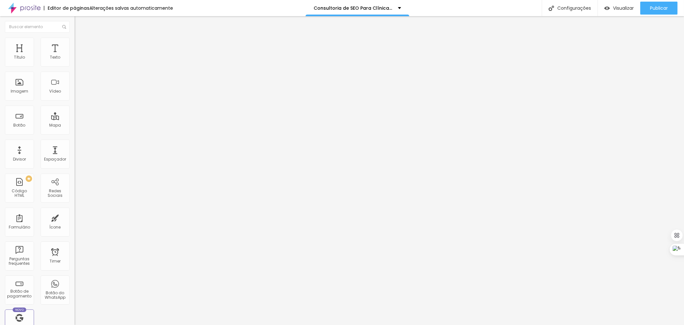
scroll to position [14, 0]
drag, startPoint x: 281, startPoint y: 229, endPoint x: 502, endPoint y: 275, distance: 226.4
paste textarea "Consultoria de SEO Para Desentupidoras | [PHONE_NUMBER] | Consultoria de SEO pa…"
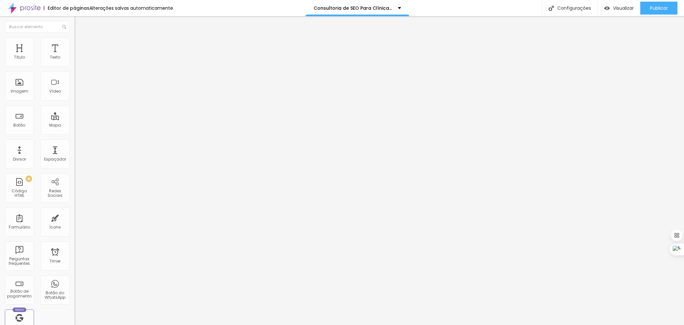
drag, startPoint x: 373, startPoint y: 228, endPoint x: 340, endPoint y: 225, distance: 33.8
drag, startPoint x: 395, startPoint y: 229, endPoint x: 339, endPoint y: 226, distance: 56.1
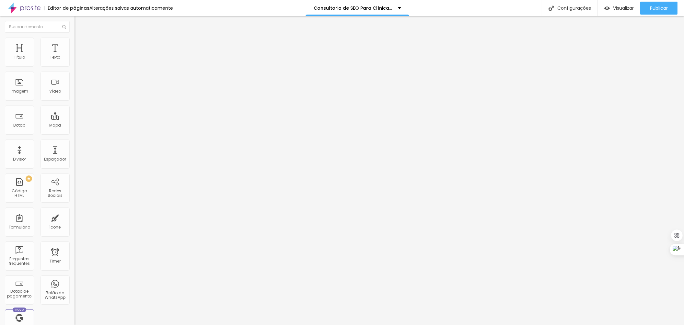
drag, startPoint x: 372, startPoint y: 236, endPoint x: 340, endPoint y: 236, distance: 32.1
paste textarea "Clínicas de Recuperação"
drag, startPoint x: 395, startPoint y: 237, endPoint x: 366, endPoint y: 237, distance: 28.2
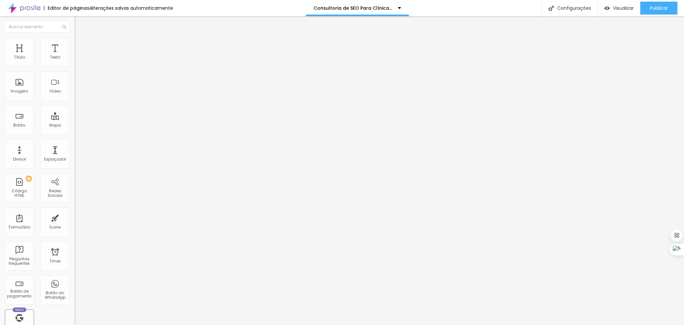
drag, startPoint x: 352, startPoint y: 251, endPoint x: 232, endPoint y: 202, distance: 129.6
type textarea "Consultoria de SEO Para Clínica de Recuperação | (11) 97559-6711 | Consultoria …"
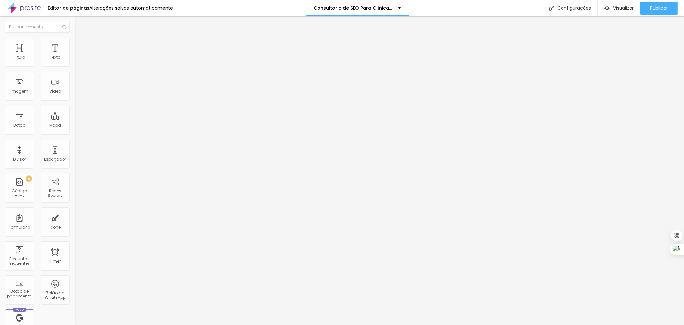
drag, startPoint x: 281, startPoint y: 193, endPoint x: 503, endPoint y: 231, distance: 225.1
paste textarea "Consultoria de SEO Para Clínica de Recuperação | (11) 97559-6711 | Consultoria …"
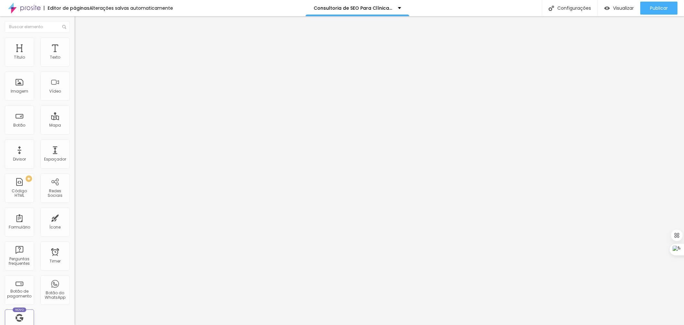
type textarea "Consultoria de SEO Para Clínica de Recuperação | (11) 97559-6711 | Consultoria …"
drag, startPoint x: 451, startPoint y: 203, endPoint x: 230, endPoint y: 187, distance: 221.6
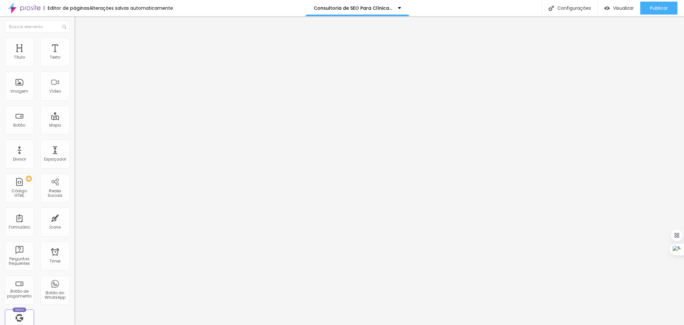
drag, startPoint x: 282, startPoint y: 163, endPoint x: 485, endPoint y: 176, distance: 203.5
paste input "onsultoria de SEO Para Clínicas de Recuperação | Agência Mentoria SEO"
type input "Consultoria de SEO Para Clínicas de Recuperação | Agência Mentoria SEO"
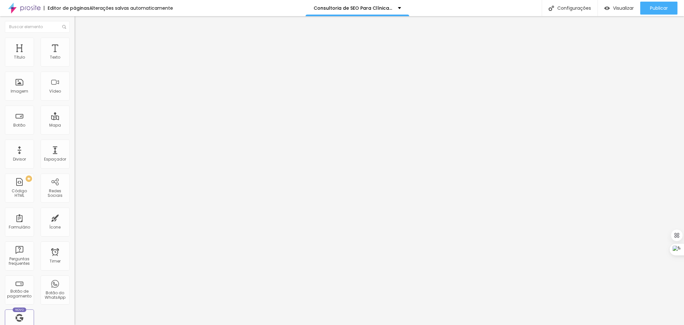
paste textarea "Consultoria de Seo, Consultoria de Seo para Desentupidoras, Consultoria de Seo …"
drag, startPoint x: 419, startPoint y: 238, endPoint x: 383, endPoint y: 238, distance: 35.3
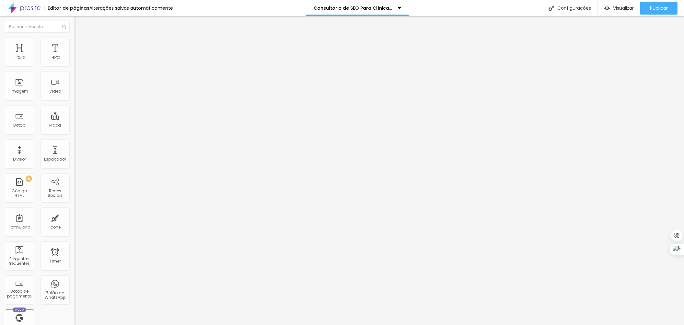
drag, startPoint x: 371, startPoint y: 247, endPoint x: 347, endPoint y: 245, distance: 23.8
drag, startPoint x: 330, startPoint y: 255, endPoint x: 294, endPoint y: 253, distance: 36.3
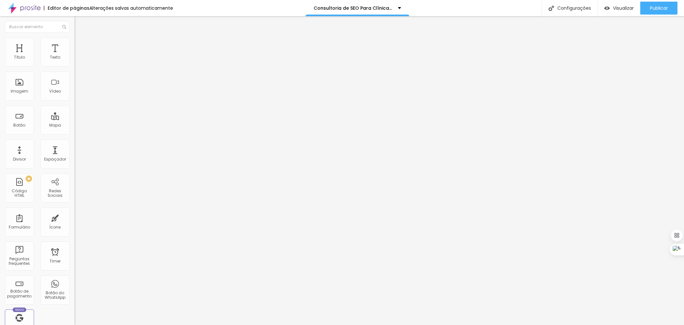
type textarea "Consultoria de Seo, Consultoria de Seo para Clínica de Recuperação, Consultoria…"
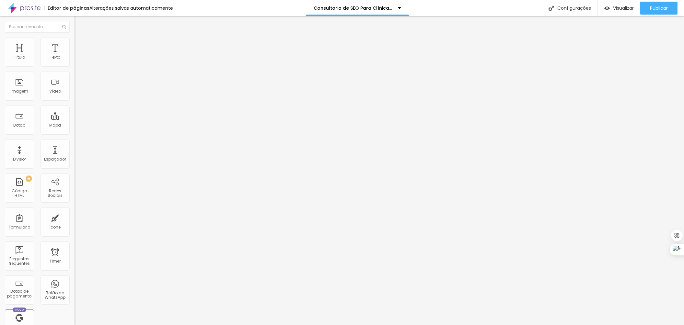
click at [75, 62] on div "Insira seu código aqui" at bounding box center [100, 59] width 51 height 6
drag, startPoint x: 30, startPoint y: 88, endPoint x: 13, endPoint y: 83, distance: 17.6
click at [651, 8] on span "Publicar" at bounding box center [659, 8] width 18 height 5
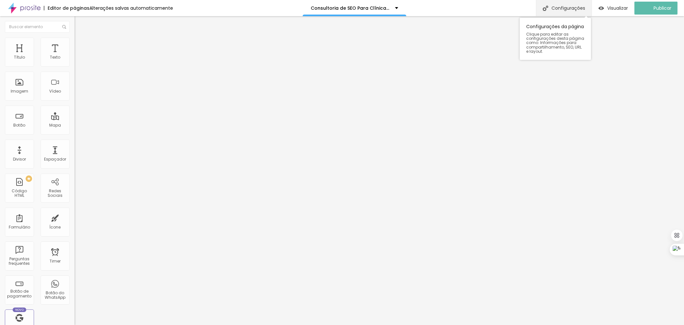
click at [575, 8] on div "Configurações" at bounding box center [564, 8] width 56 height 16
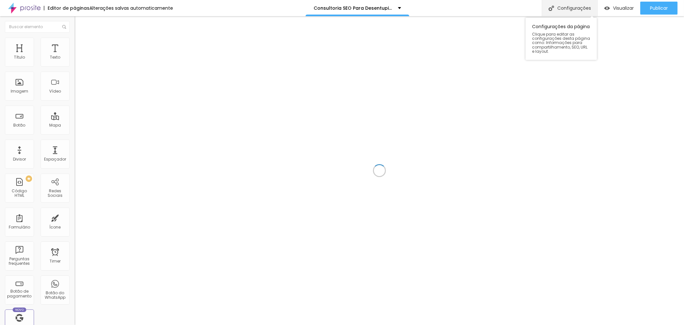
click at [567, 9] on div "Configurações" at bounding box center [570, 8] width 56 height 16
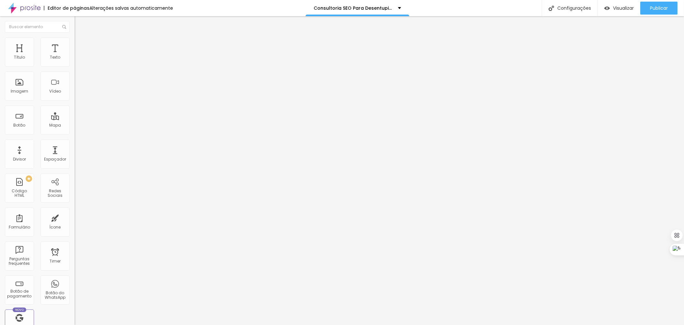
drag, startPoint x: 282, startPoint y: 166, endPoint x: 542, endPoint y: 181, distance: 260.6
drag, startPoint x: 280, startPoint y: 195, endPoint x: 455, endPoint y: 230, distance: 178.8
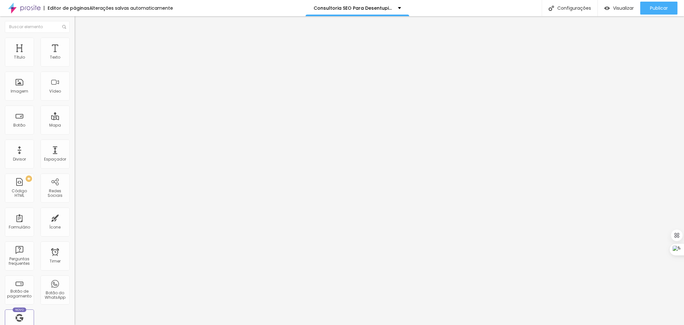
drag, startPoint x: 283, startPoint y: 239, endPoint x: 321, endPoint y: 253, distance: 40.4
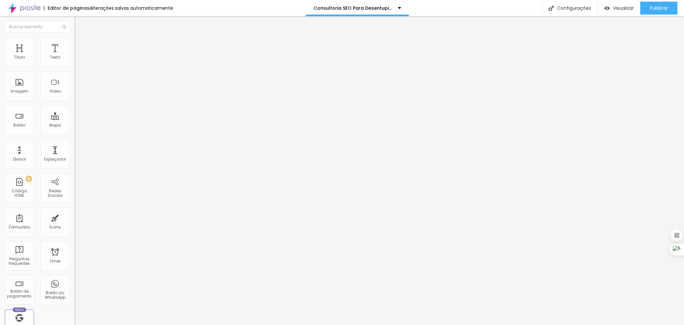
drag, startPoint x: 294, startPoint y: 118, endPoint x: 305, endPoint y: 240, distance: 122.7
